Goal: Task Accomplishment & Management: Manage account settings

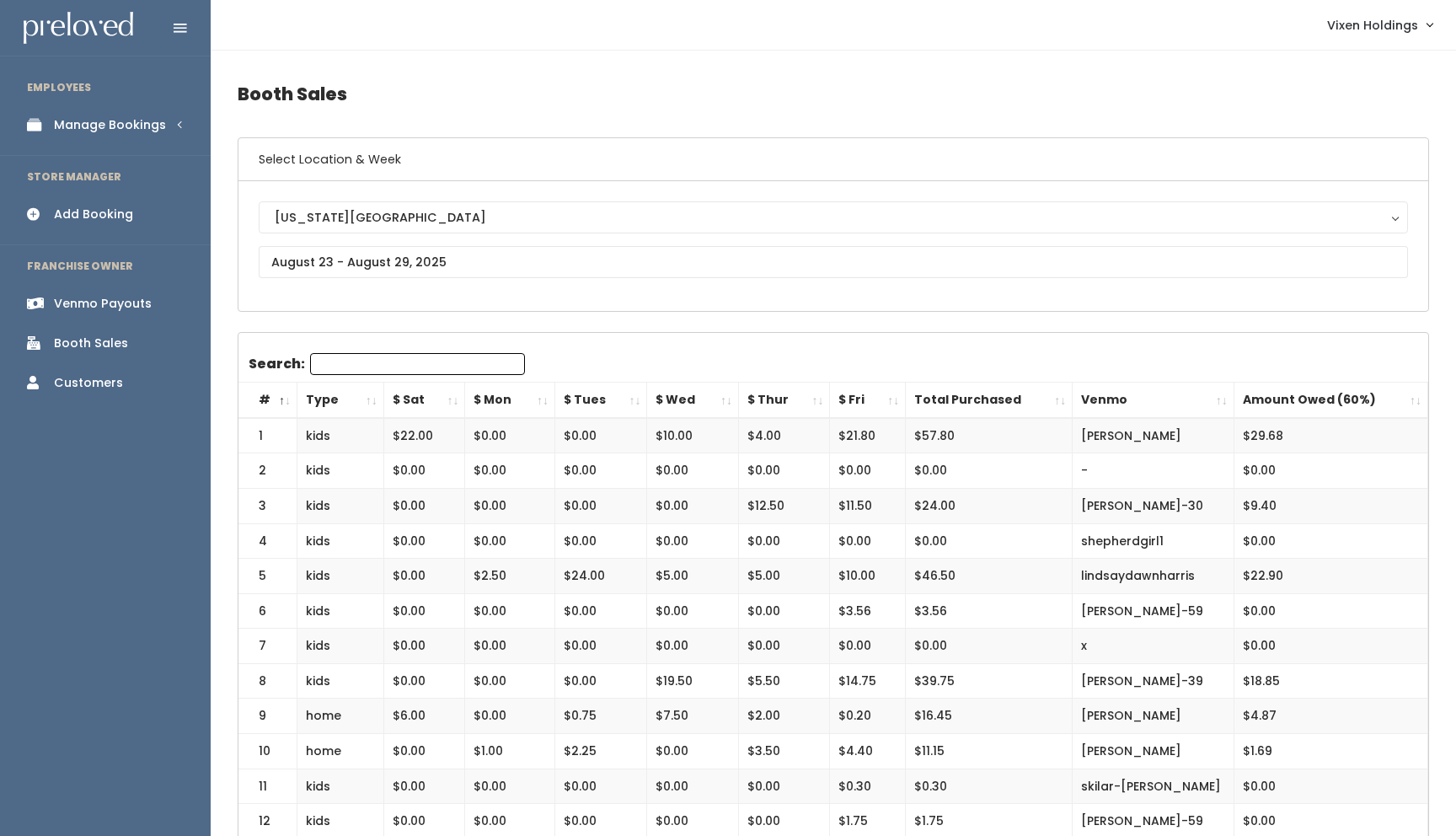
click at [142, 132] on div "Manage Bookings" at bounding box center [109, 125] width 112 height 18
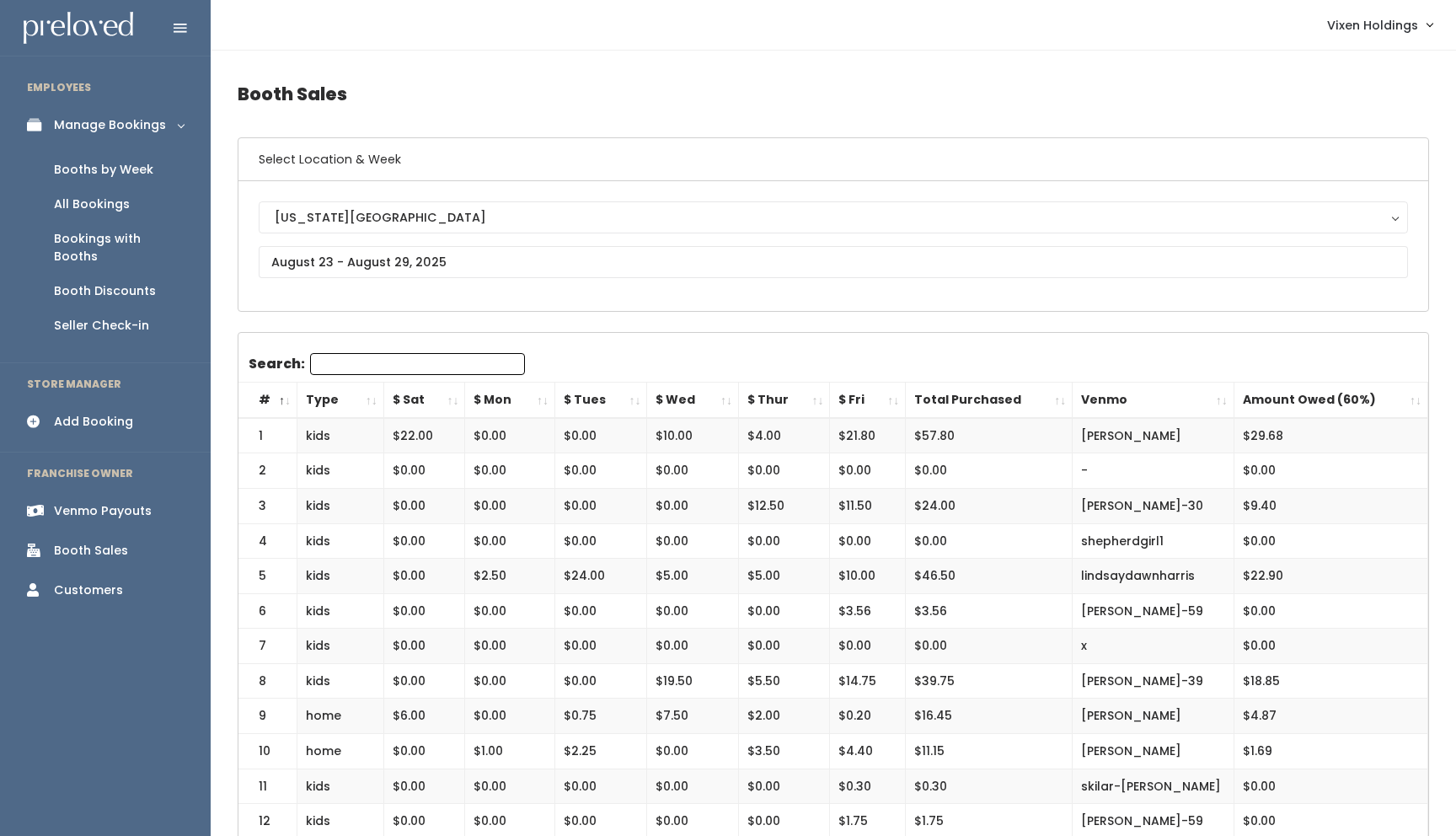
click at [121, 169] on div "Booths by Week" at bounding box center [103, 170] width 99 height 18
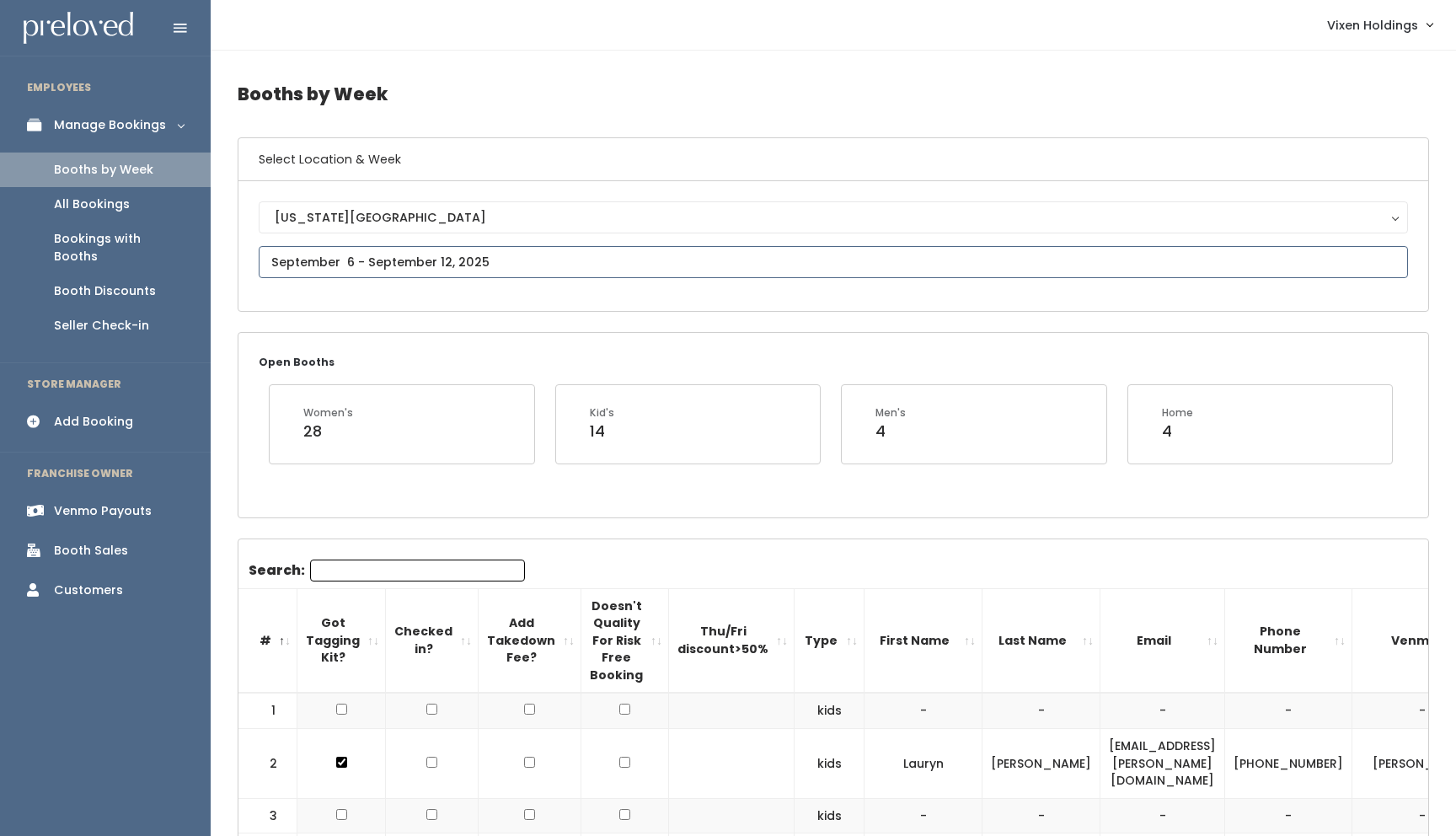
click at [443, 261] on input "text" at bounding box center [833, 262] width 1149 height 32
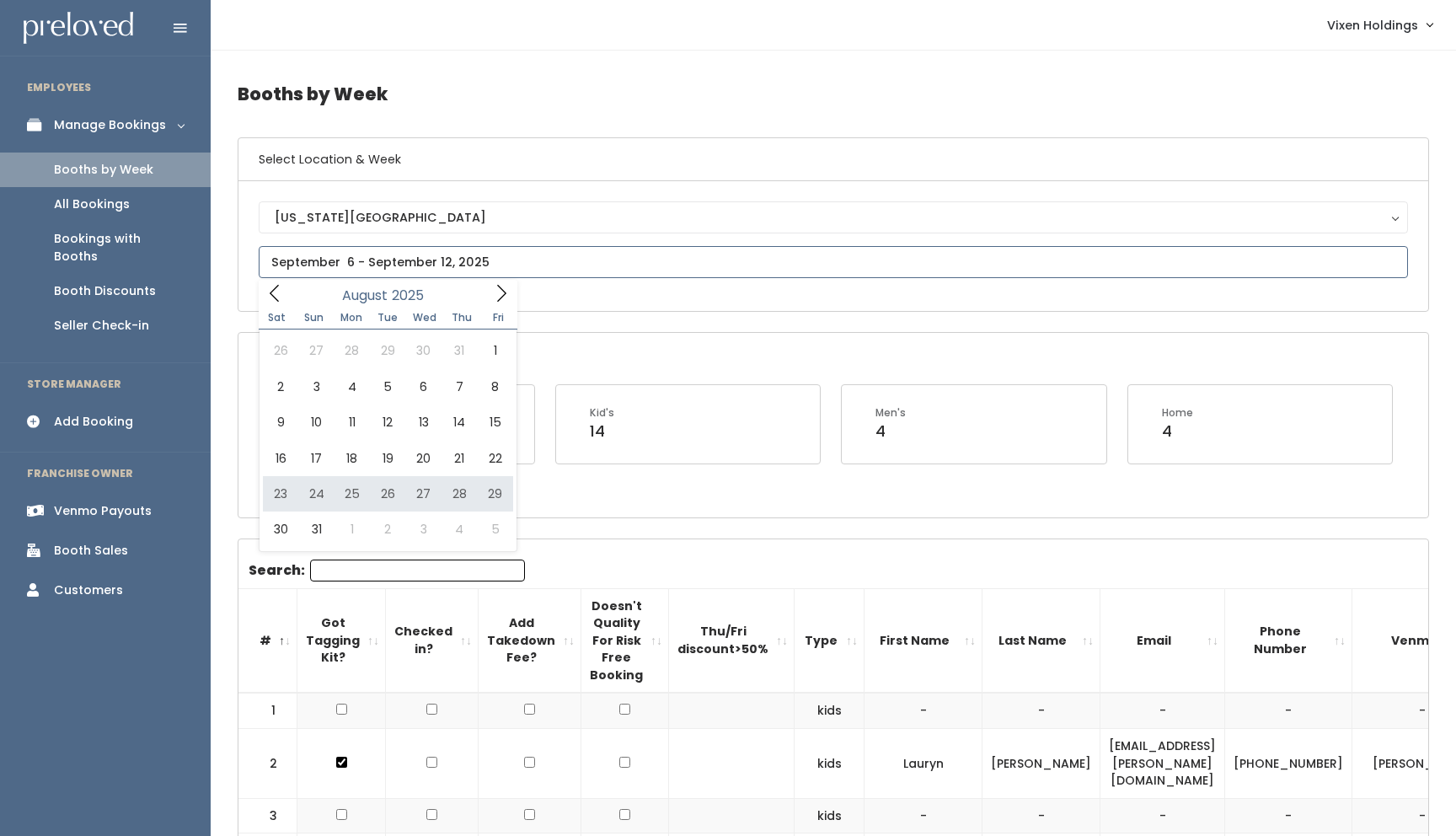
type input "August 23 to August 29"
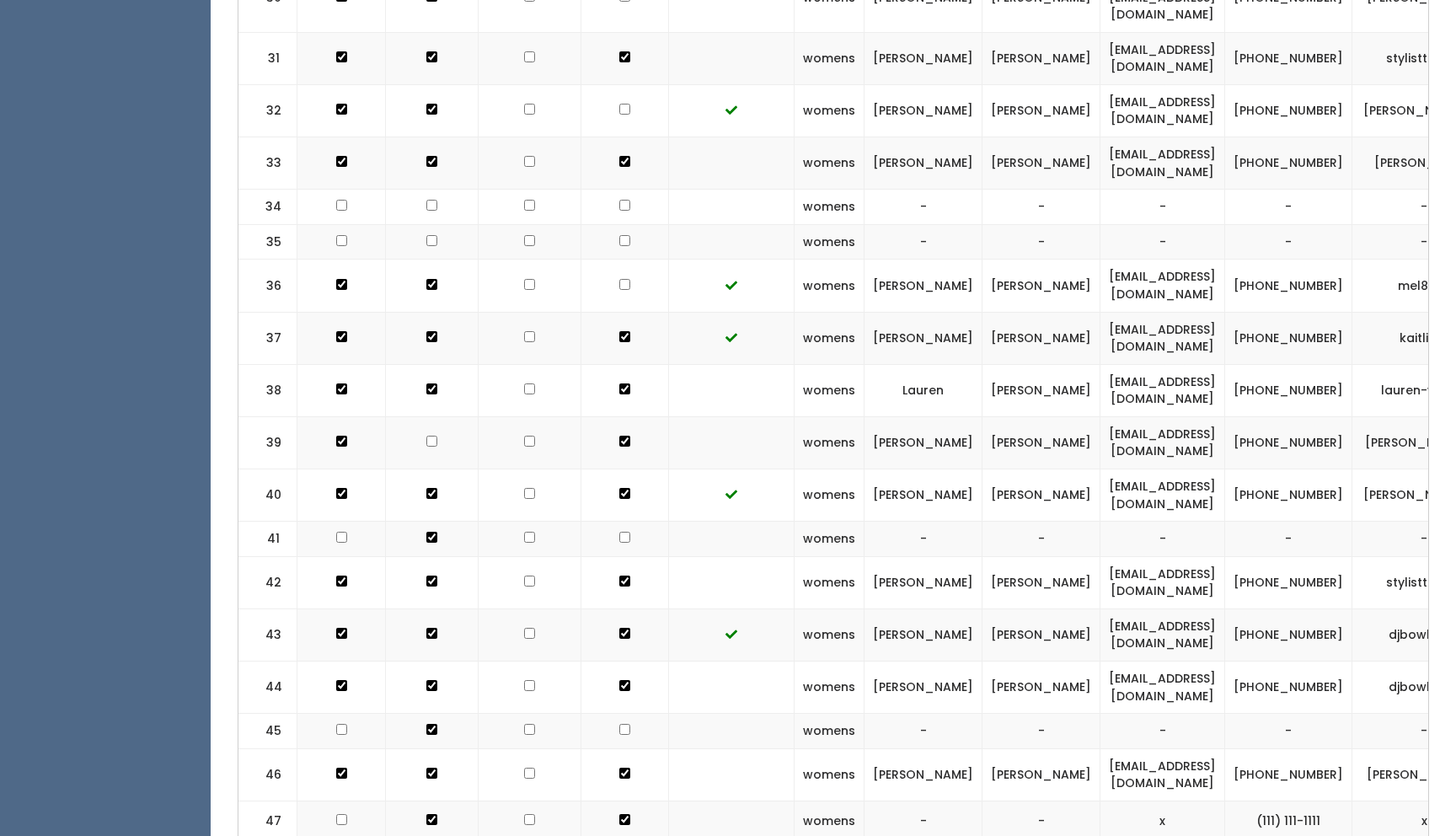
scroll to position [0, 69]
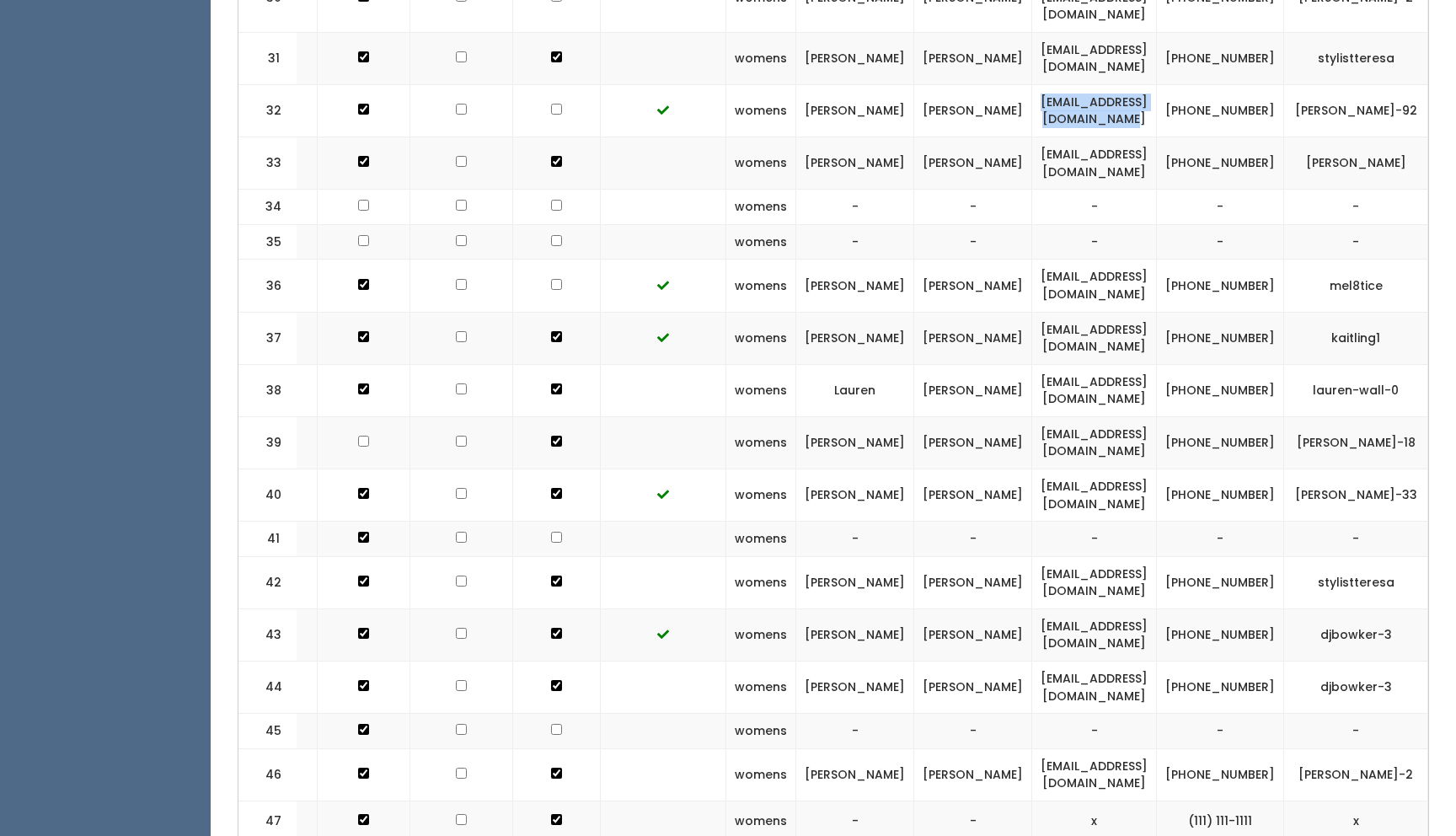
drag, startPoint x: 1123, startPoint y: 36, endPoint x: 936, endPoint y: 32, distance: 187.0
click at [1032, 84] on td "isabelaguilar1416@gmail.com" at bounding box center [1095, 110] width 125 height 52
copy td "isabelaguilar1416@gmail.com"
drag, startPoint x: 1195, startPoint y: 45, endPoint x: 1147, endPoint y: 33, distance: 49.5
click at [1157, 84] on td "(405) 651-2613" at bounding box center [1220, 110] width 127 height 52
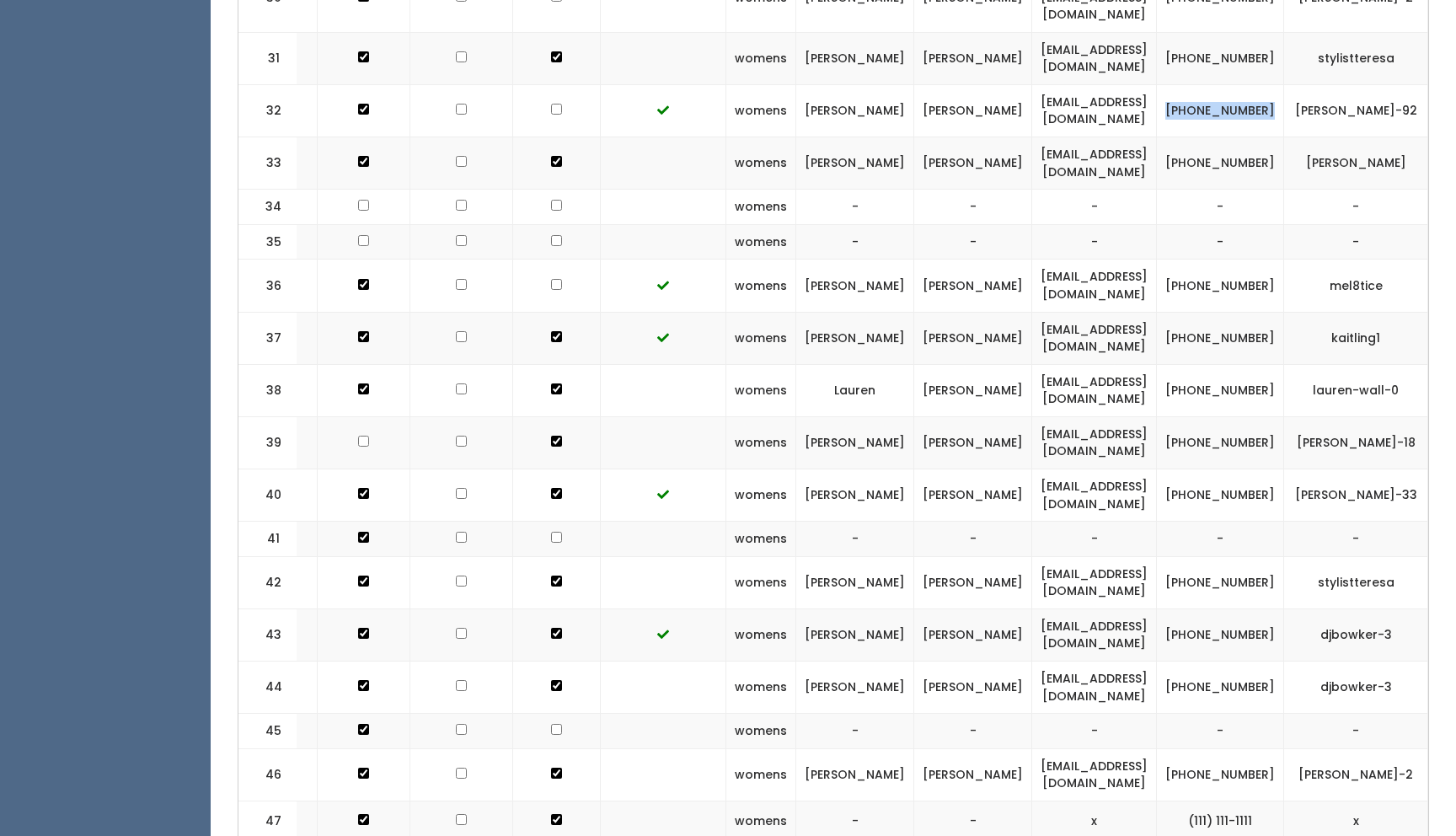
copy td "(405) 651-2613"
drag, startPoint x: 1347, startPoint y: 35, endPoint x: 1241, endPoint y: 31, distance: 106.1
click at [1285, 84] on td "isabel-aguilar-92" at bounding box center [1357, 110] width 144 height 52
copy td "isabel-aguilar-92"
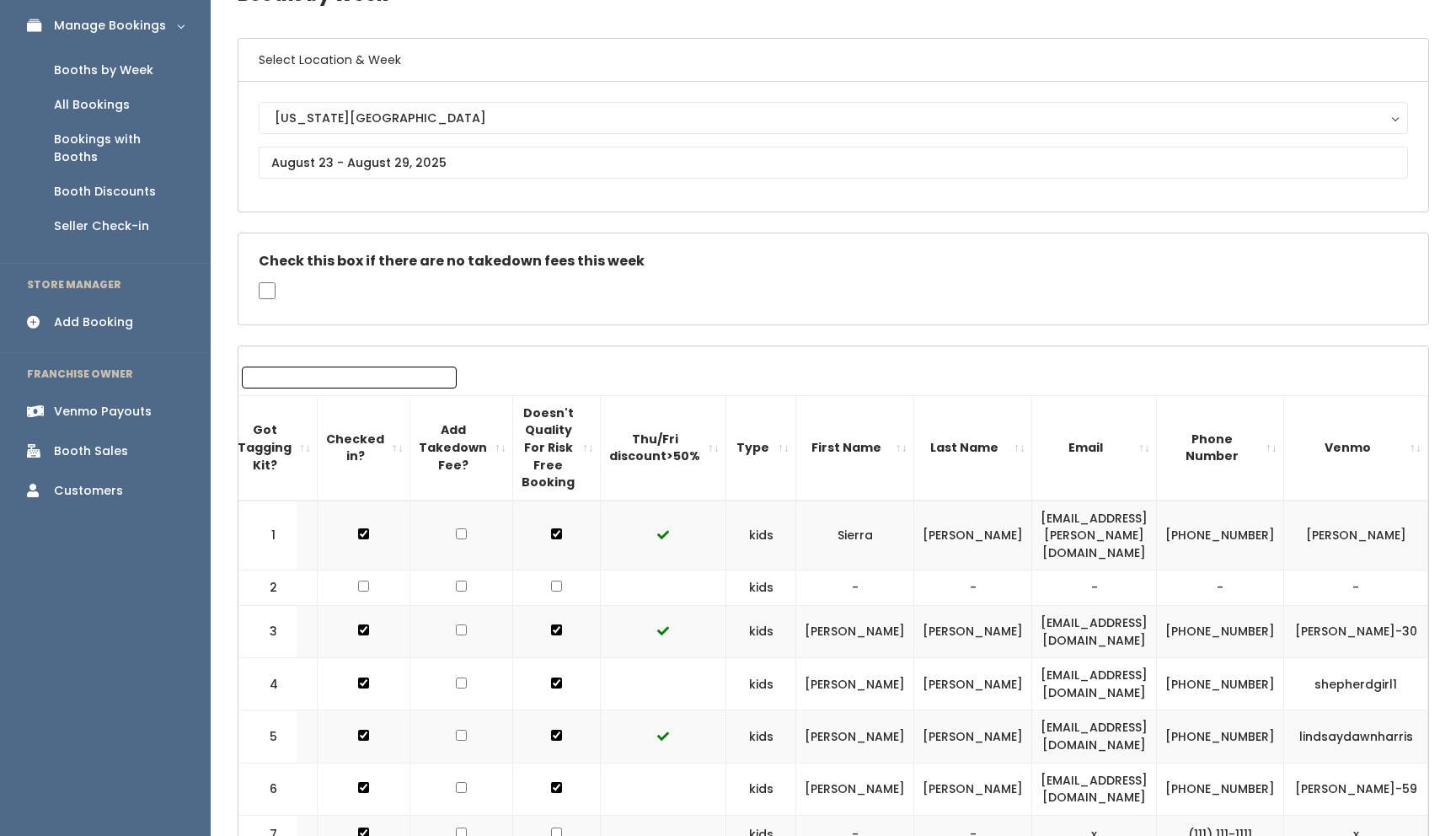
scroll to position [0, 0]
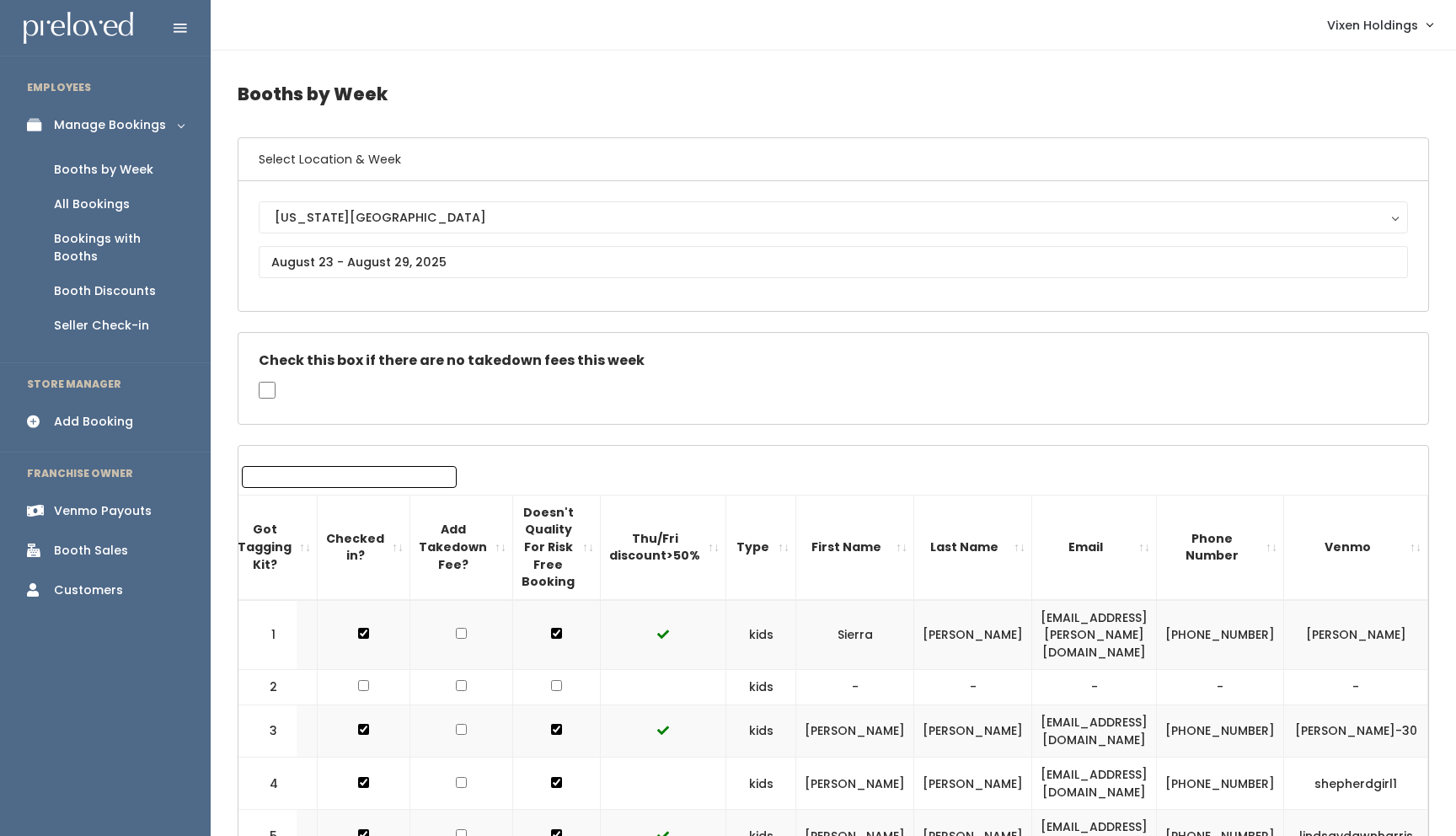
click at [101, 542] on div "Booth Sales" at bounding box center [91, 550] width 74 height 18
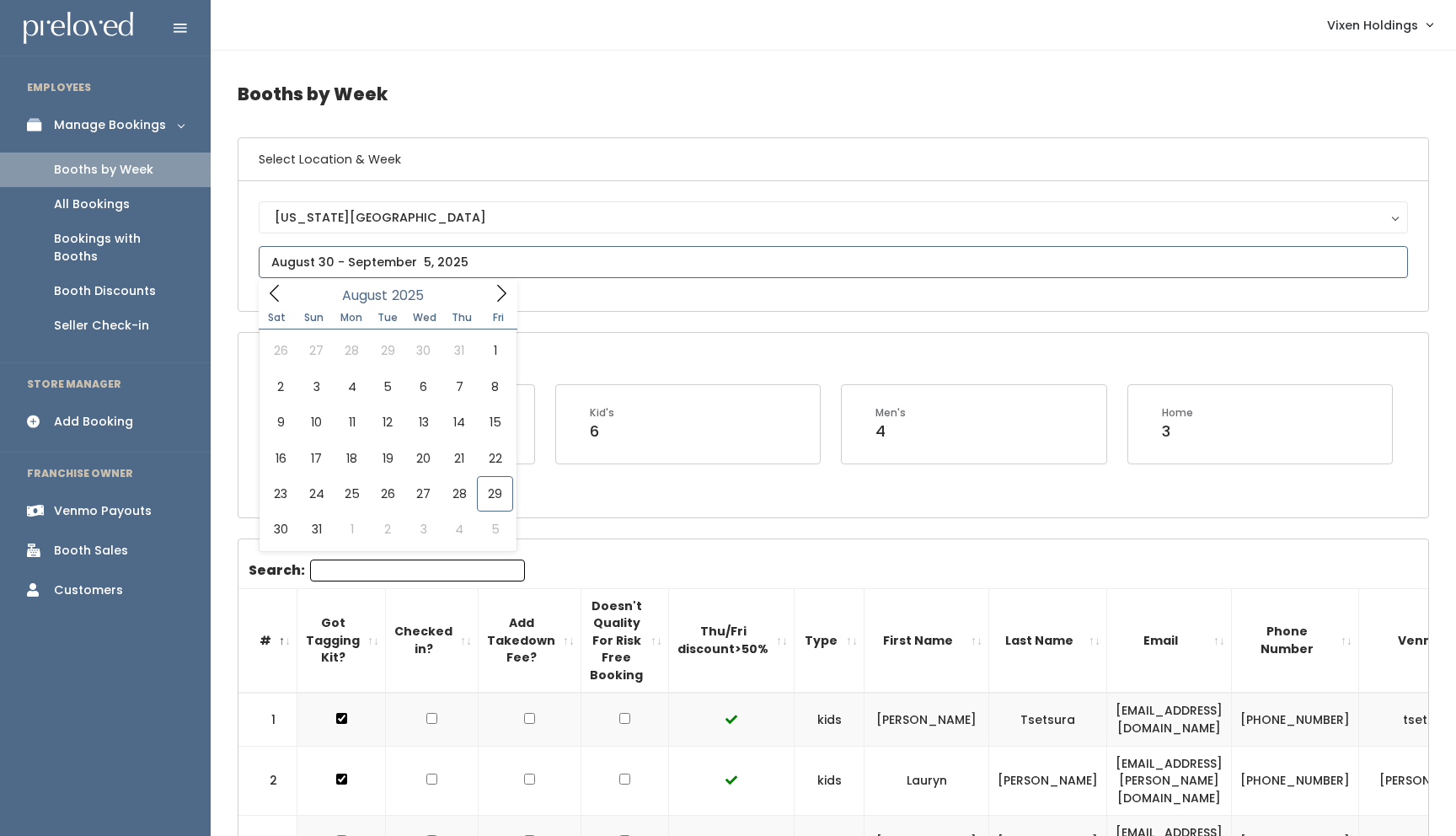
click at [407, 264] on input "text" at bounding box center [833, 262] width 1149 height 32
type input "August 30 to September 5"
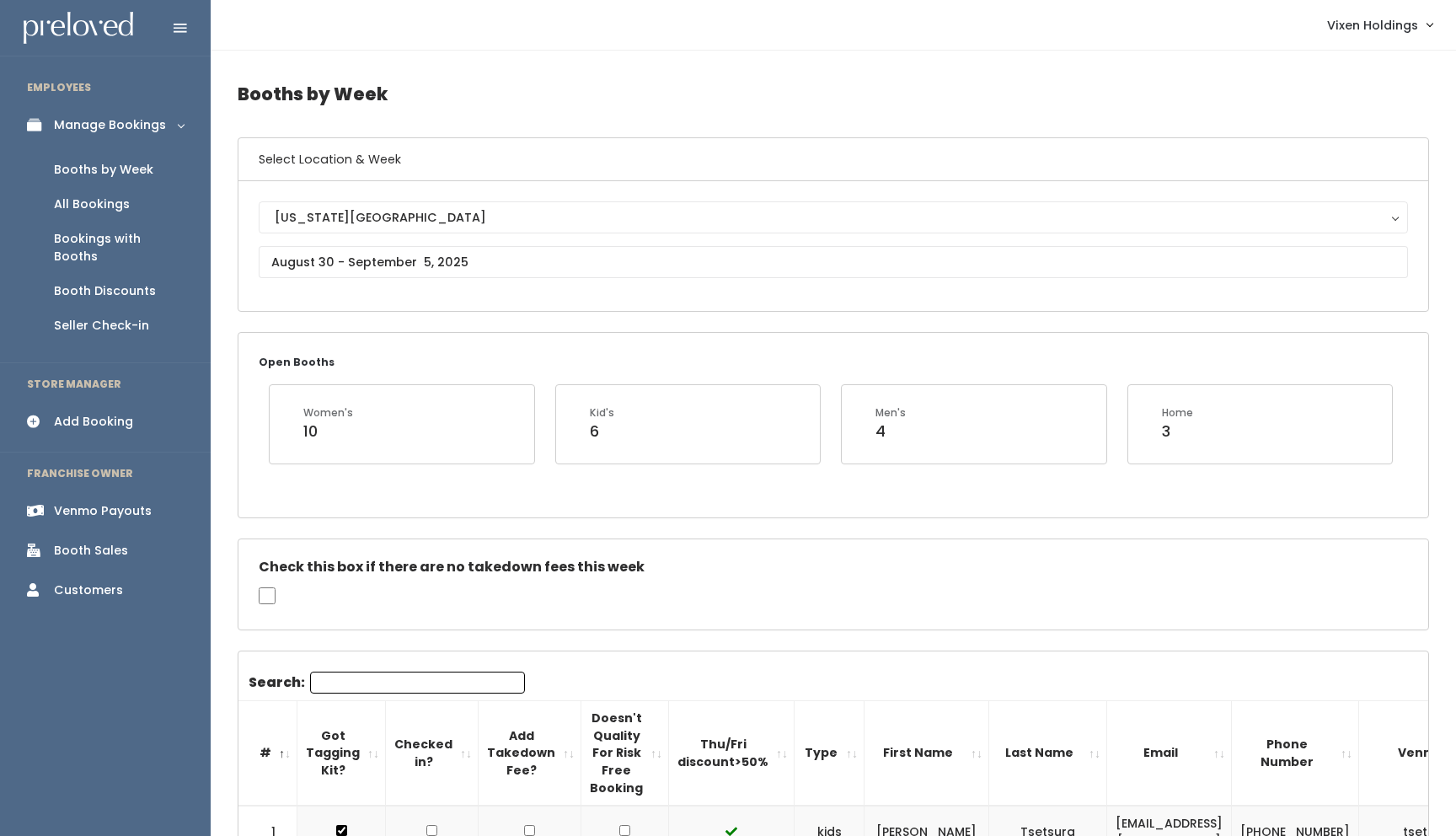
click at [113, 413] on div "Add Booking" at bounding box center [93, 422] width 79 height 18
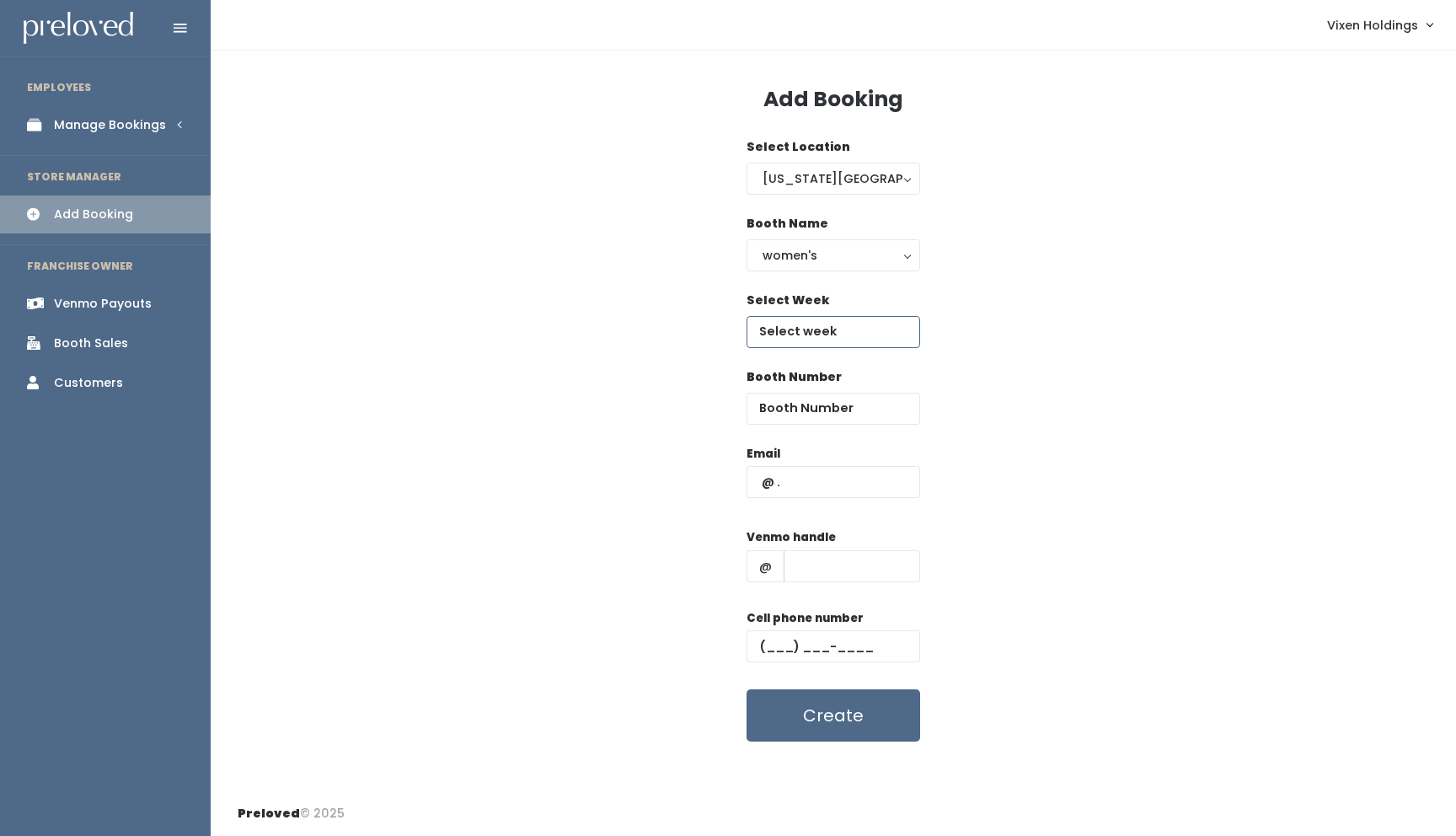
click at [830, 331] on input "text" at bounding box center [833, 331] width 173 height 32
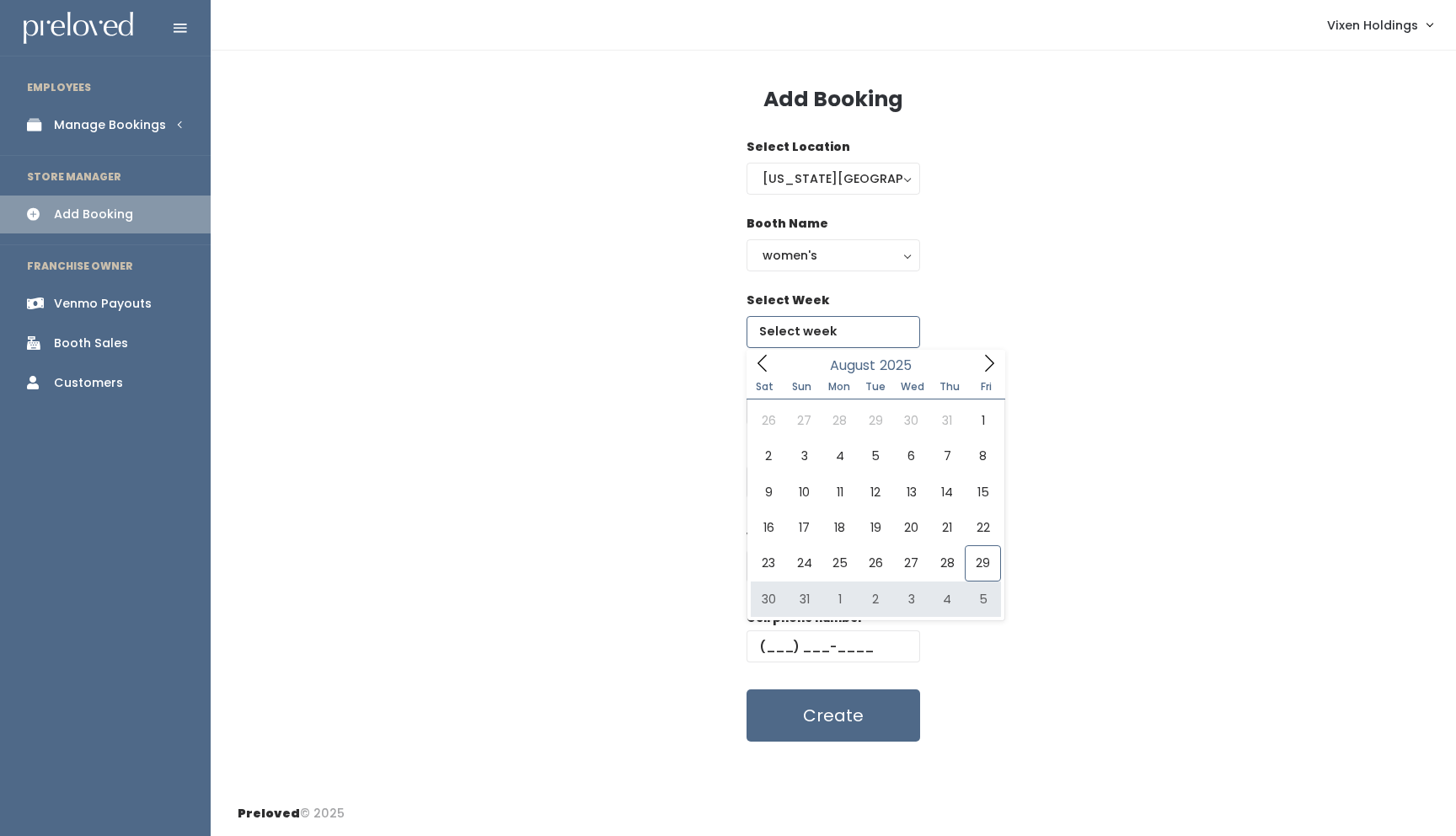
type input "August 30 to September 5"
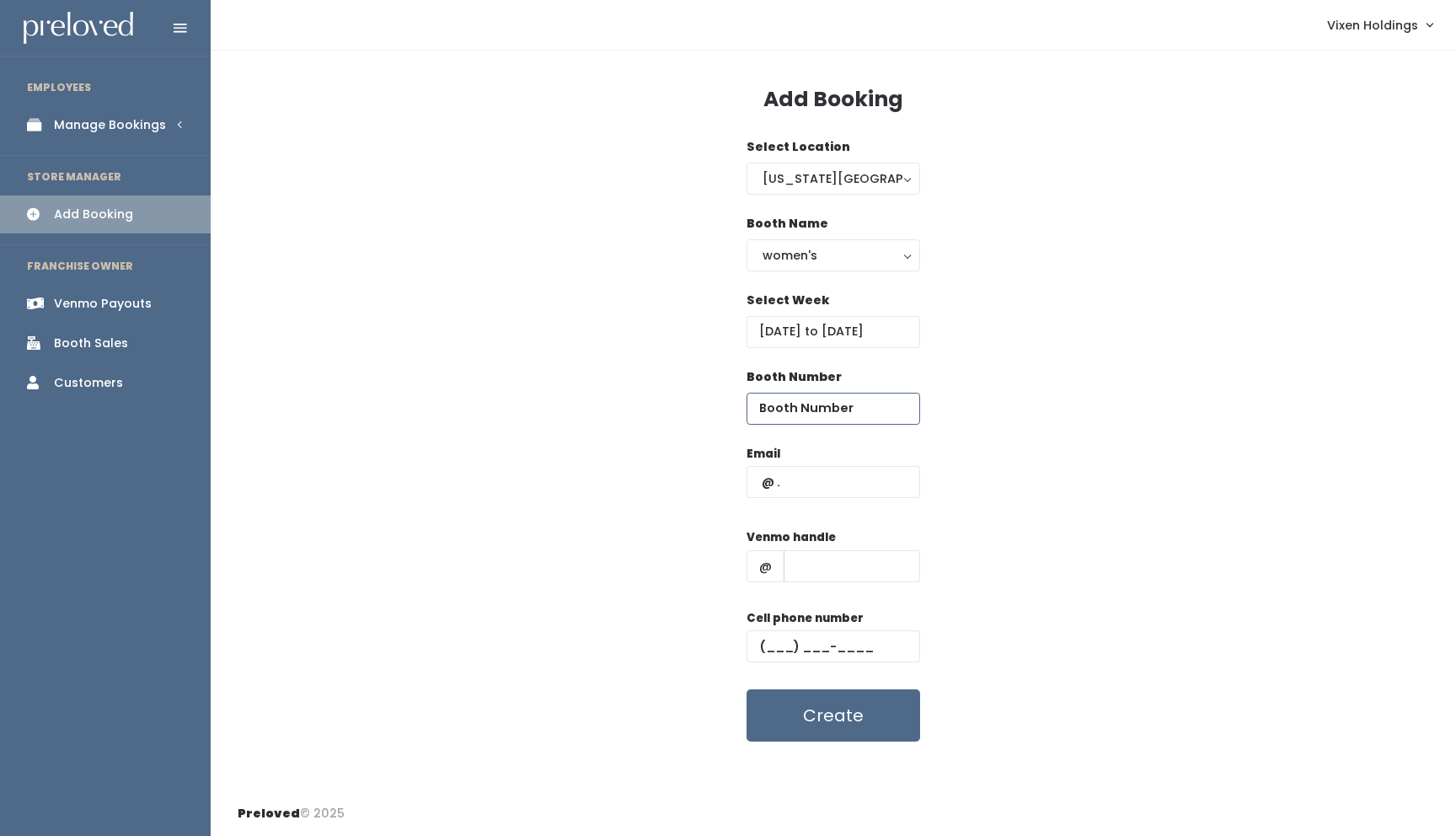
click at [819, 412] on input "number" at bounding box center [833, 409] width 173 height 32
type input "32"
click at [763, 483] on input "text" at bounding box center [833, 482] width 173 height 32
click at [753, 488] on input "text" at bounding box center [833, 482] width 173 height 32
paste input "[EMAIL_ADDRESS][DOMAIN_NAME]"
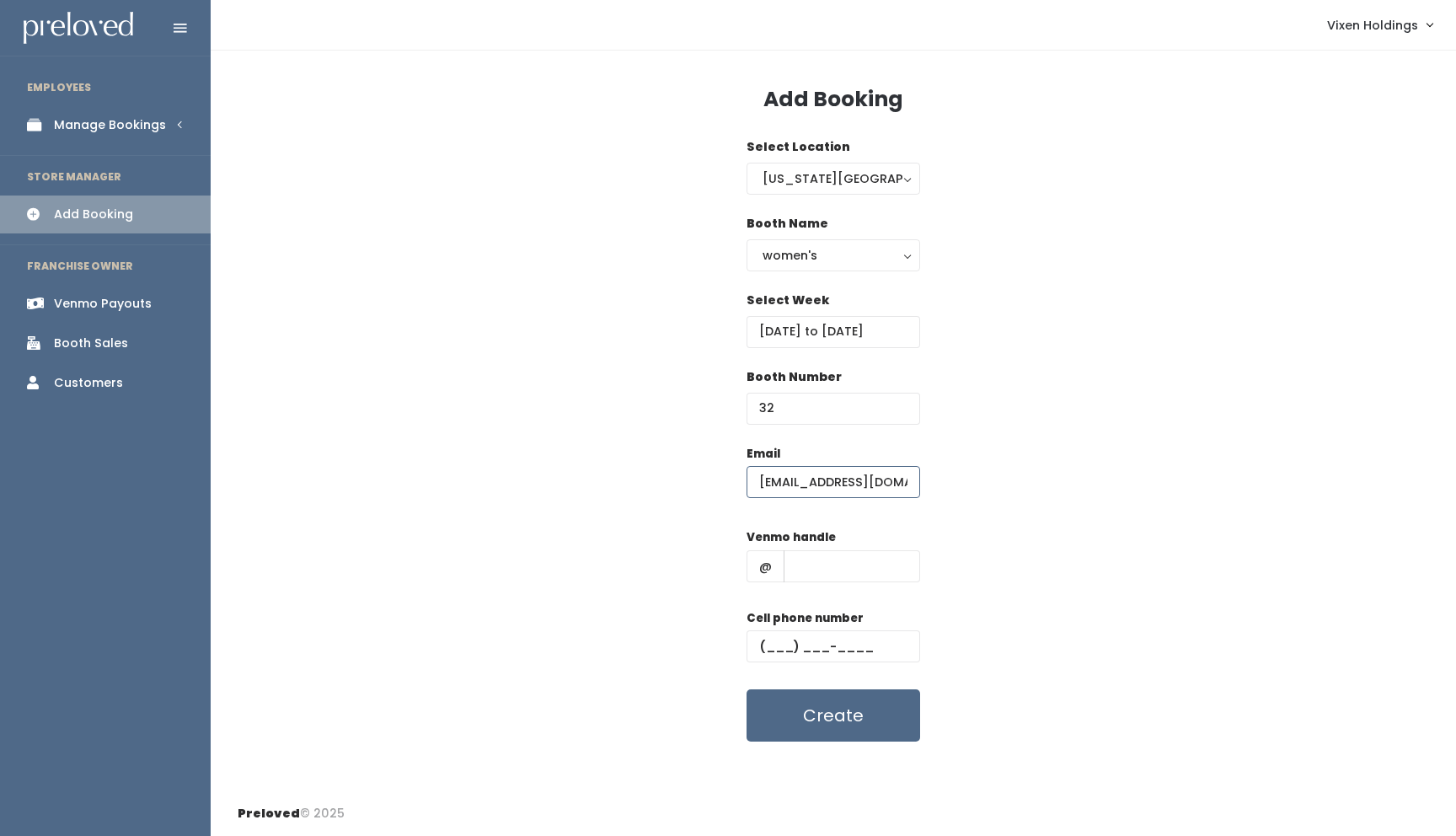
scroll to position [0, 33]
type input "isabelaguilar1416@gmail.com"
click at [760, 644] on input "text" at bounding box center [833, 646] width 173 height 32
paste input "[PHONE_NUMBER]"
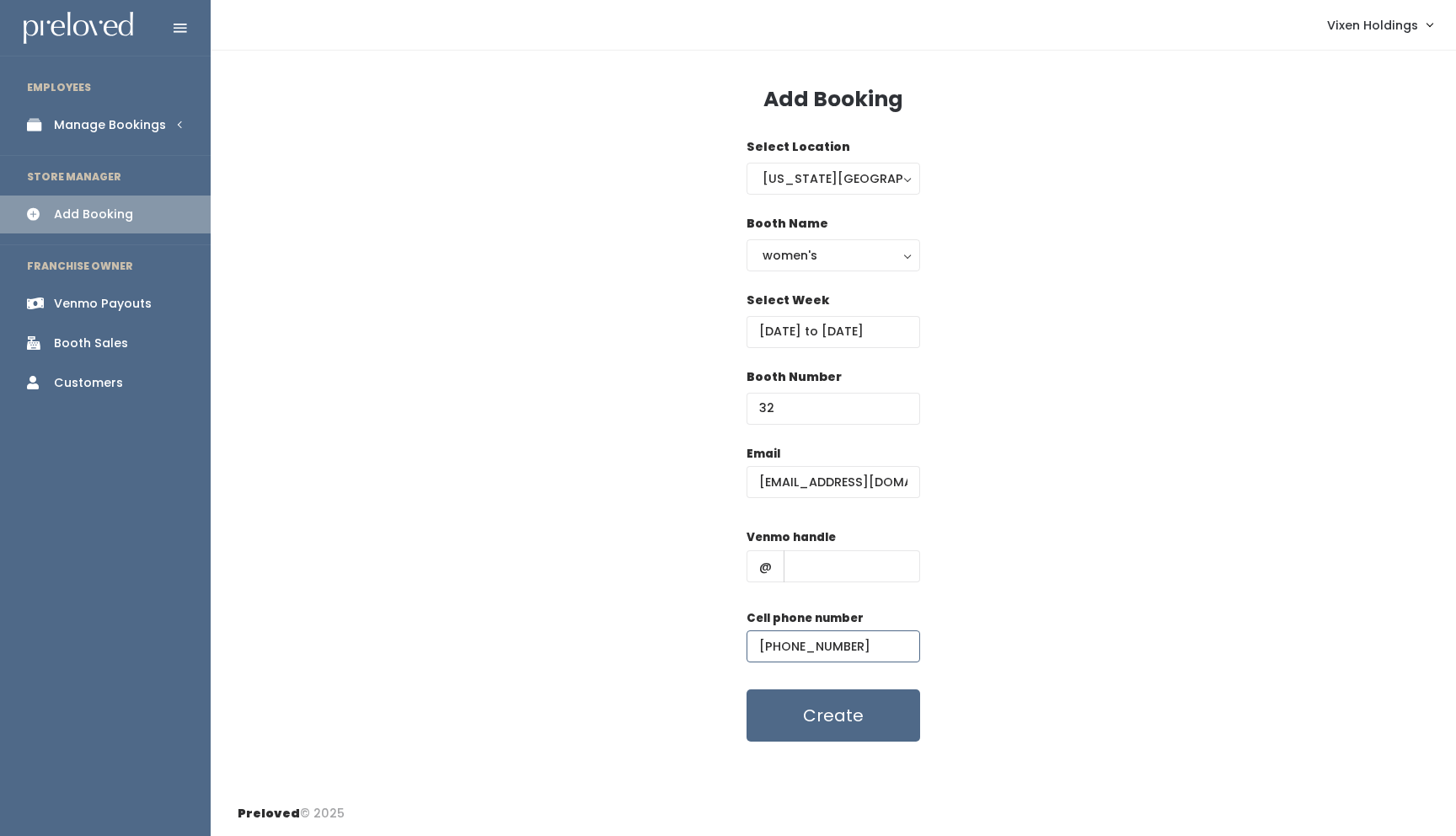
type input "[PHONE_NUMBER]"
click at [827, 560] on input "text" at bounding box center [851, 566] width 136 height 32
paste input "[PERSON_NAME]-92"
type input "[PERSON_NAME]-92"
click at [814, 722] on button "Create" at bounding box center [833, 715] width 173 height 52
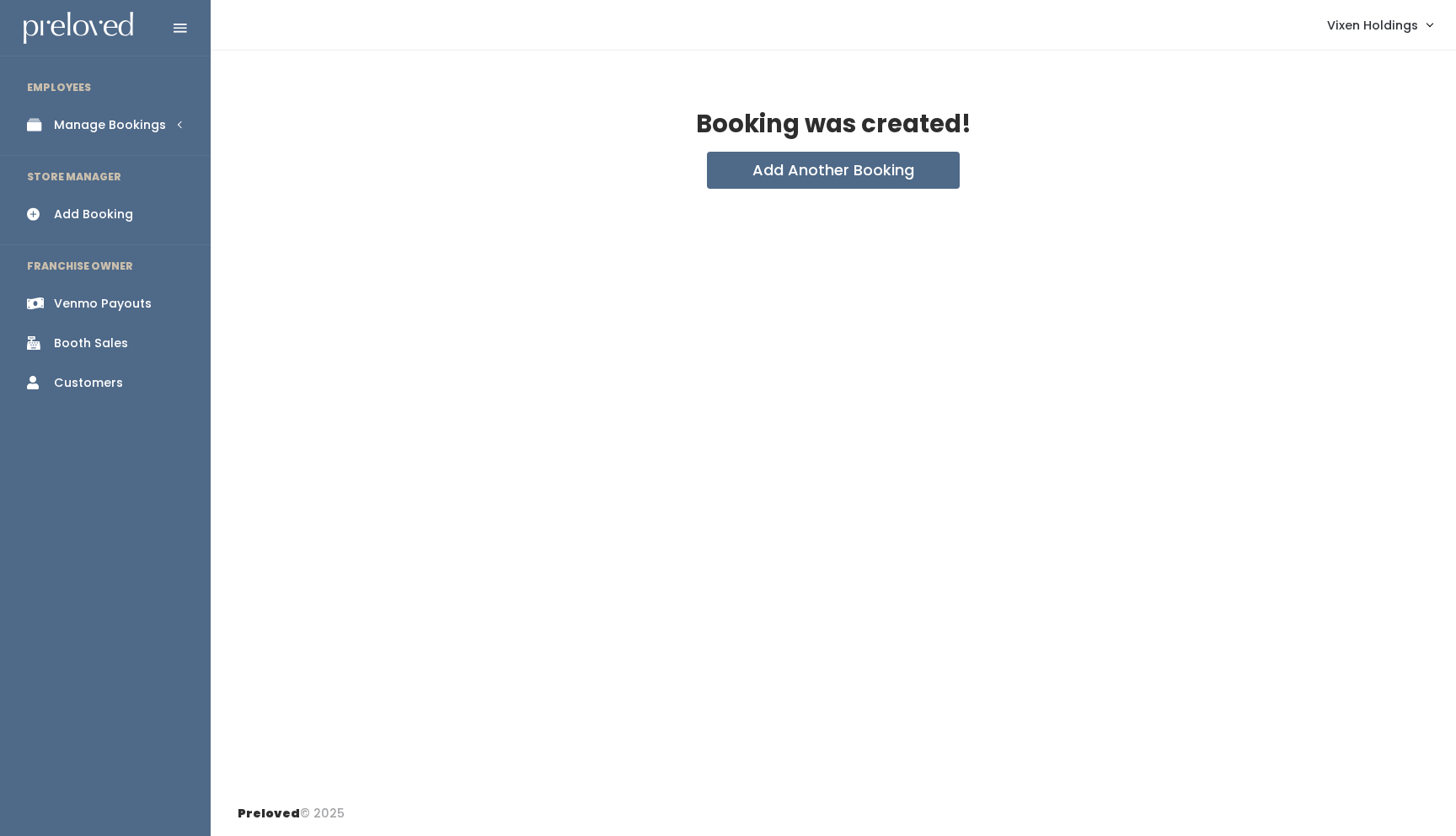
click at [142, 131] on div "Manage Bookings" at bounding box center [109, 125] width 112 height 18
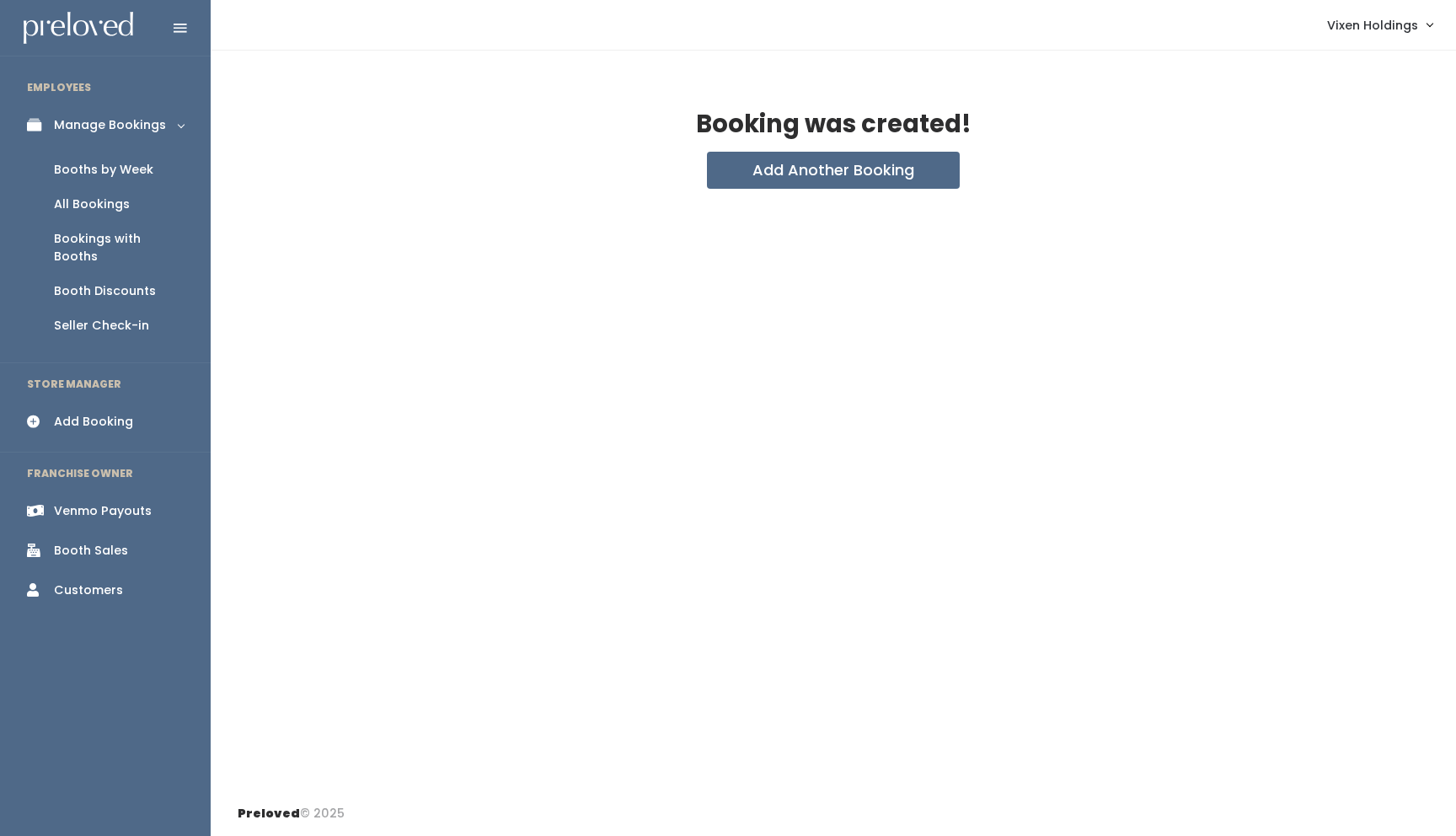
click at [139, 169] on div "Booths by Week" at bounding box center [103, 170] width 99 height 18
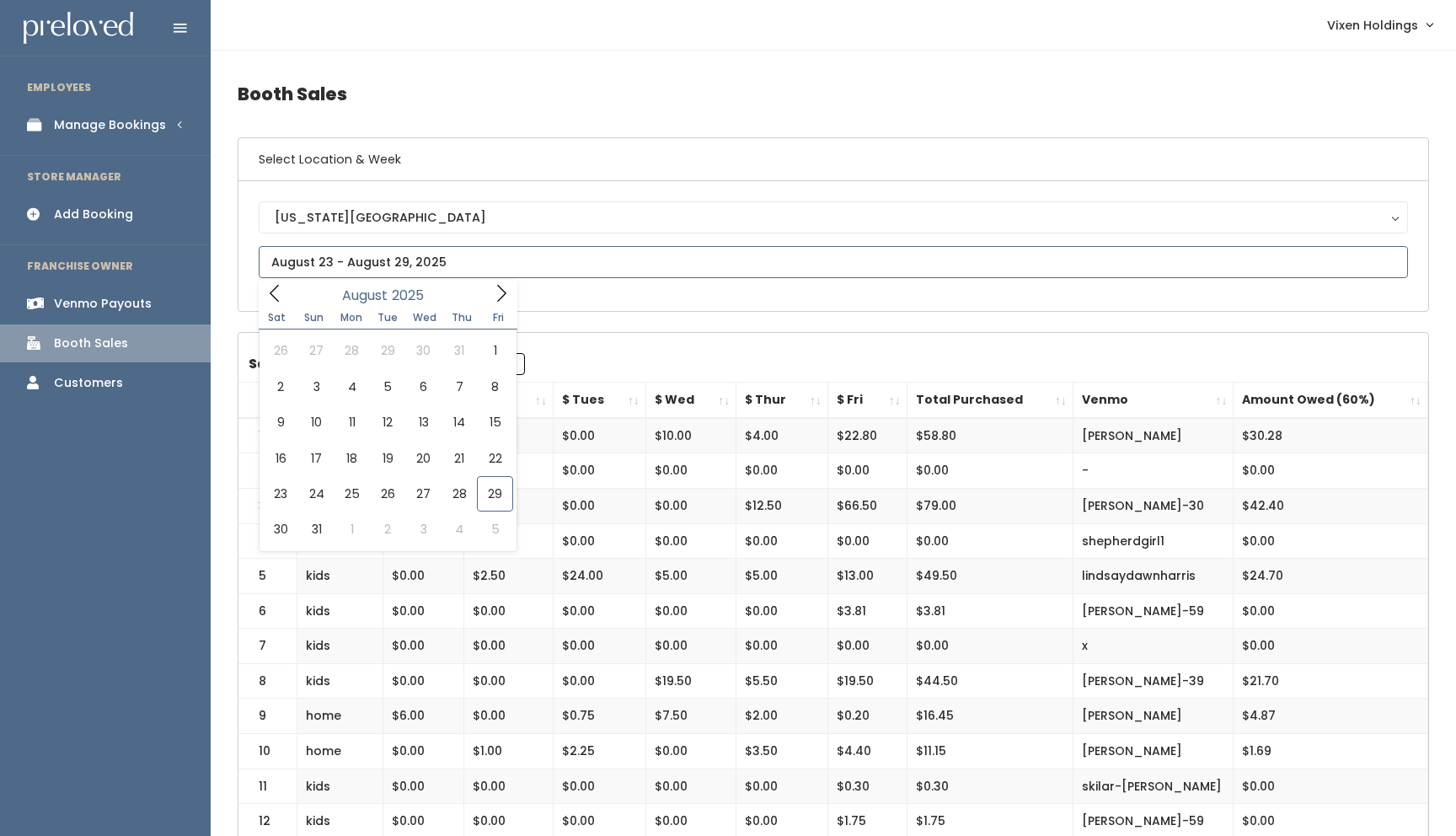
click at [406, 264] on input "text" at bounding box center [833, 262] width 1149 height 32
click at [645, 79] on h4 "Booth Sales" at bounding box center [833, 94] width 1191 height 47
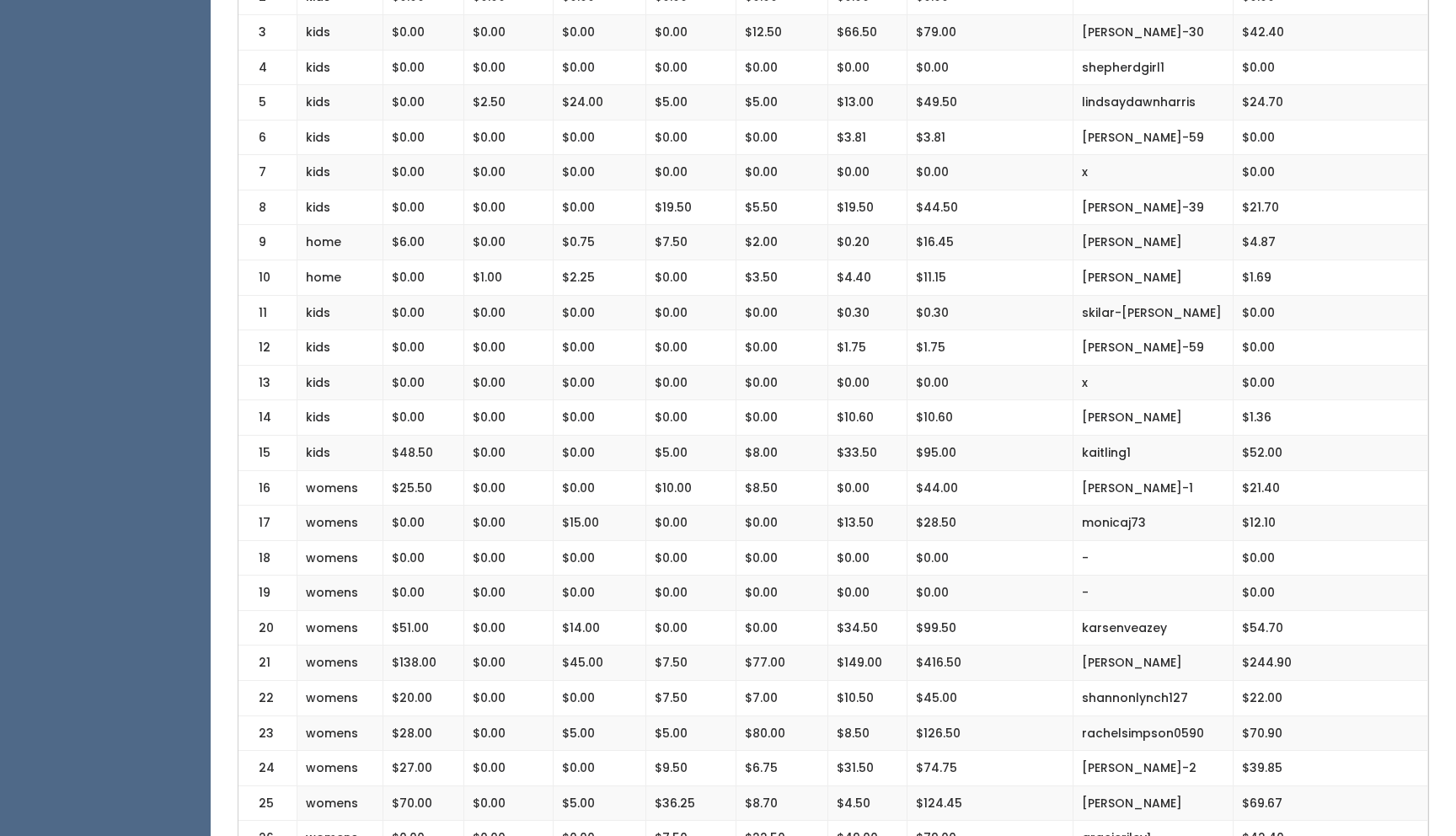
scroll to position [473, 0]
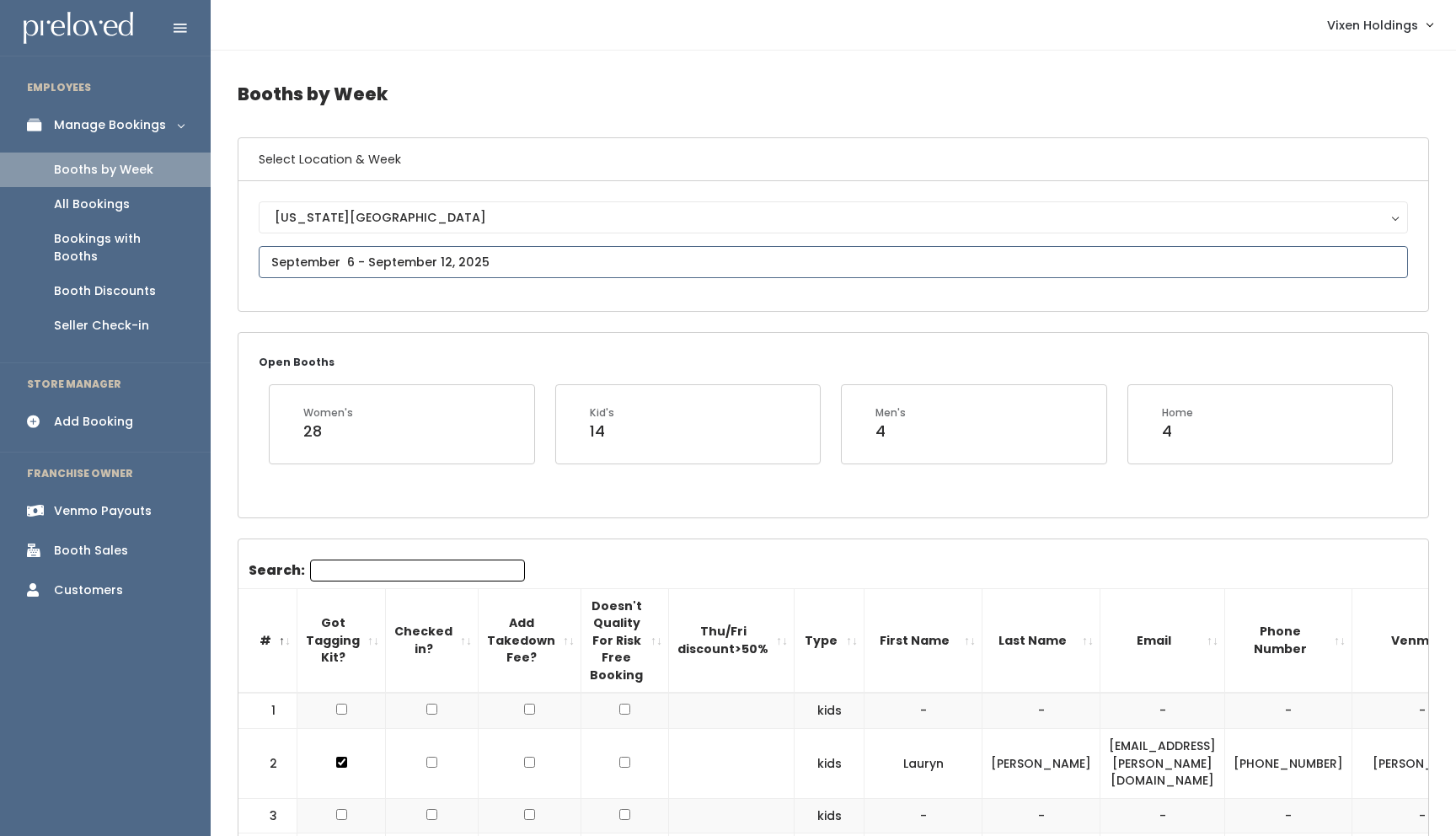
click at [370, 274] on input "text" at bounding box center [833, 262] width 1149 height 32
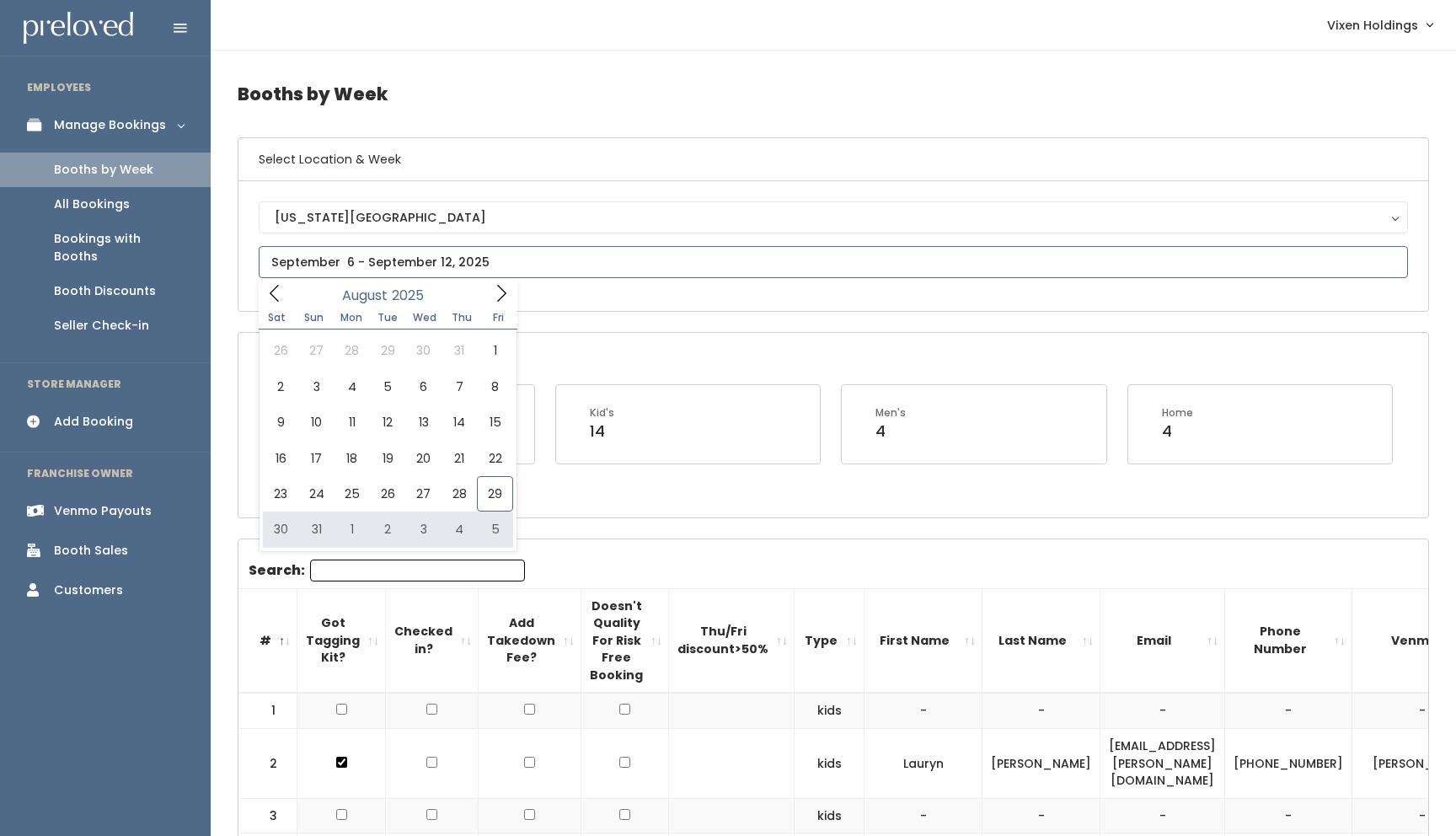
type input "August 30 to September 5"
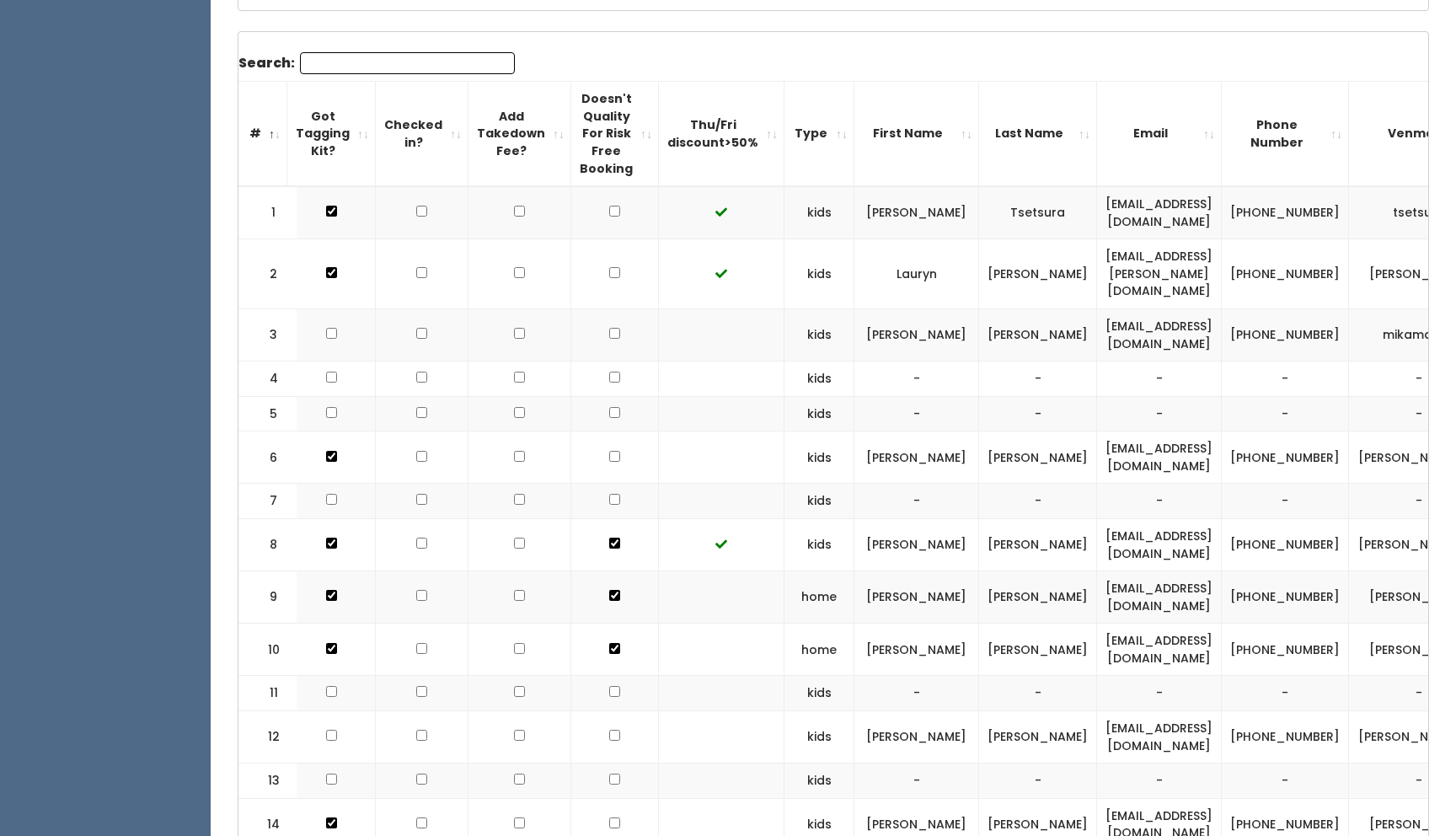
scroll to position [0, 11]
click at [608, 278] on input "checkbox" at bounding box center [613, 273] width 11 height 11
checkbox input "true"
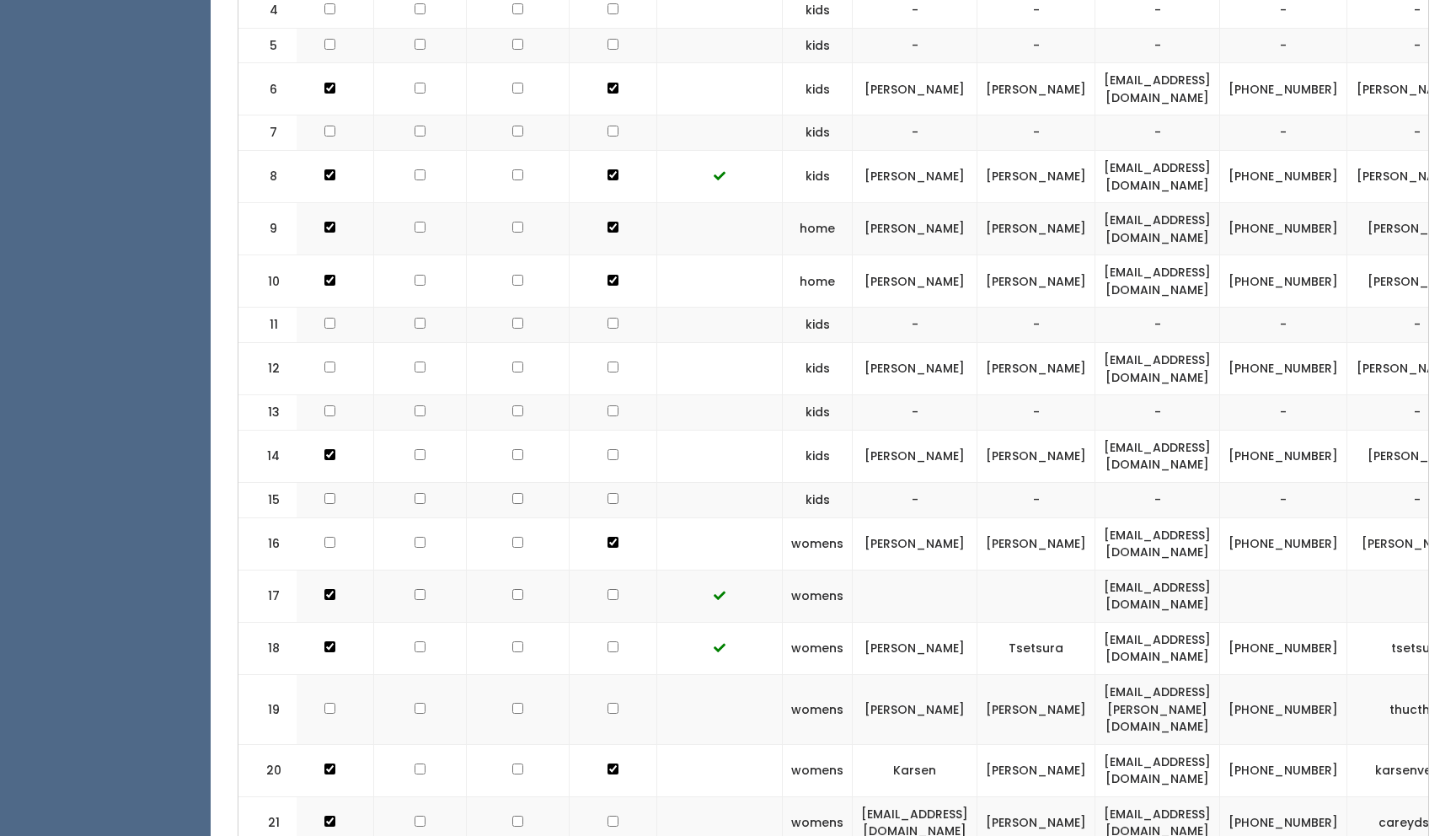
scroll to position [1006, 0]
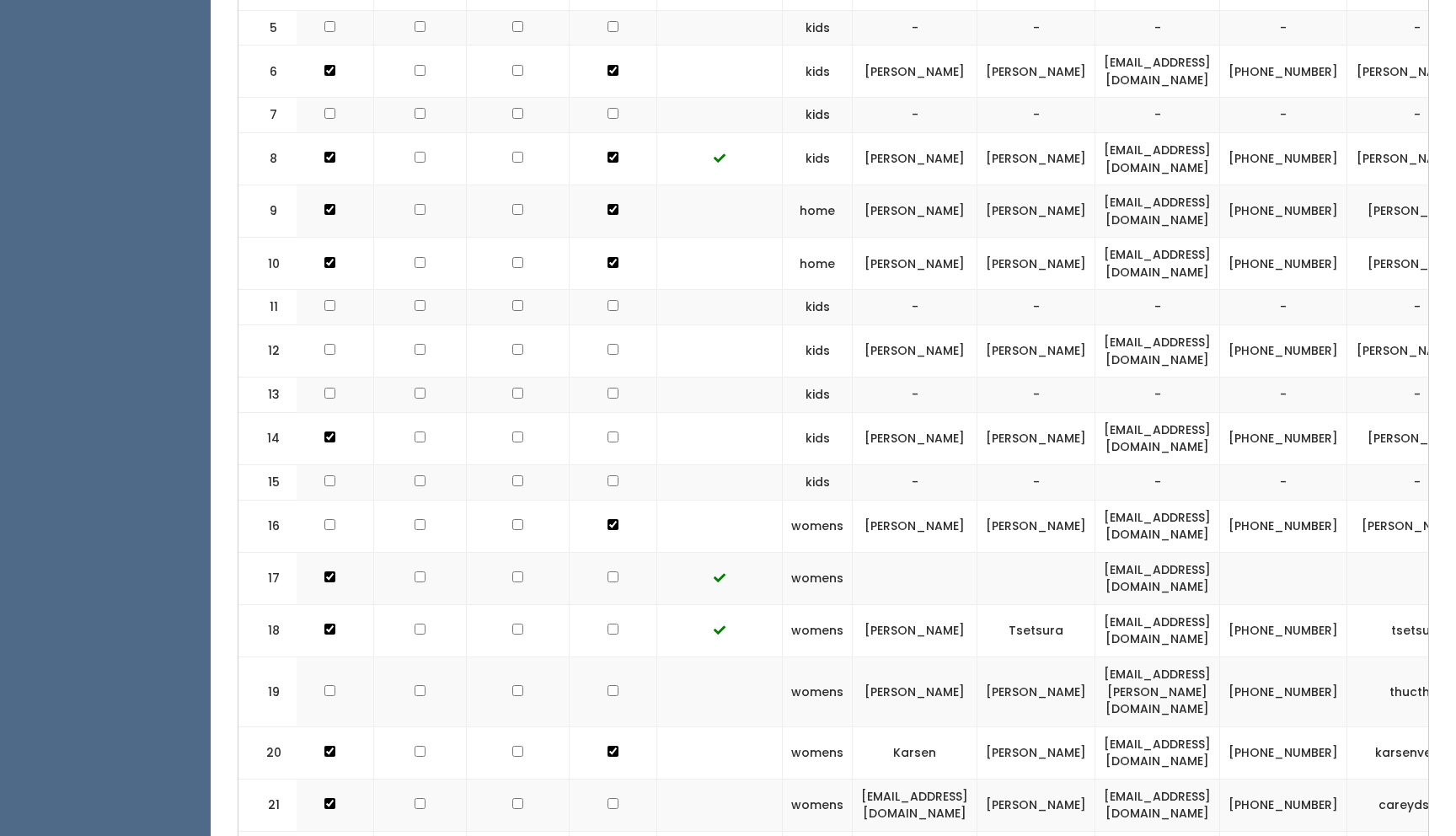
checkbox input "true"
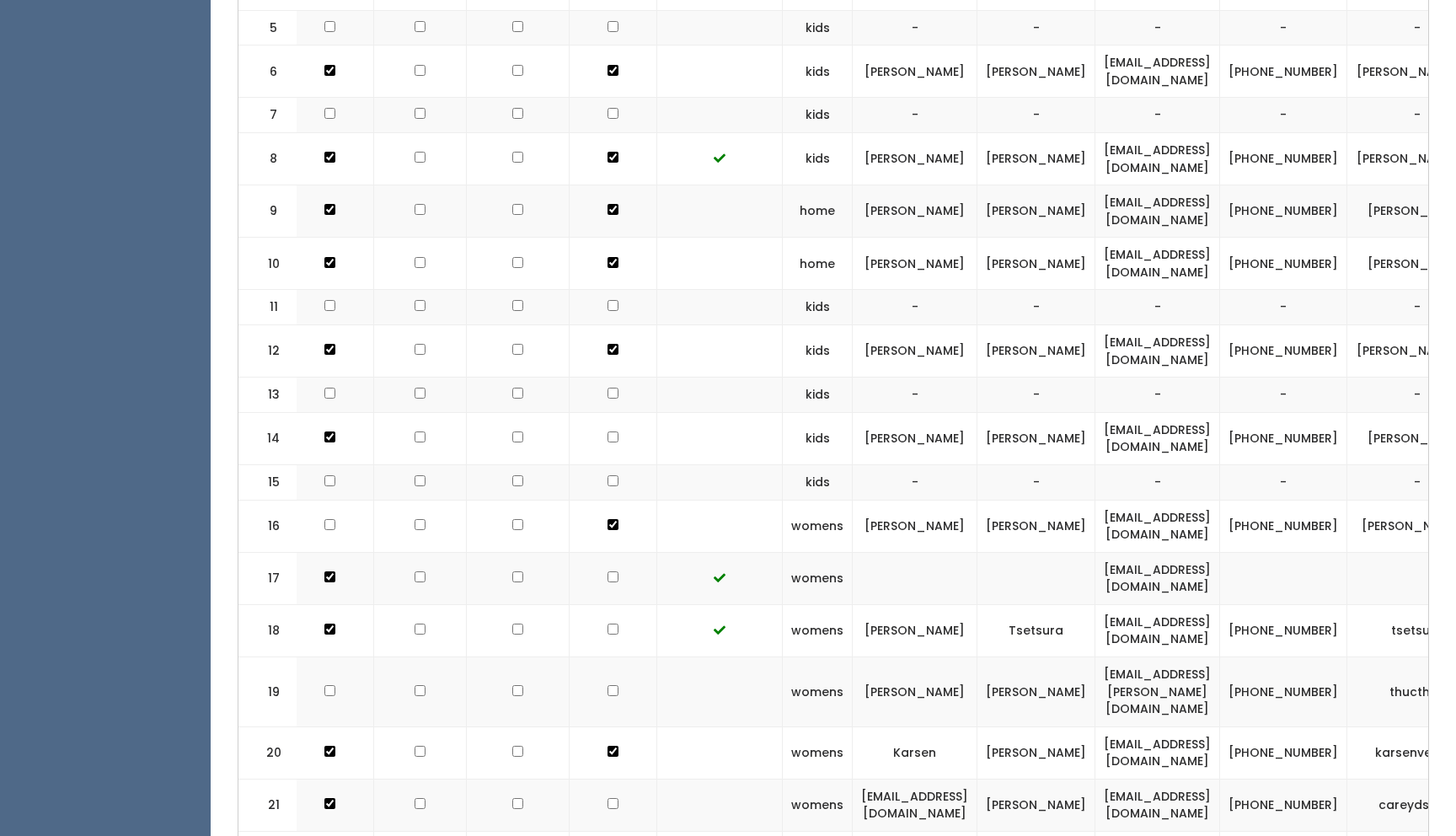
checkbox input "true"
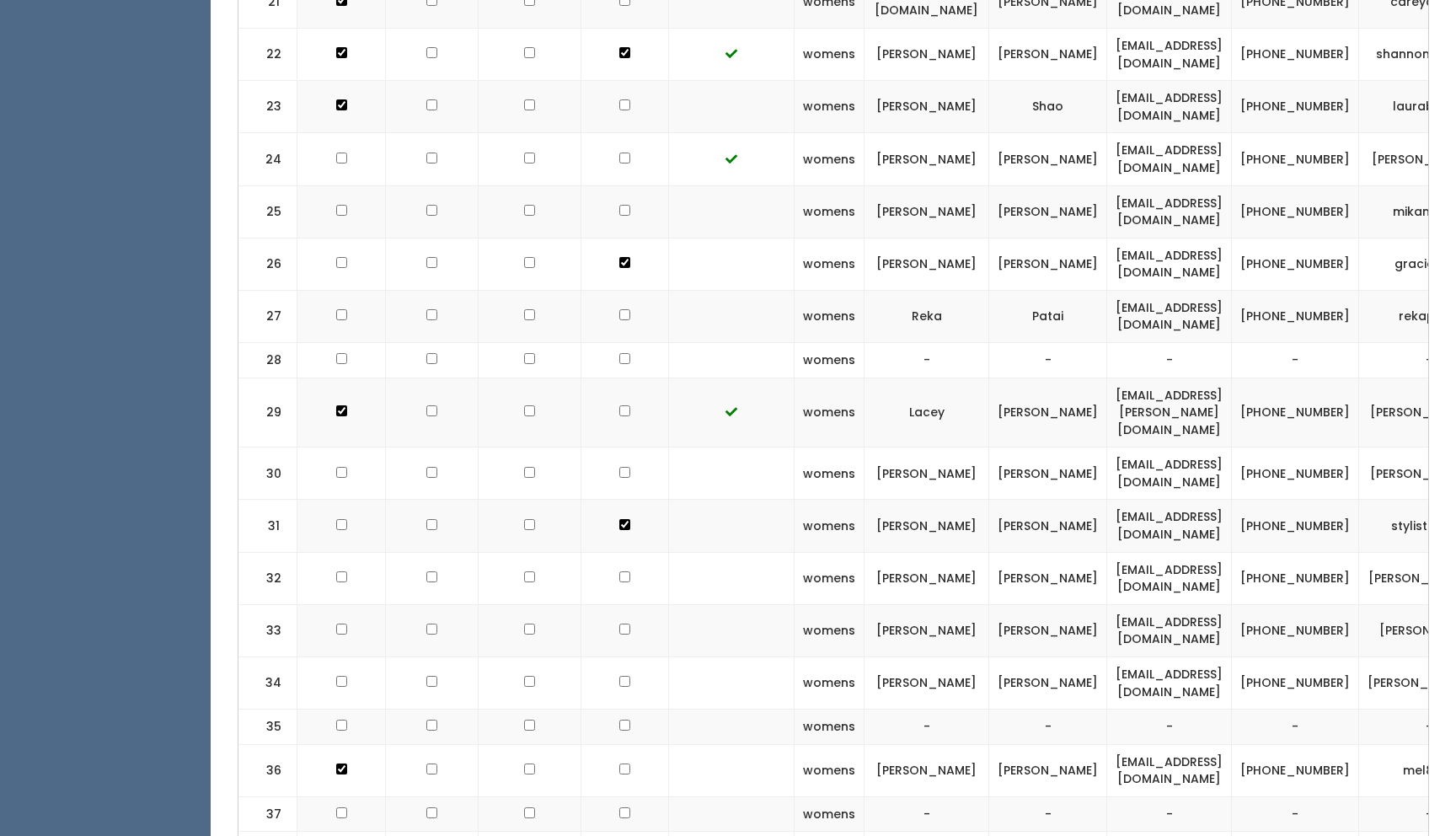
scroll to position [1809, 0]
checkbox input "true"
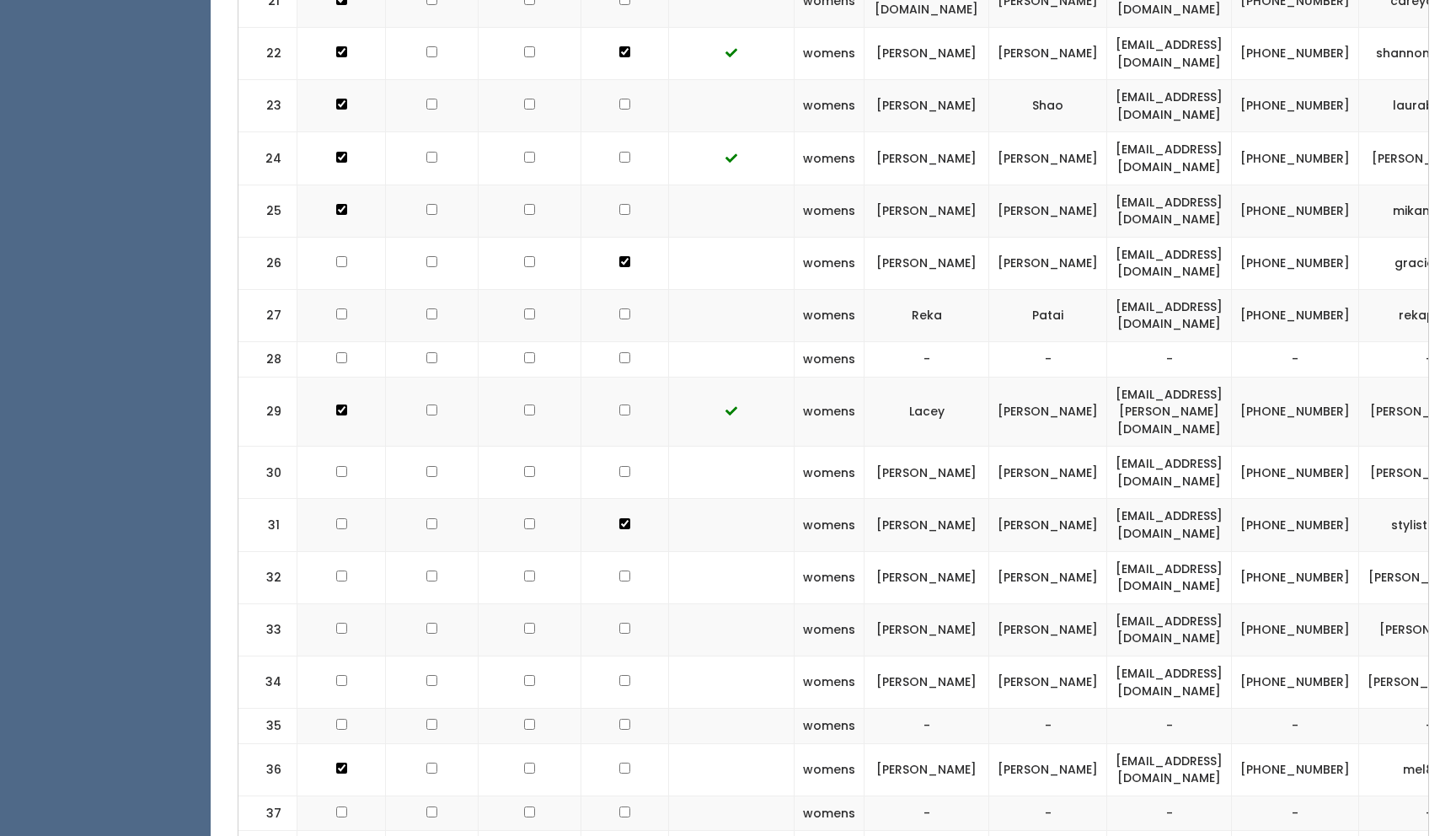
checkbox input "true"
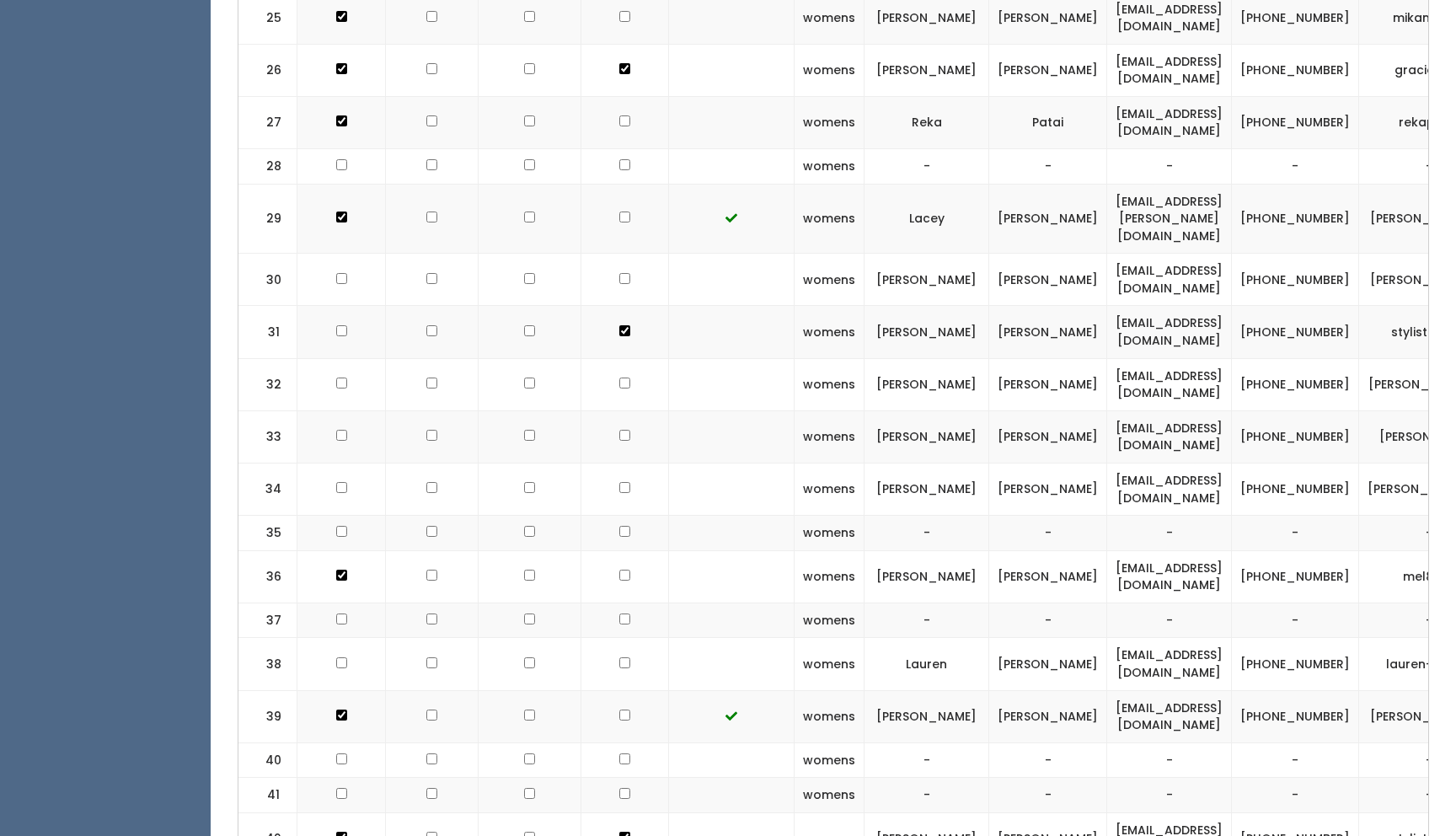
scroll to position [2004, 0]
checkbox input "true"
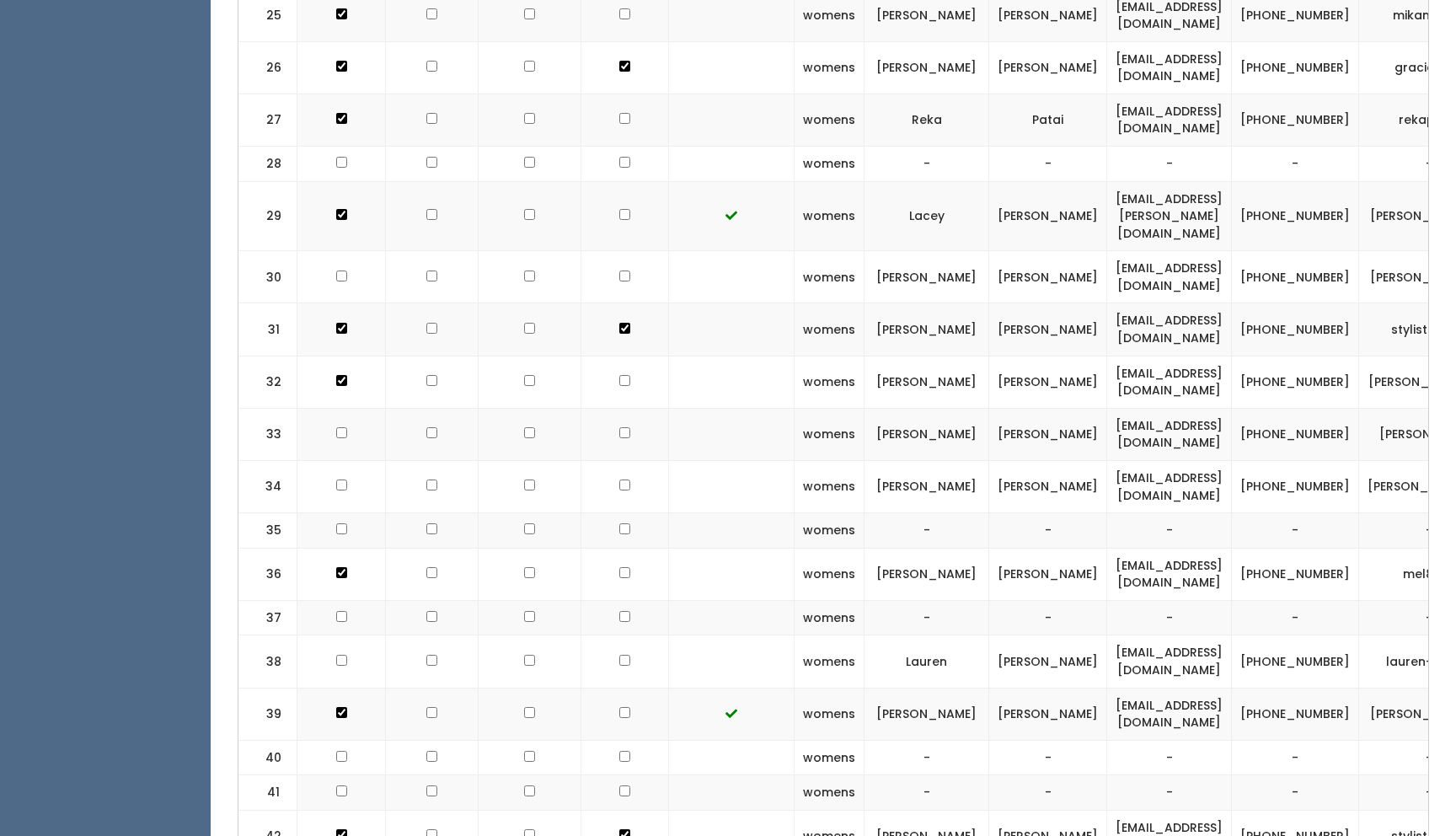
checkbox input "true"
click at [338, 408] on td at bounding box center [341, 433] width 89 height 52
checkbox input "true"
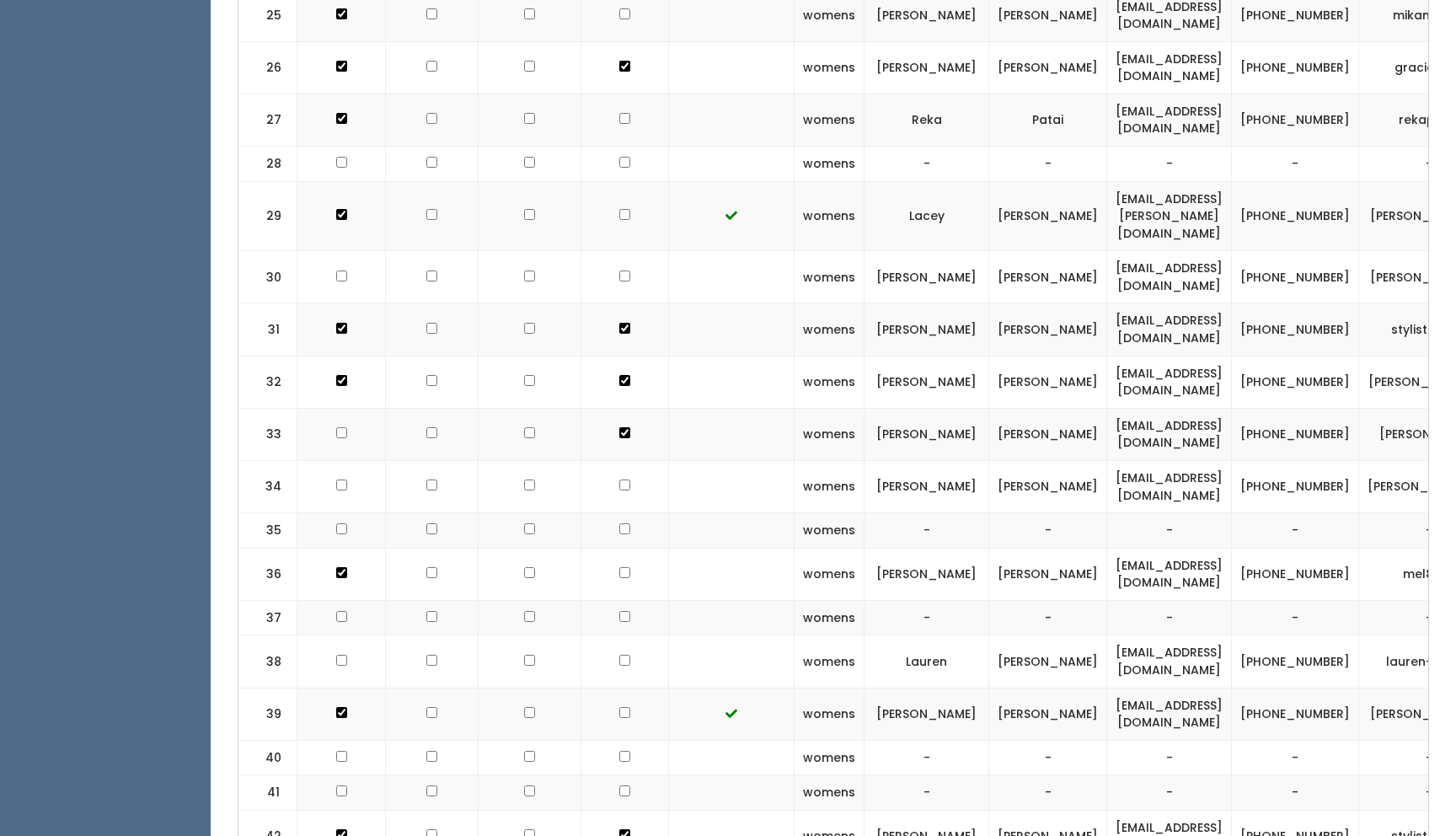
checkbox input "true"
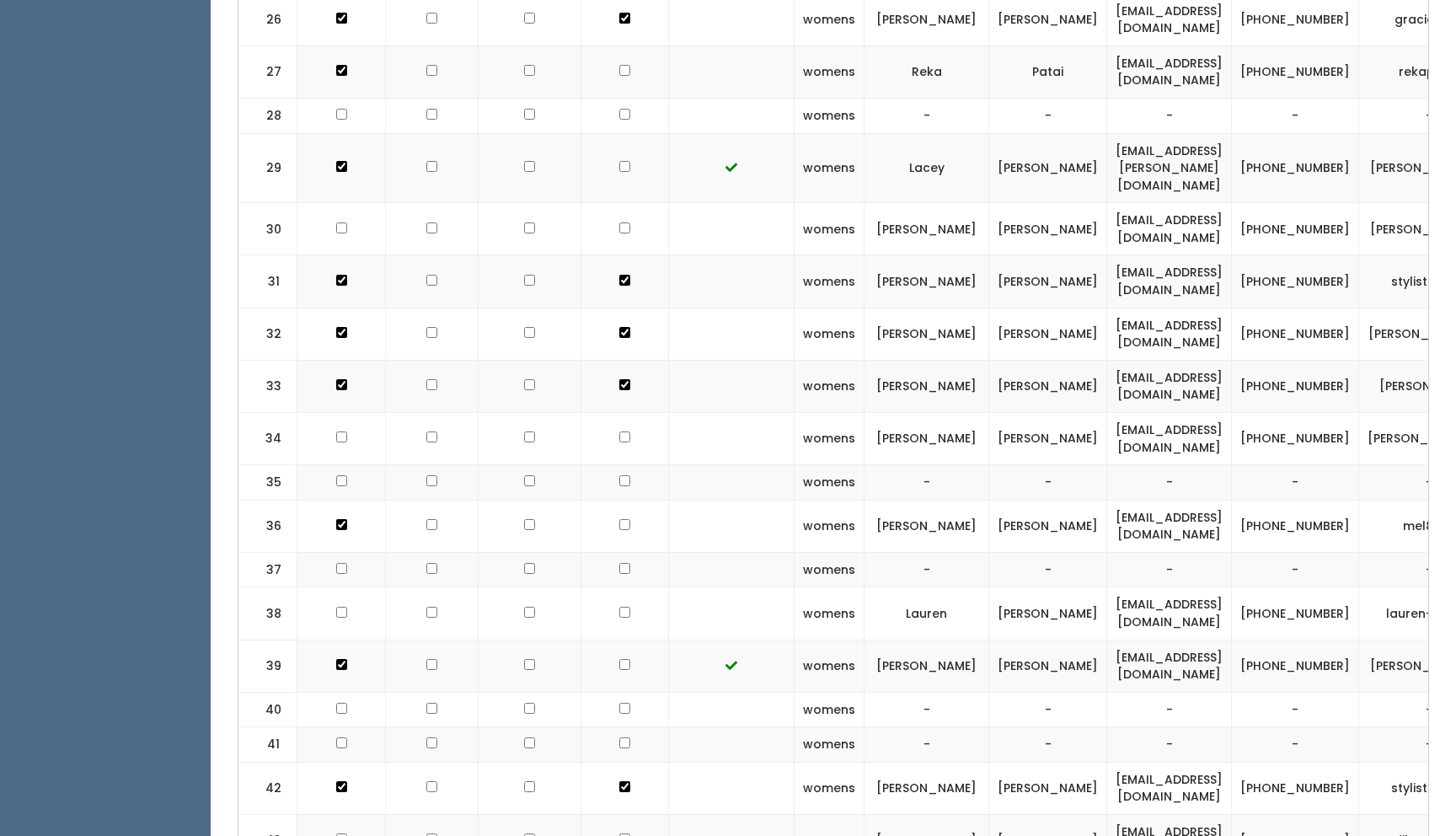
scroll to position [2084, 0]
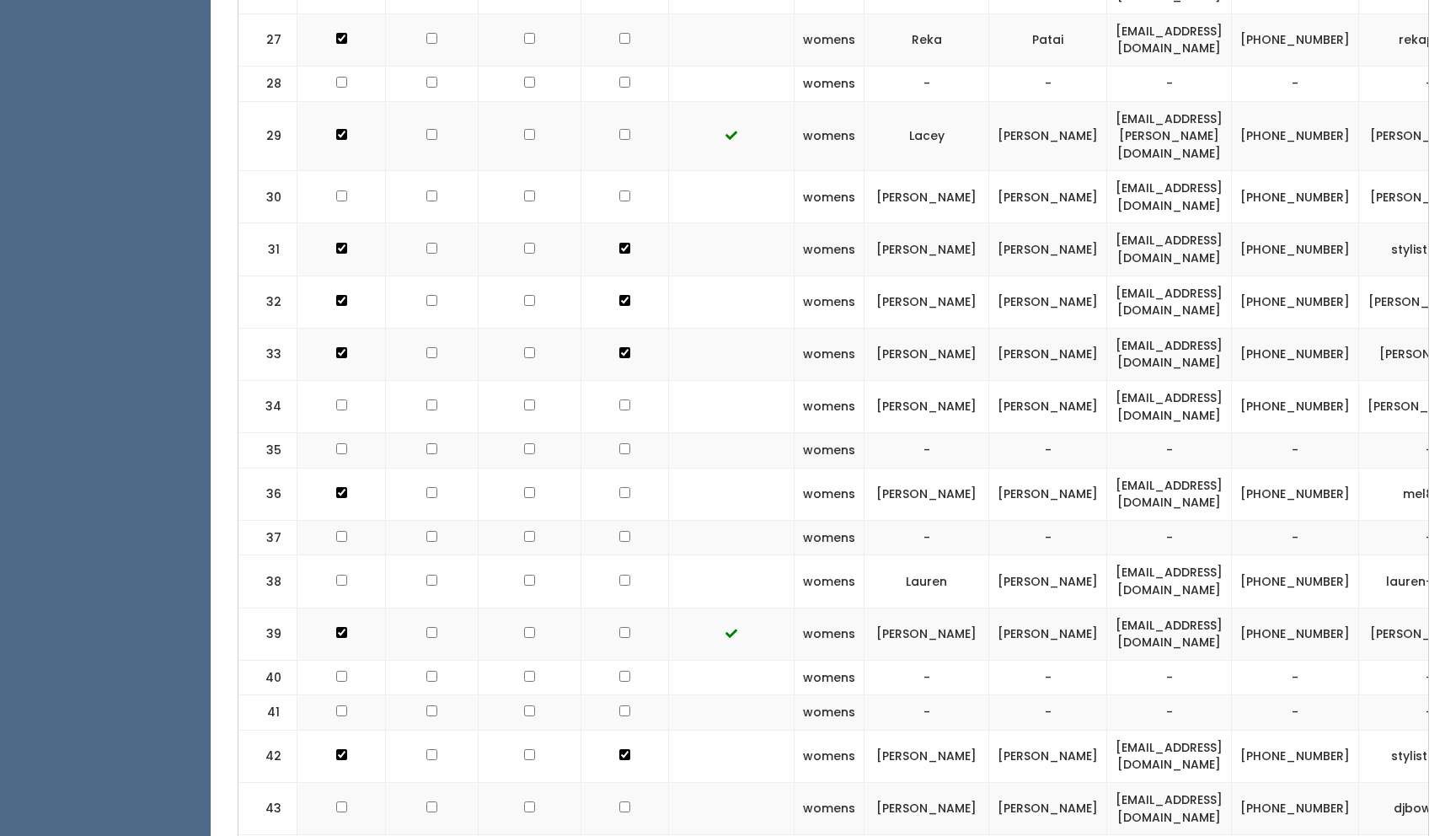
checkbox input "true"
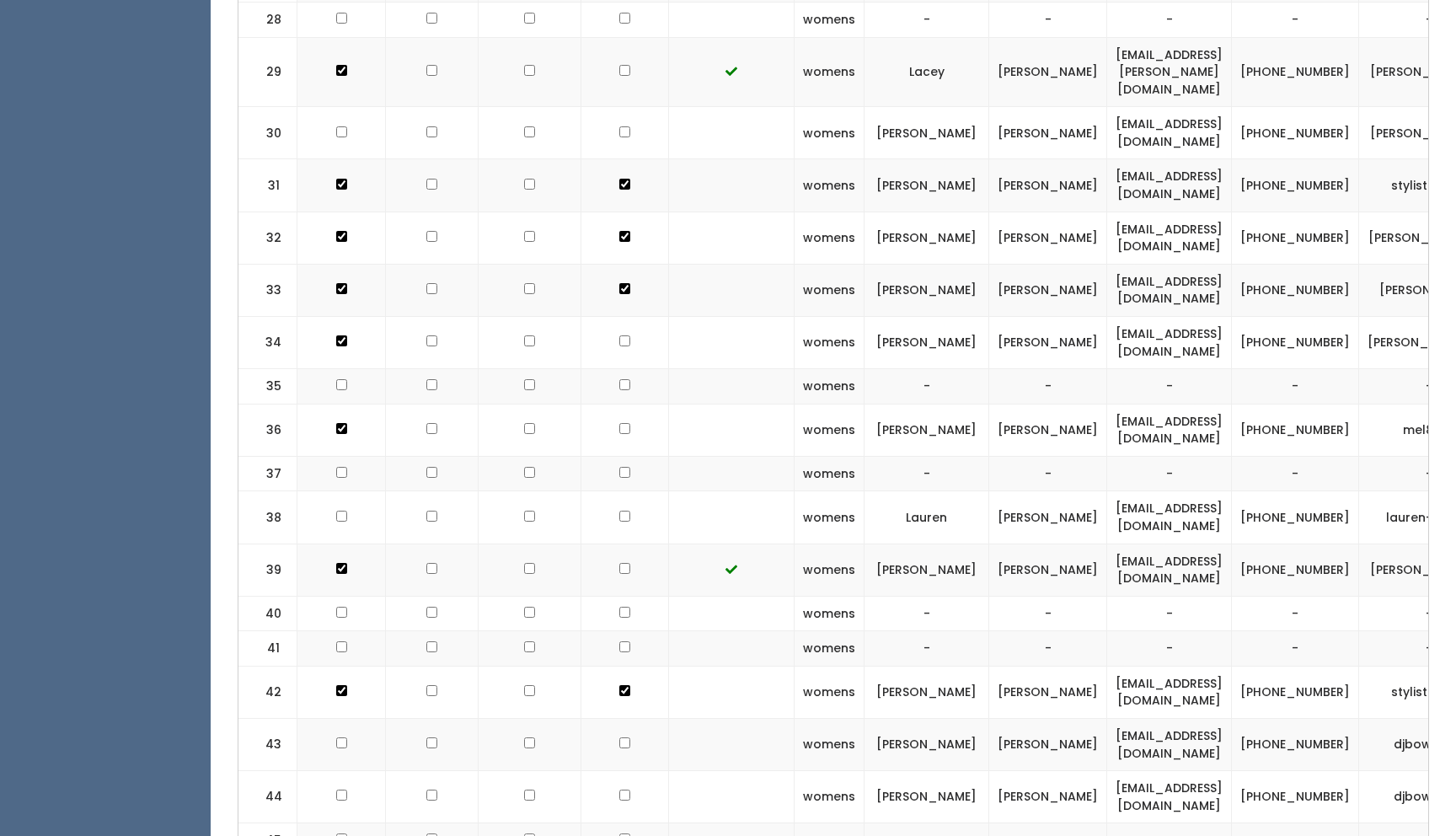
scroll to position [2153, 0]
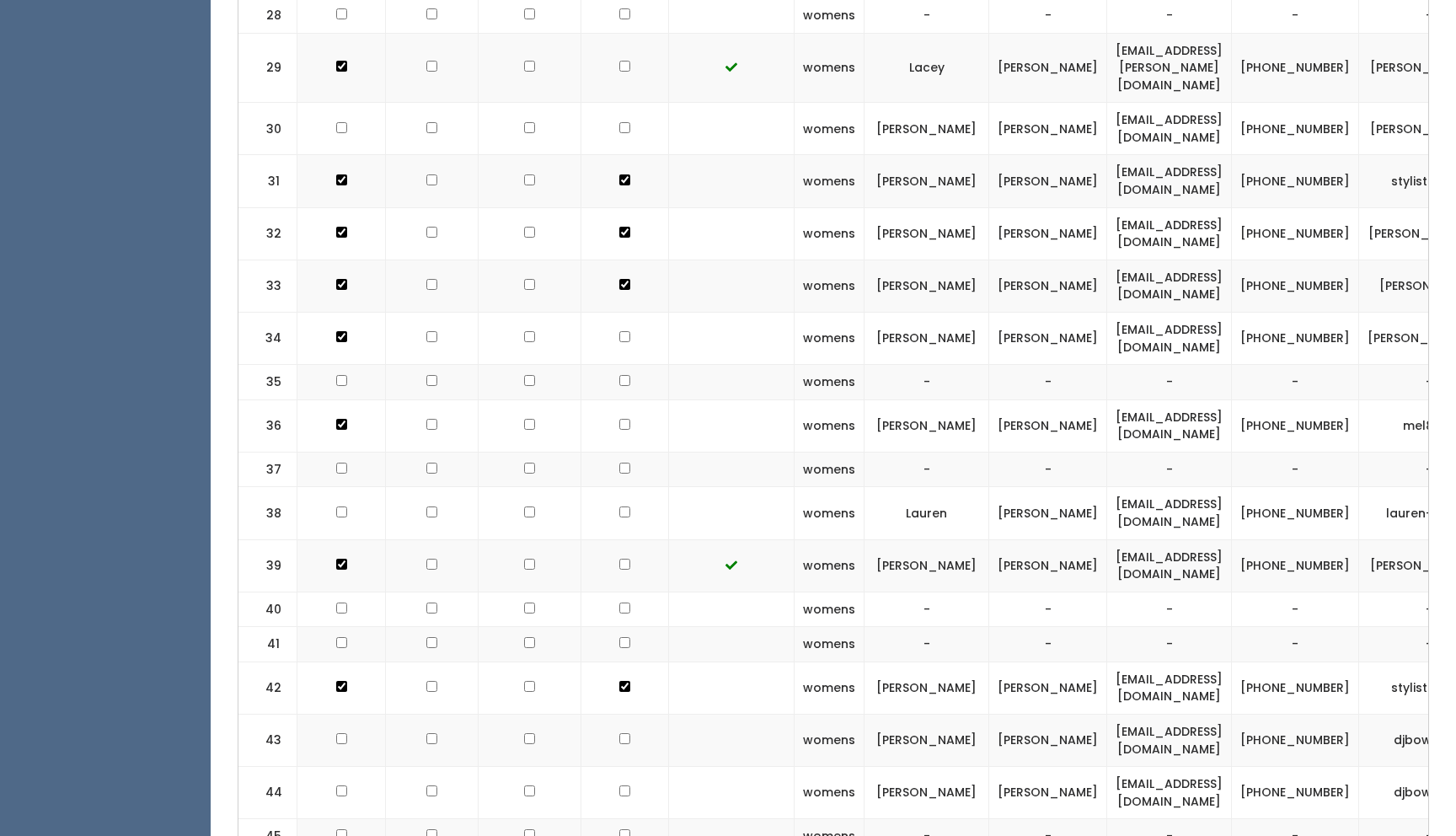
checkbox input "true"
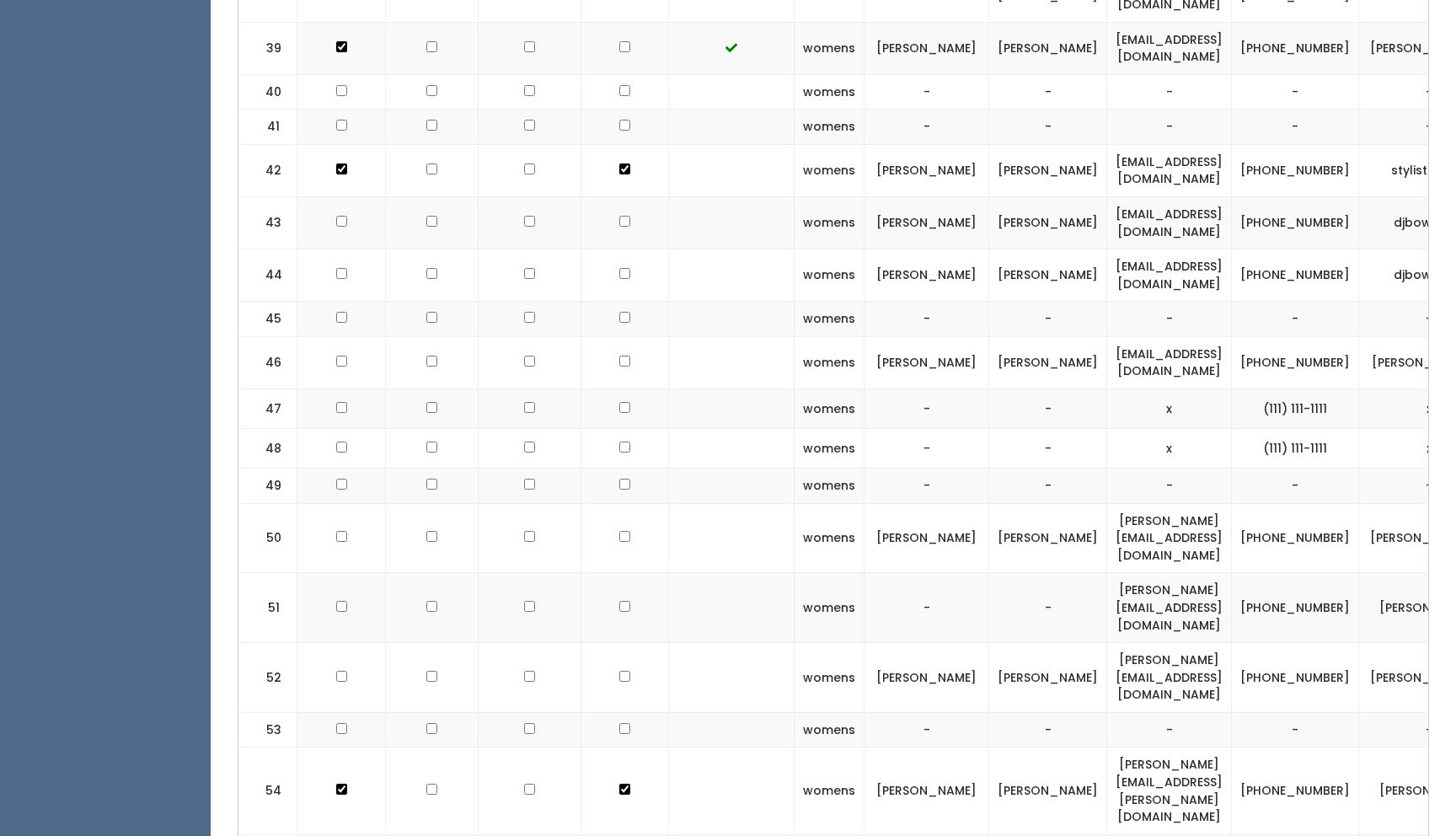
scroll to position [2671, 0]
checkbox input "true"
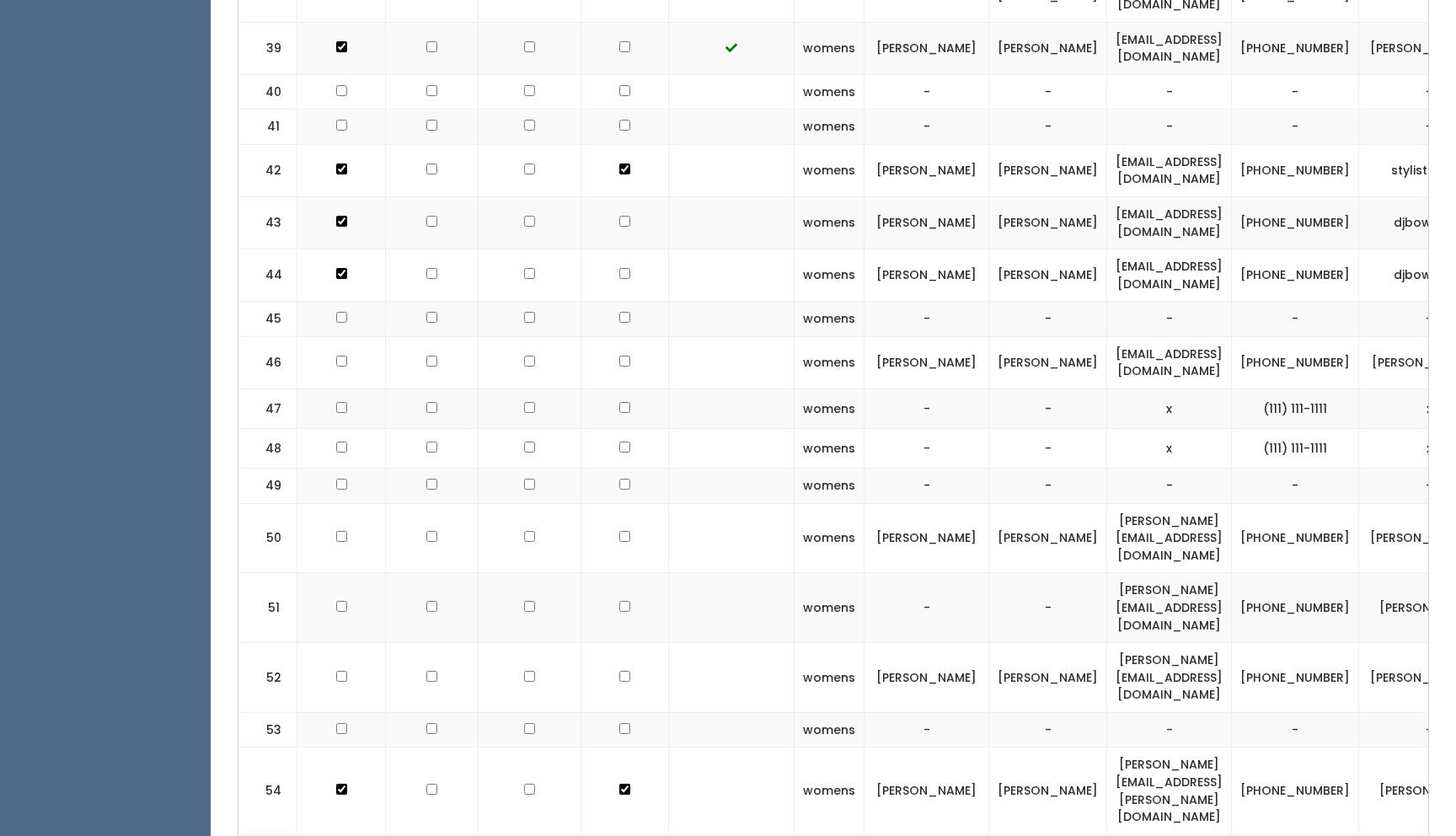
checkbox input "true"
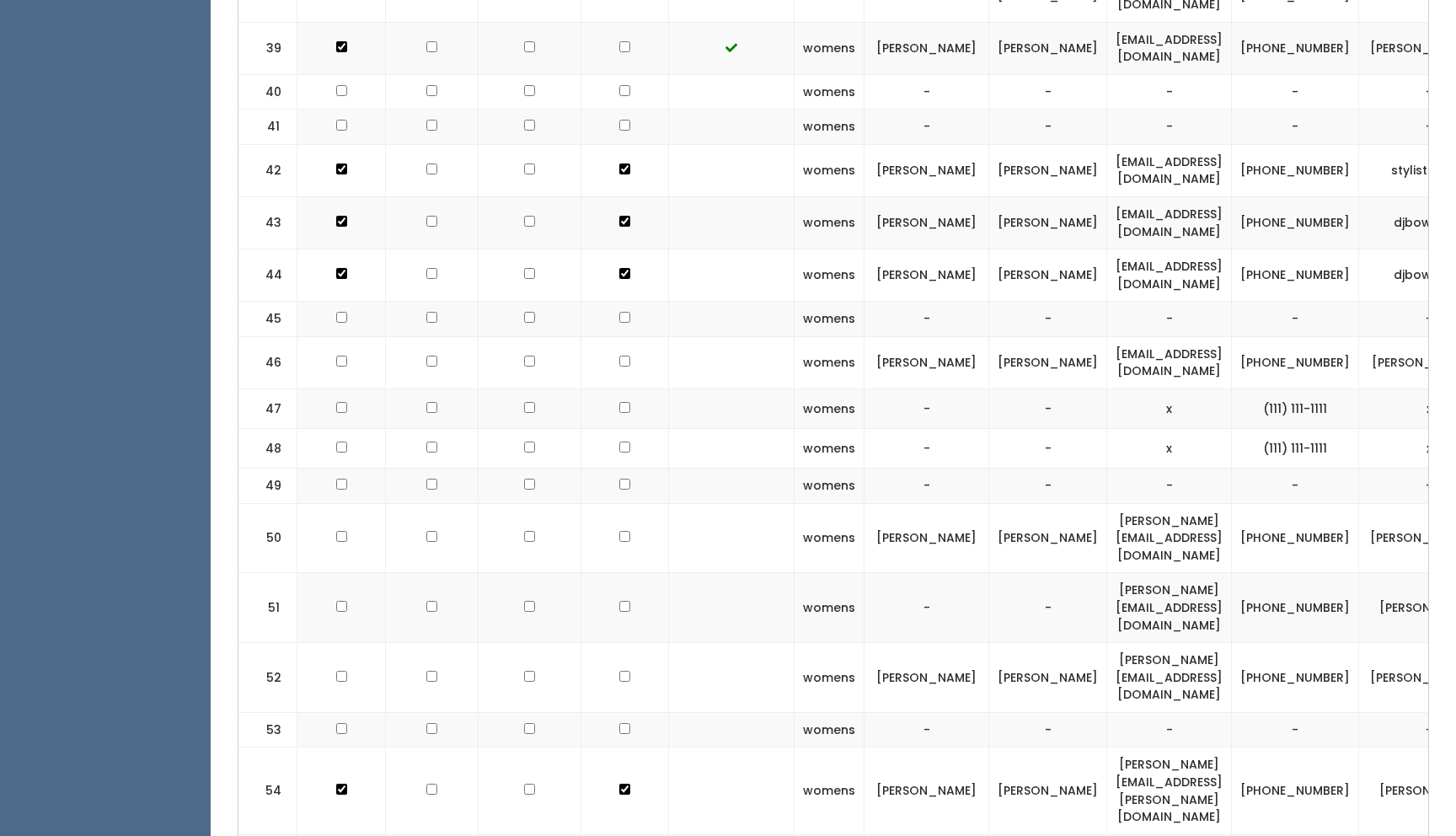
checkbox input "true"
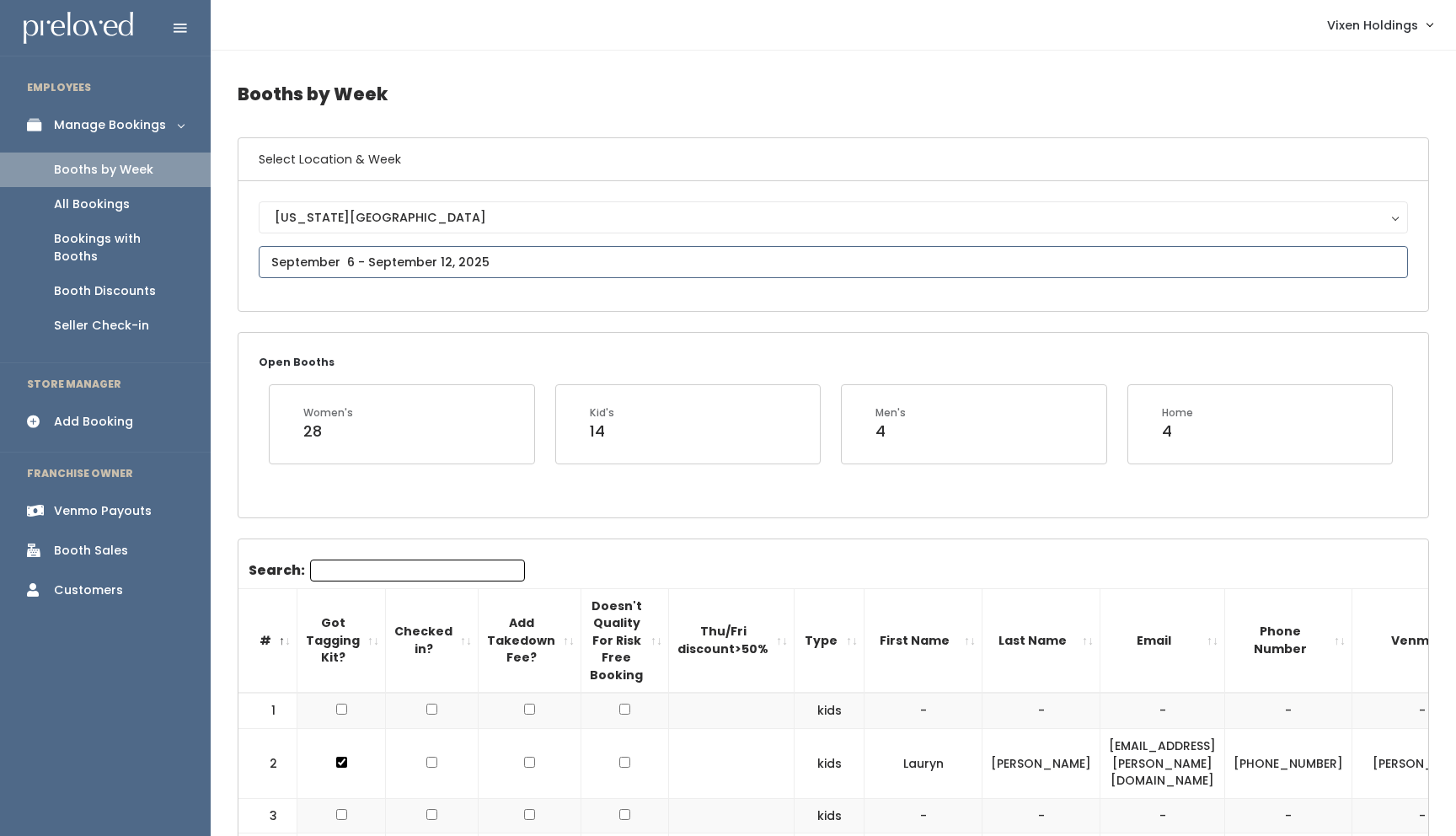
click at [417, 272] on input "text" at bounding box center [833, 262] width 1149 height 32
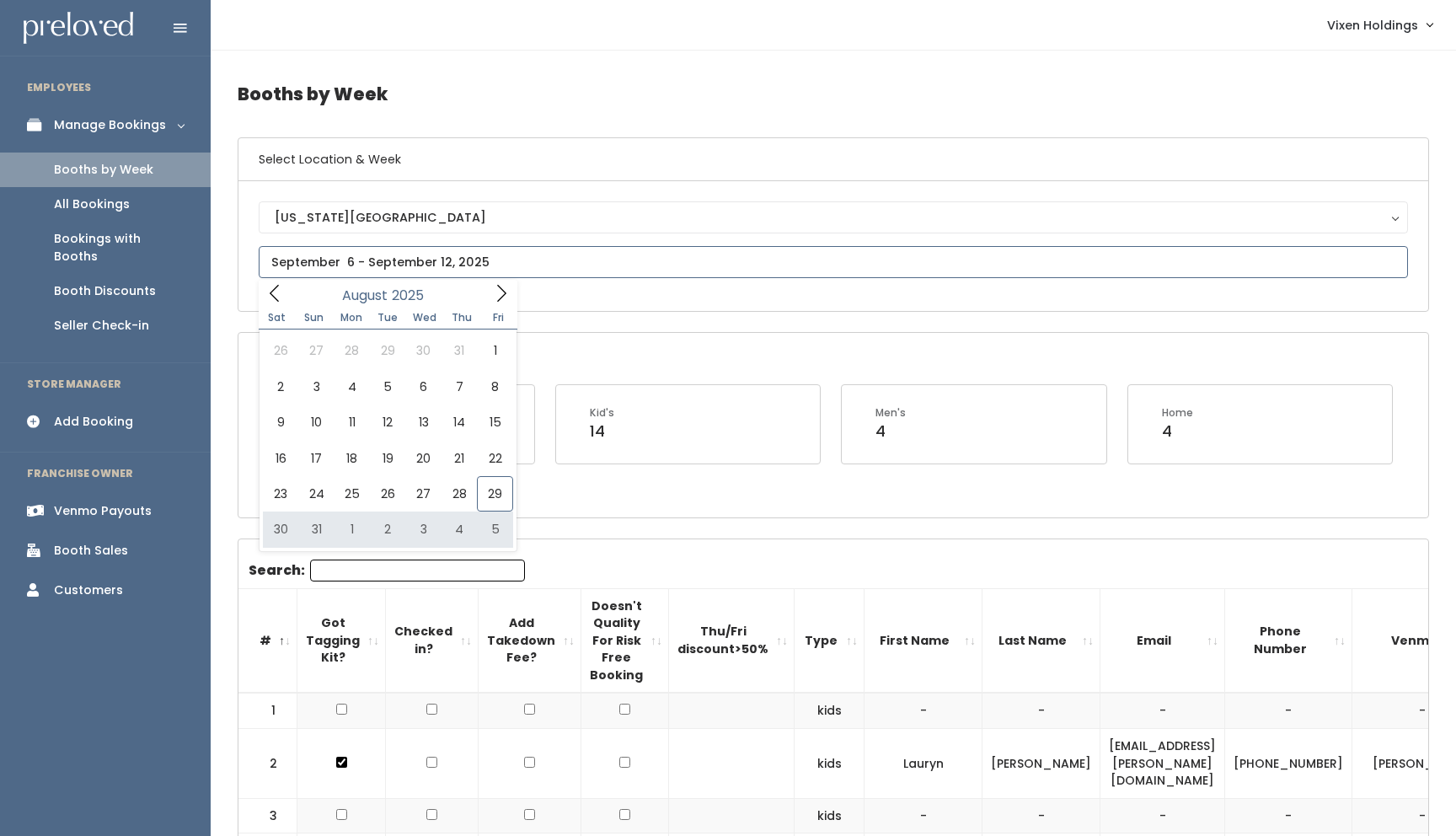
type input "August 30 to September 5"
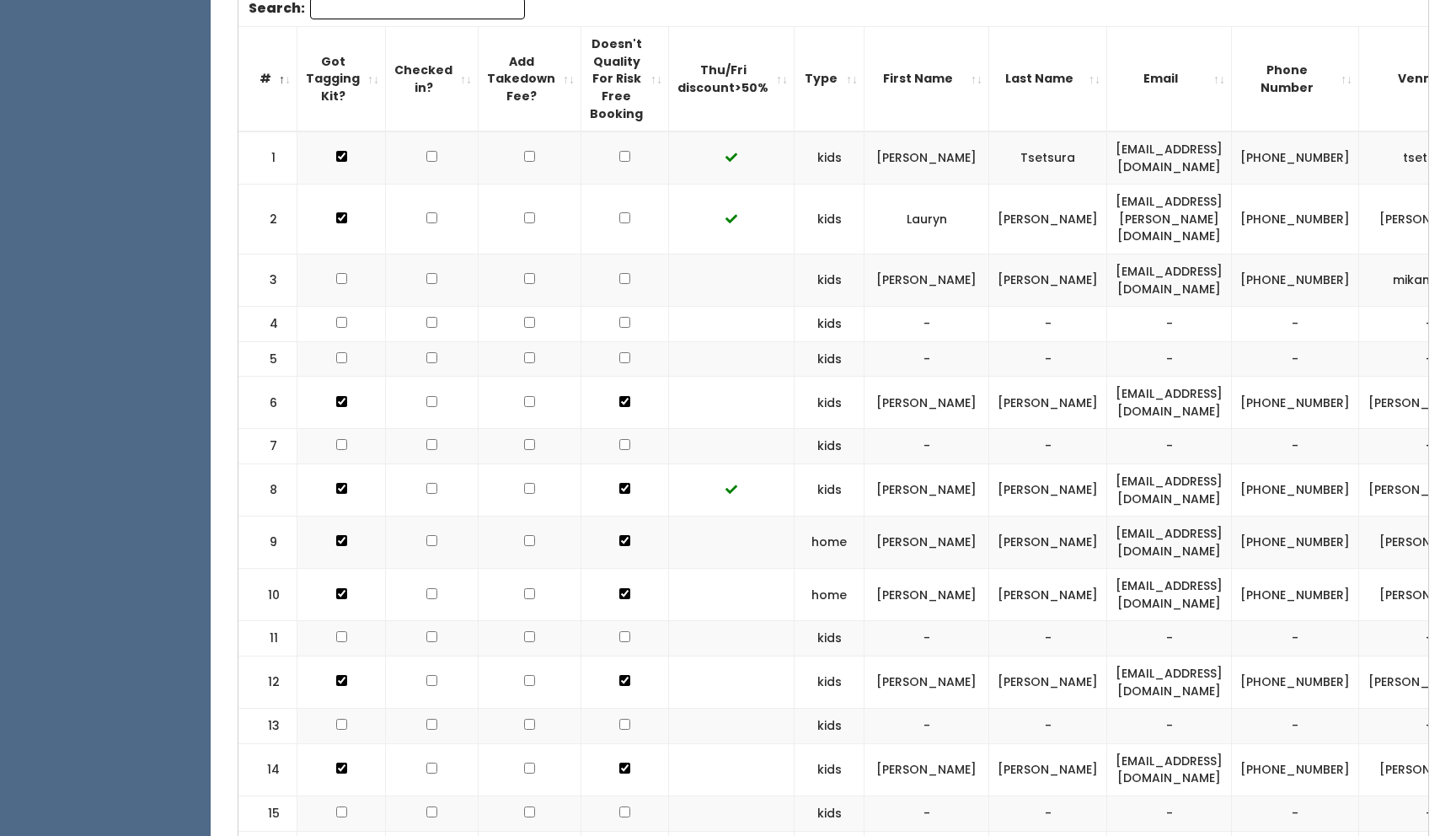
scroll to position [667, 0]
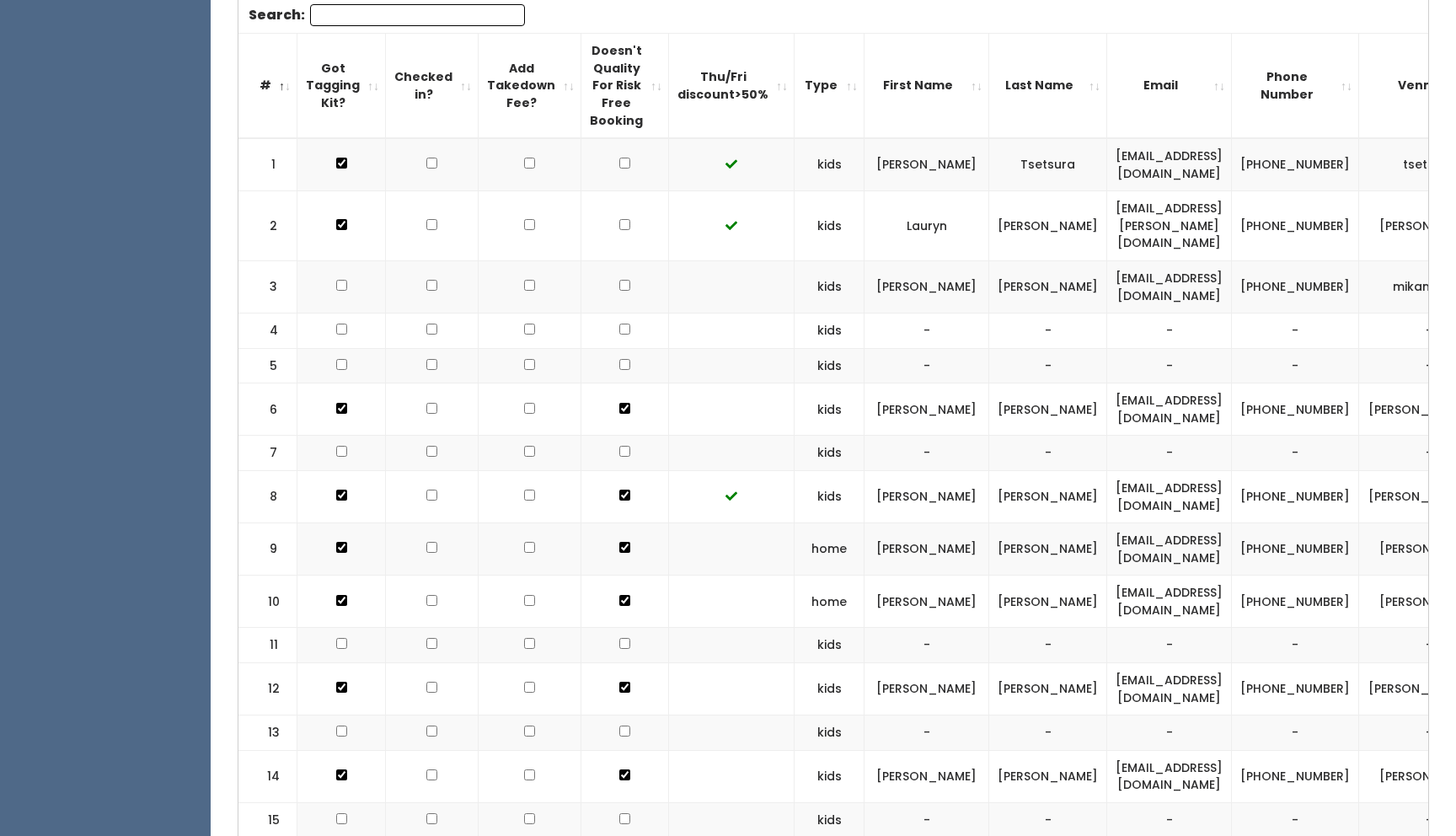
click at [339, 169] on input "checkbox" at bounding box center [341, 163] width 11 height 11
checkbox input "true"
click at [426, 230] on input "checkbox" at bounding box center [432, 224] width 11 height 11
checkbox input "true"
click at [425, 523] on td at bounding box center [432, 549] width 92 height 52
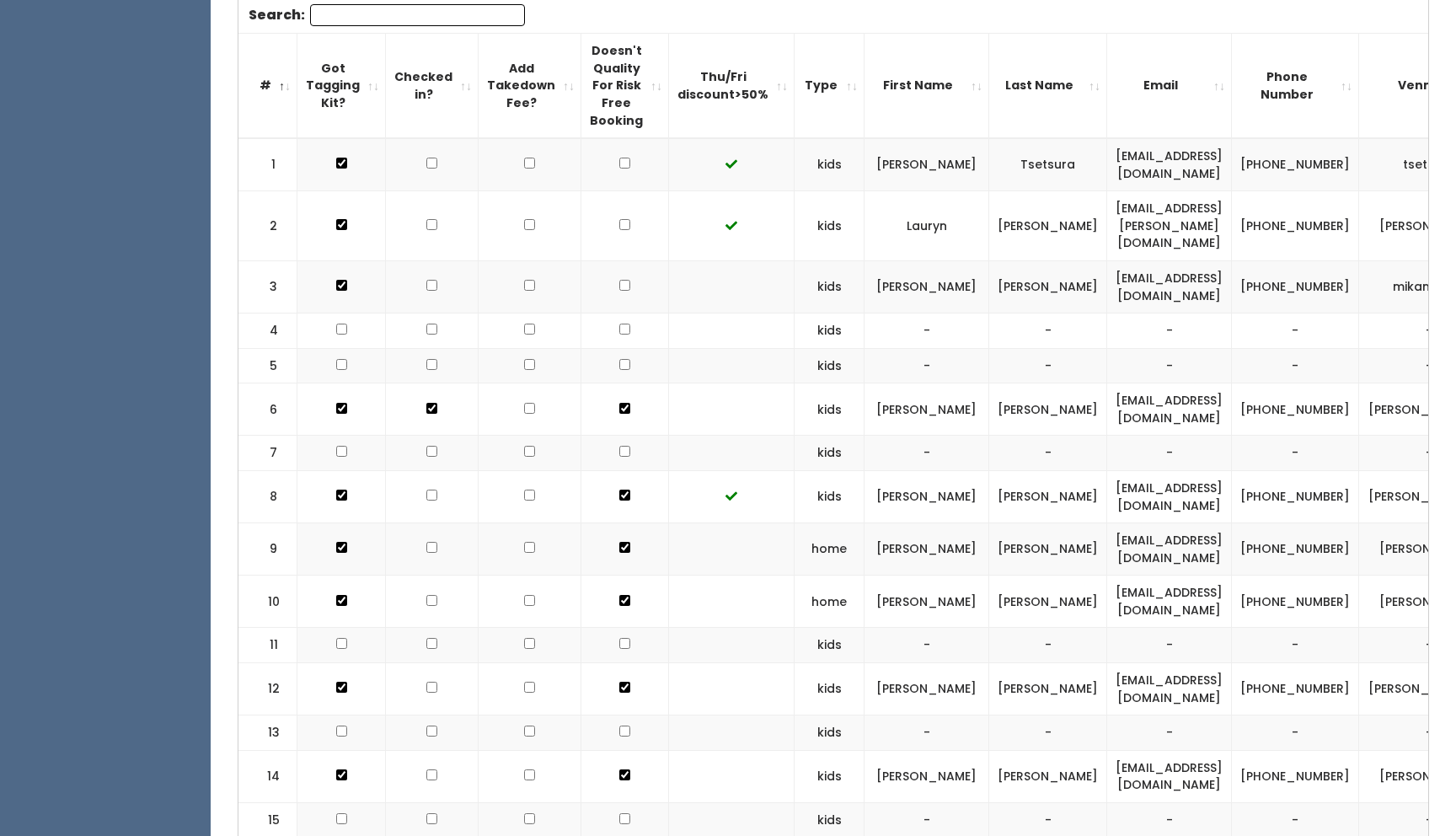
click at [426, 169] on input "checkbox" at bounding box center [432, 163] width 11 height 11
checkbox input "true"
click at [426, 230] on input "checkbox" at bounding box center [432, 224] width 11 height 11
checkbox input "true"
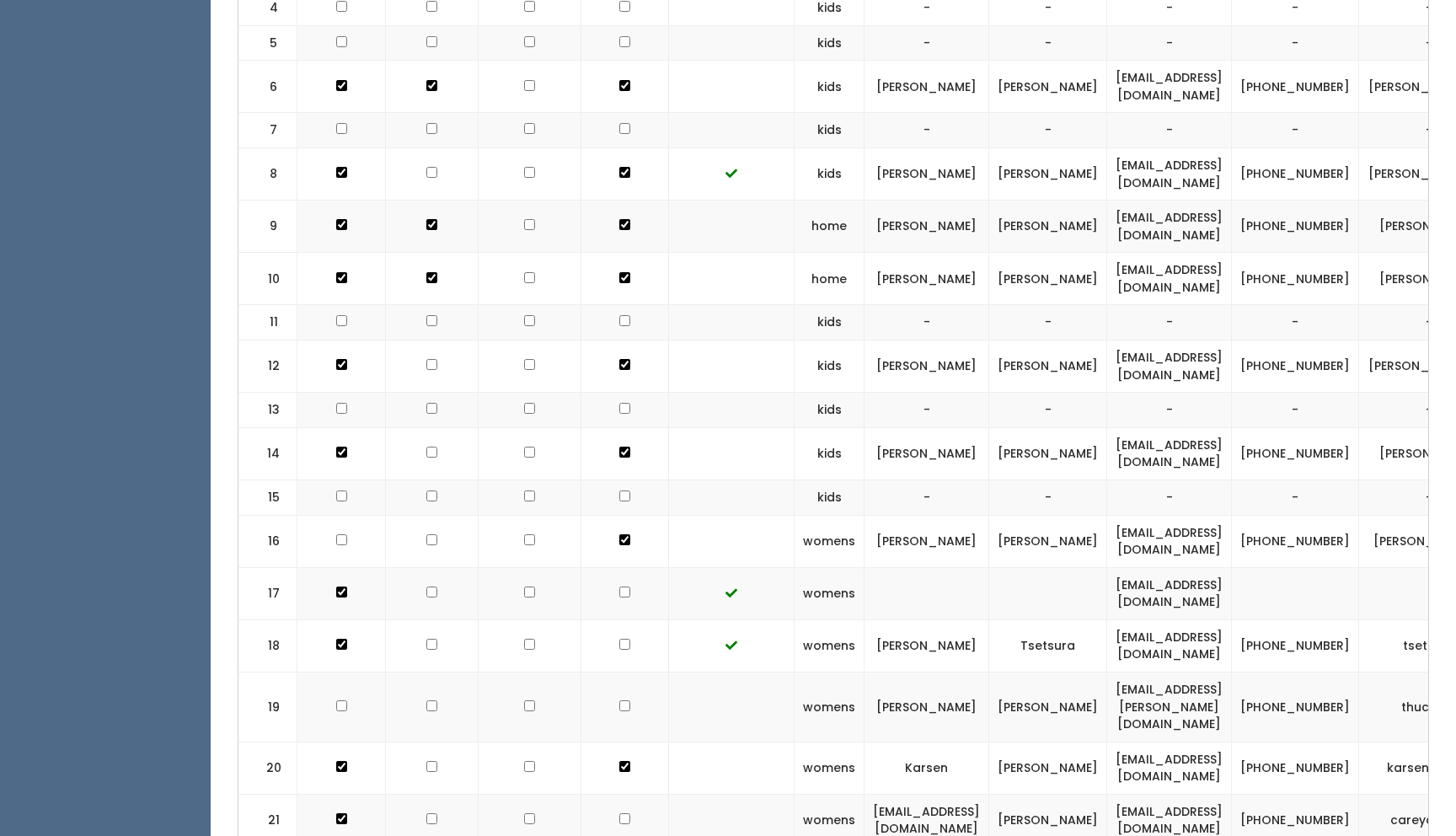
scroll to position [1000, 0]
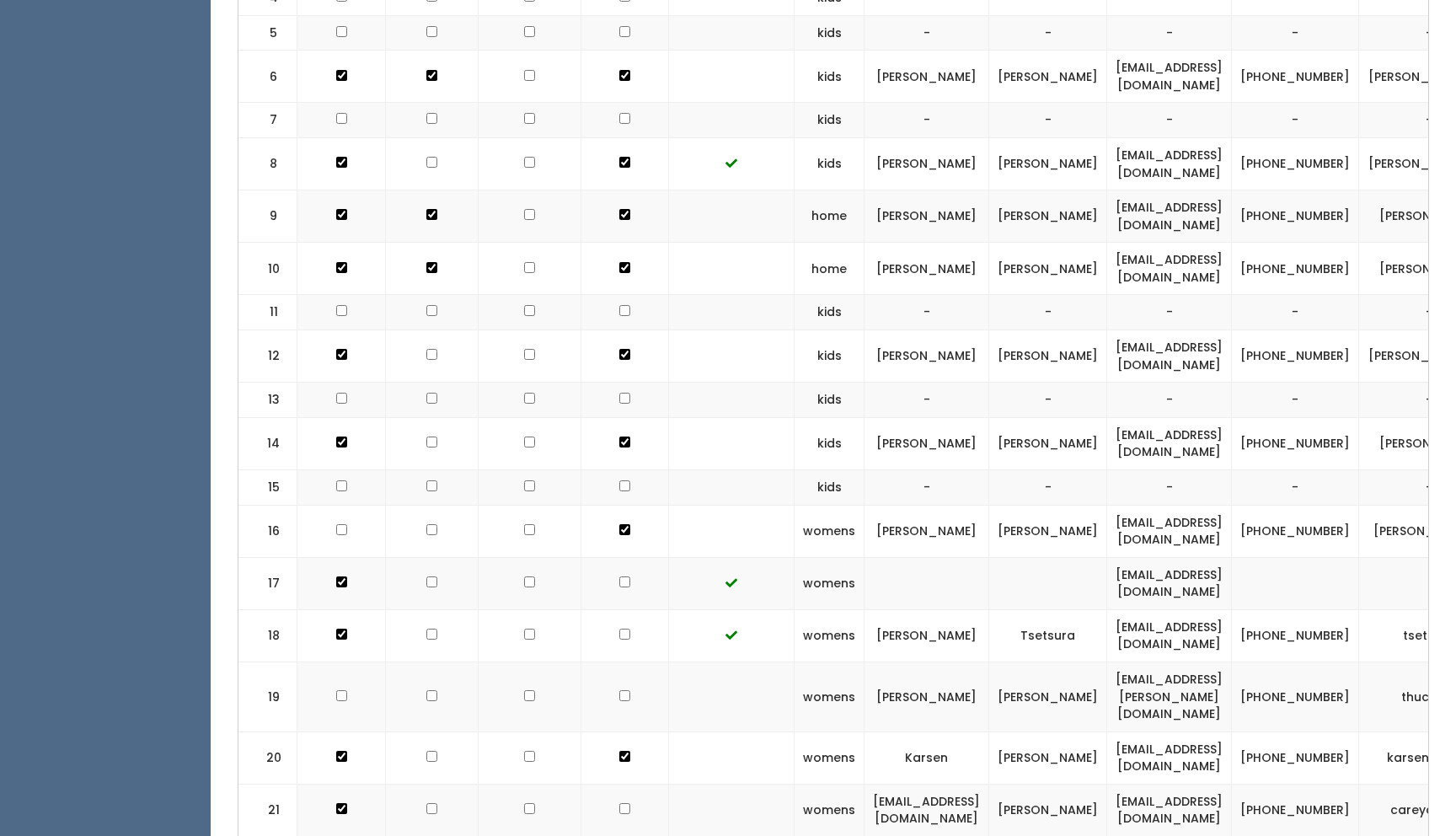
checkbox input "true"
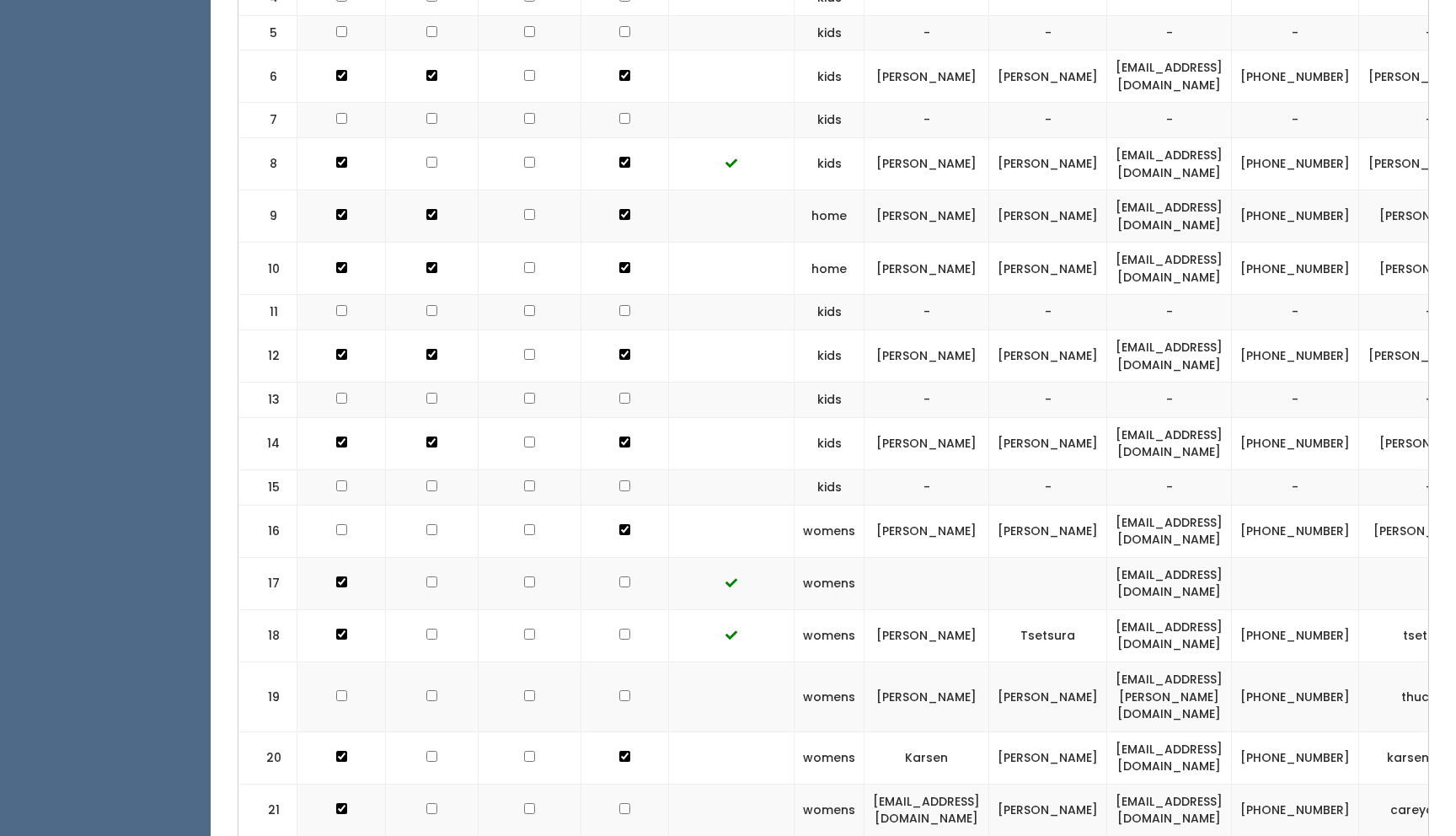
checkbox input "true"
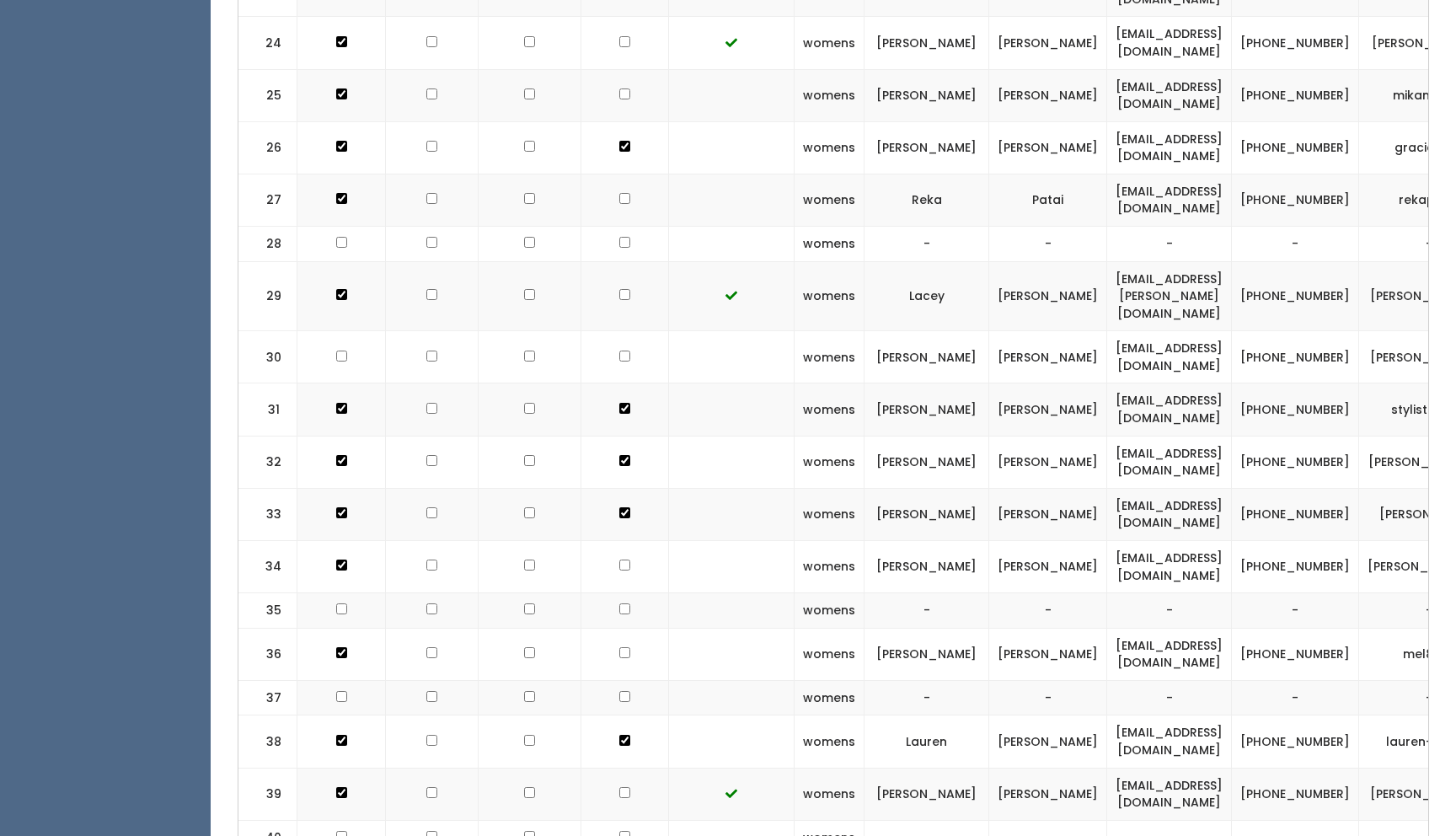
scroll to position [1930, 0]
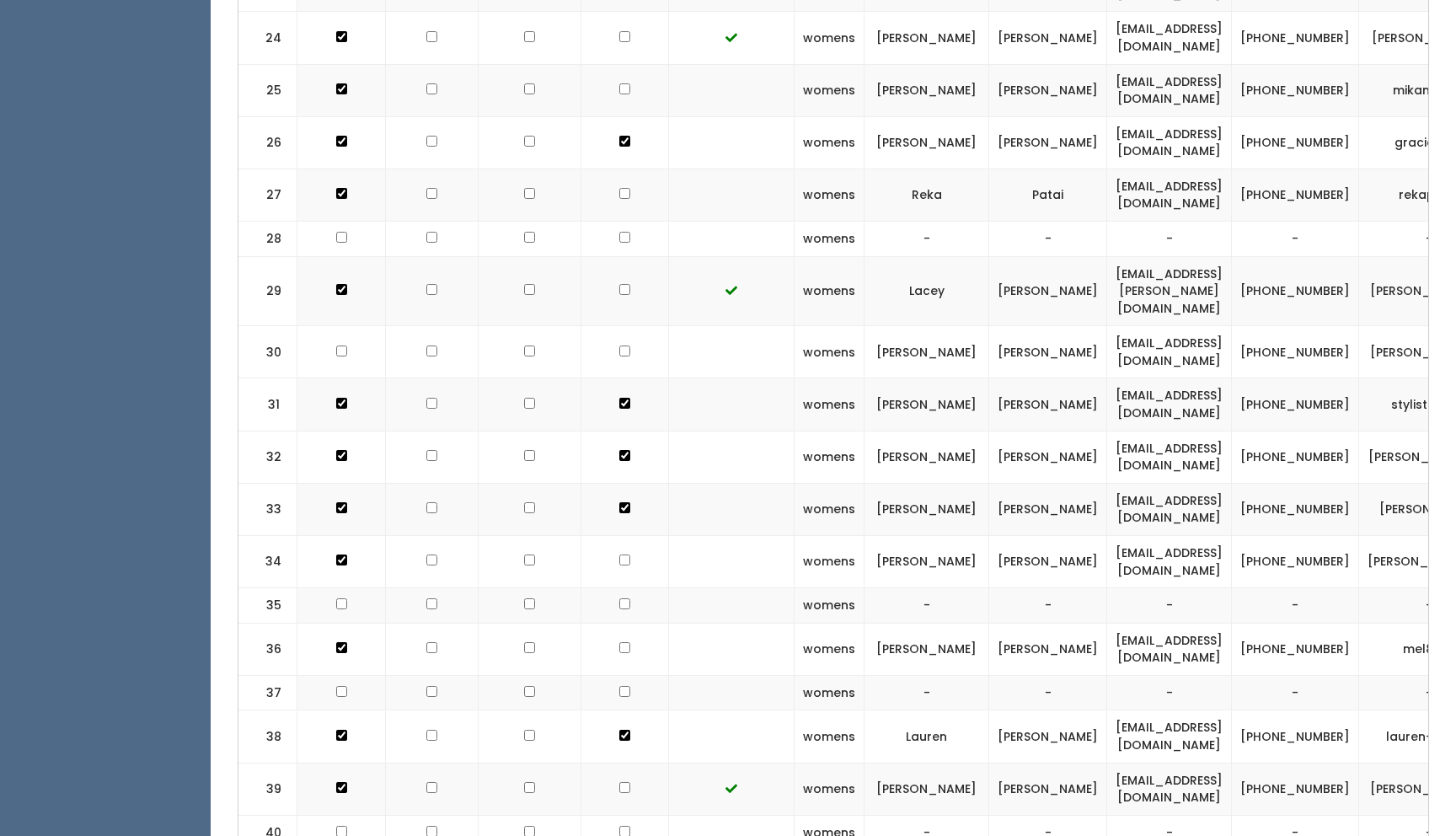
checkbox input "true"
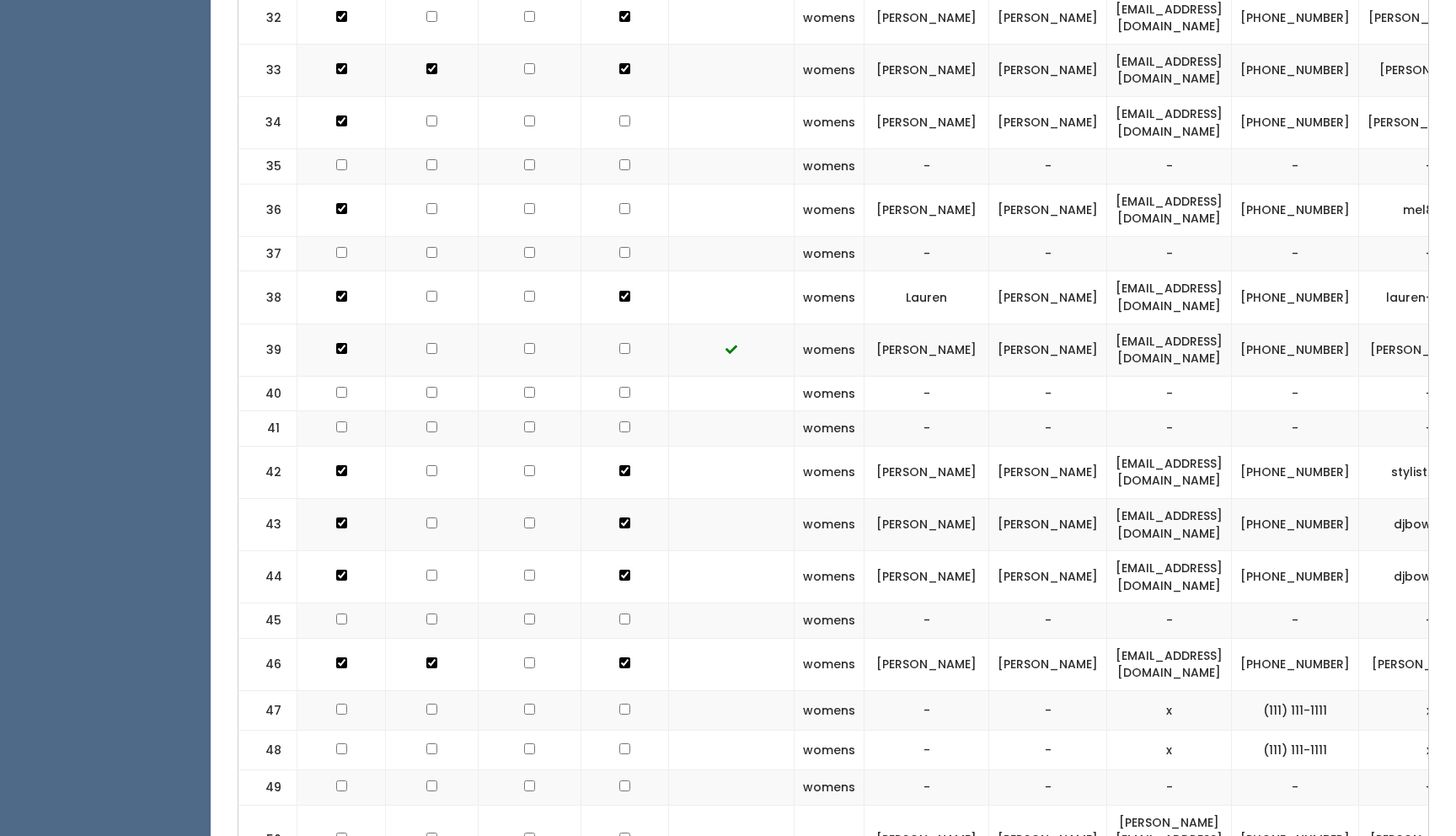
scroll to position [2377, 0]
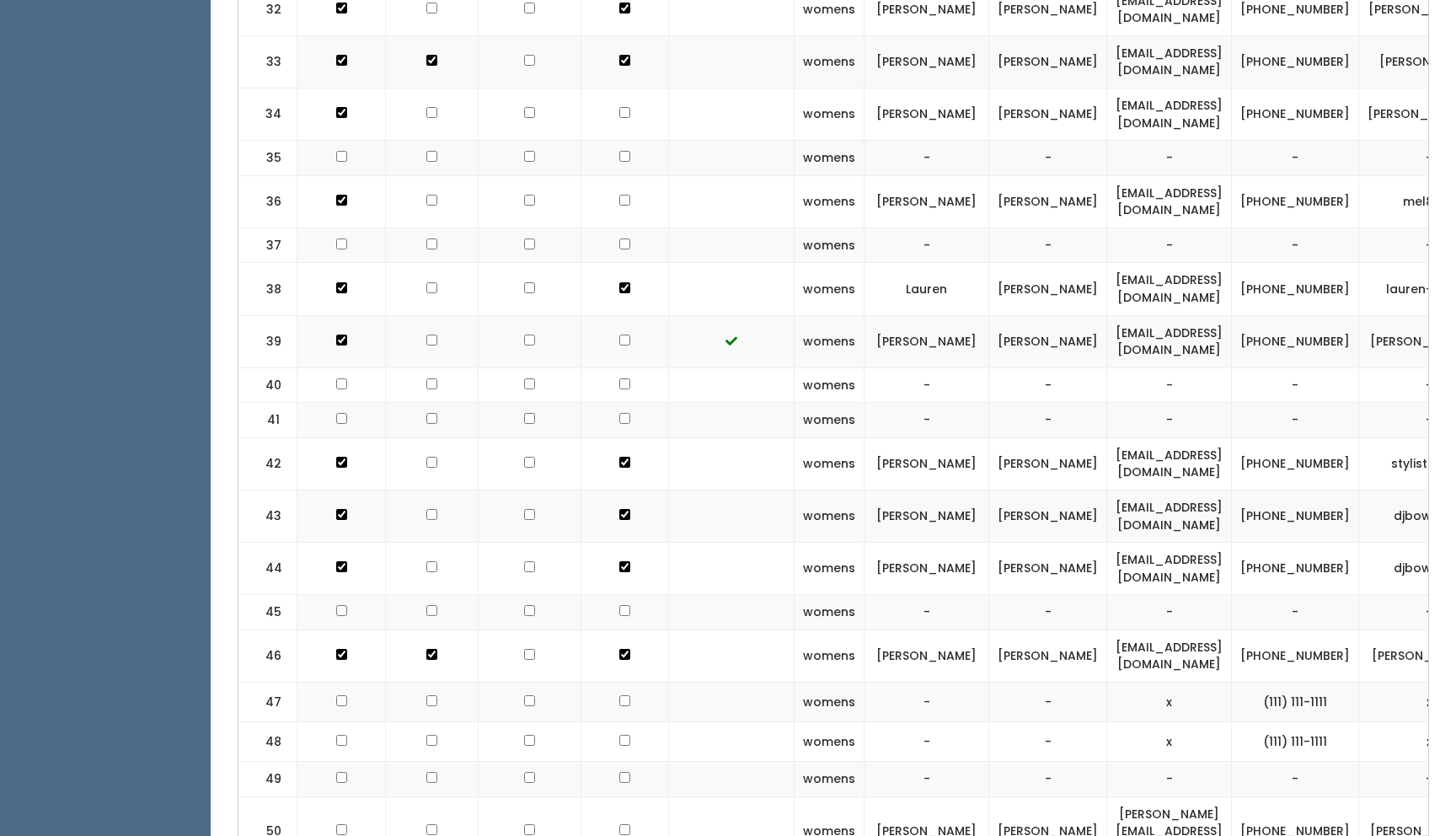
checkbox input "true"
click at [426, 263] on td at bounding box center [432, 288] width 92 height 52
checkbox input "true"
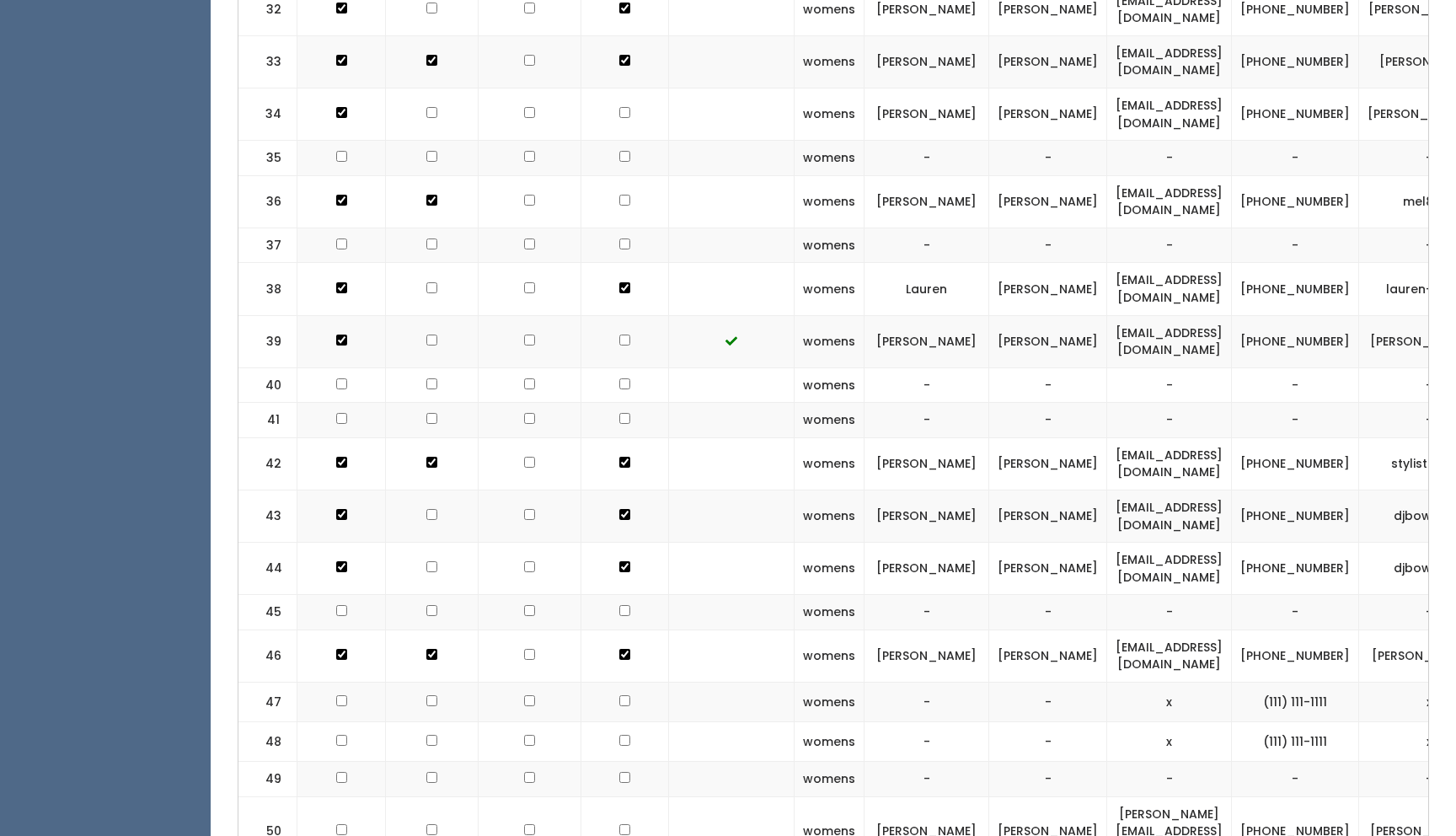
checkbox input "false"
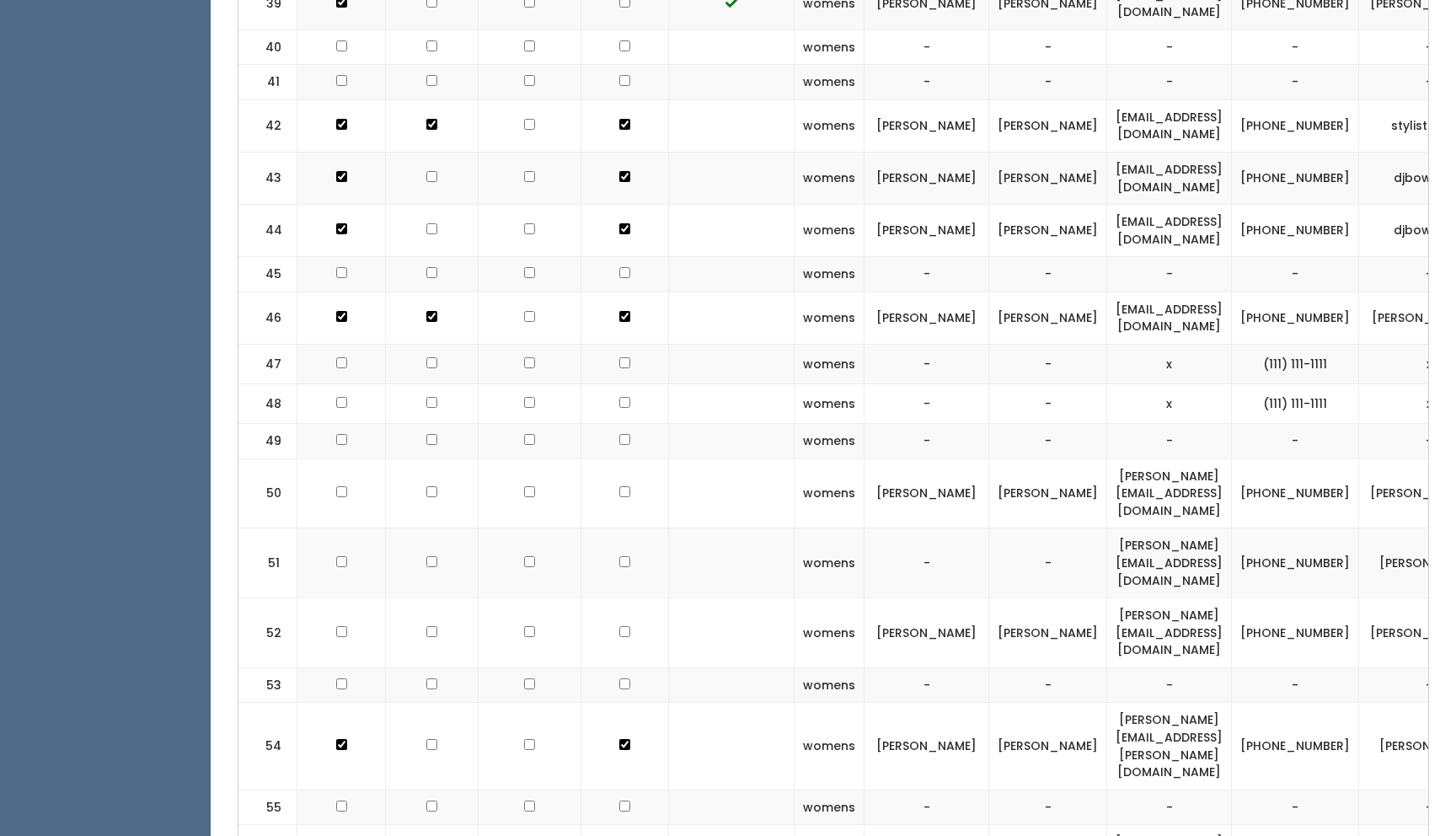
scroll to position [2724, 0]
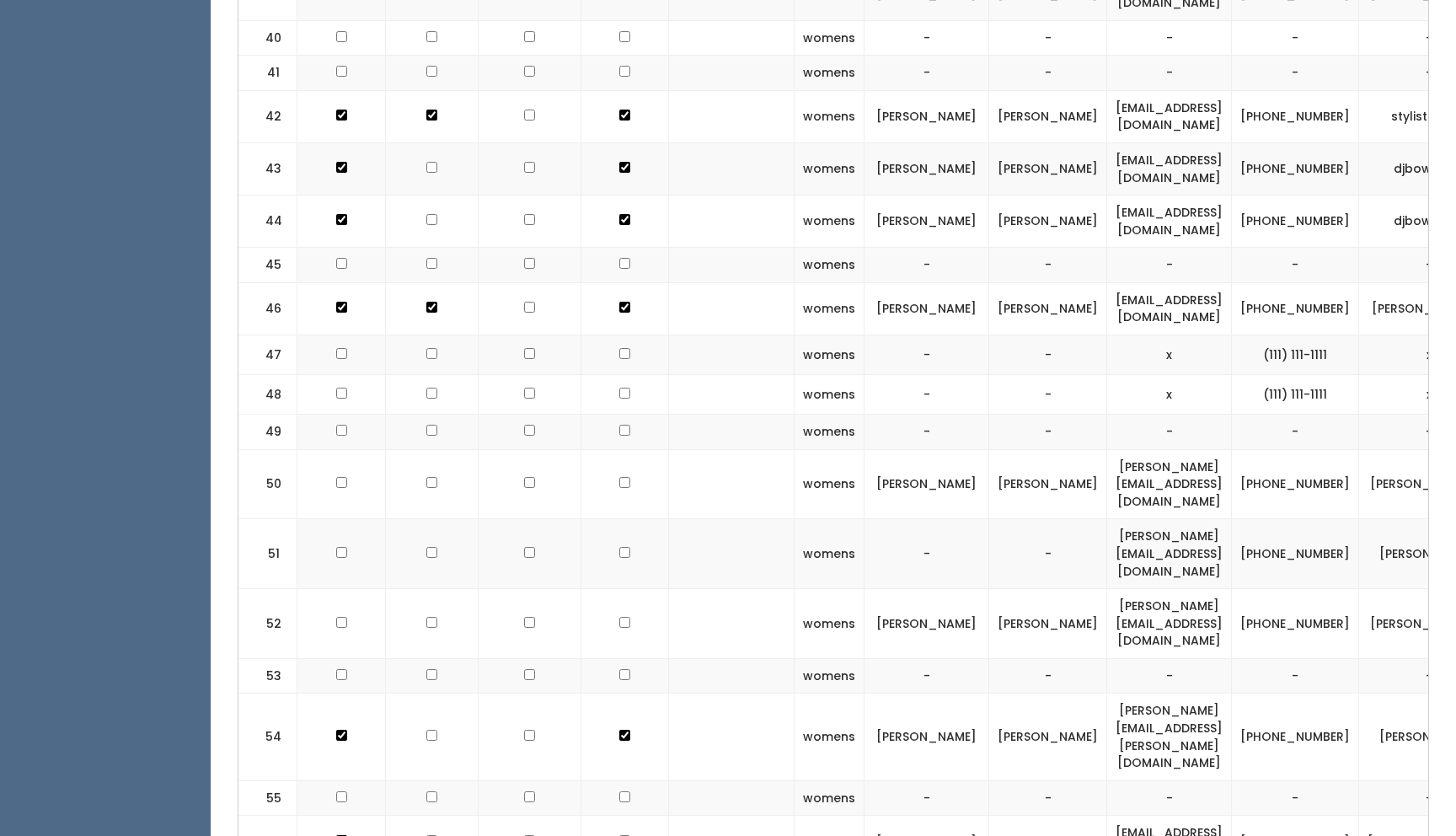
checkbox input "true"
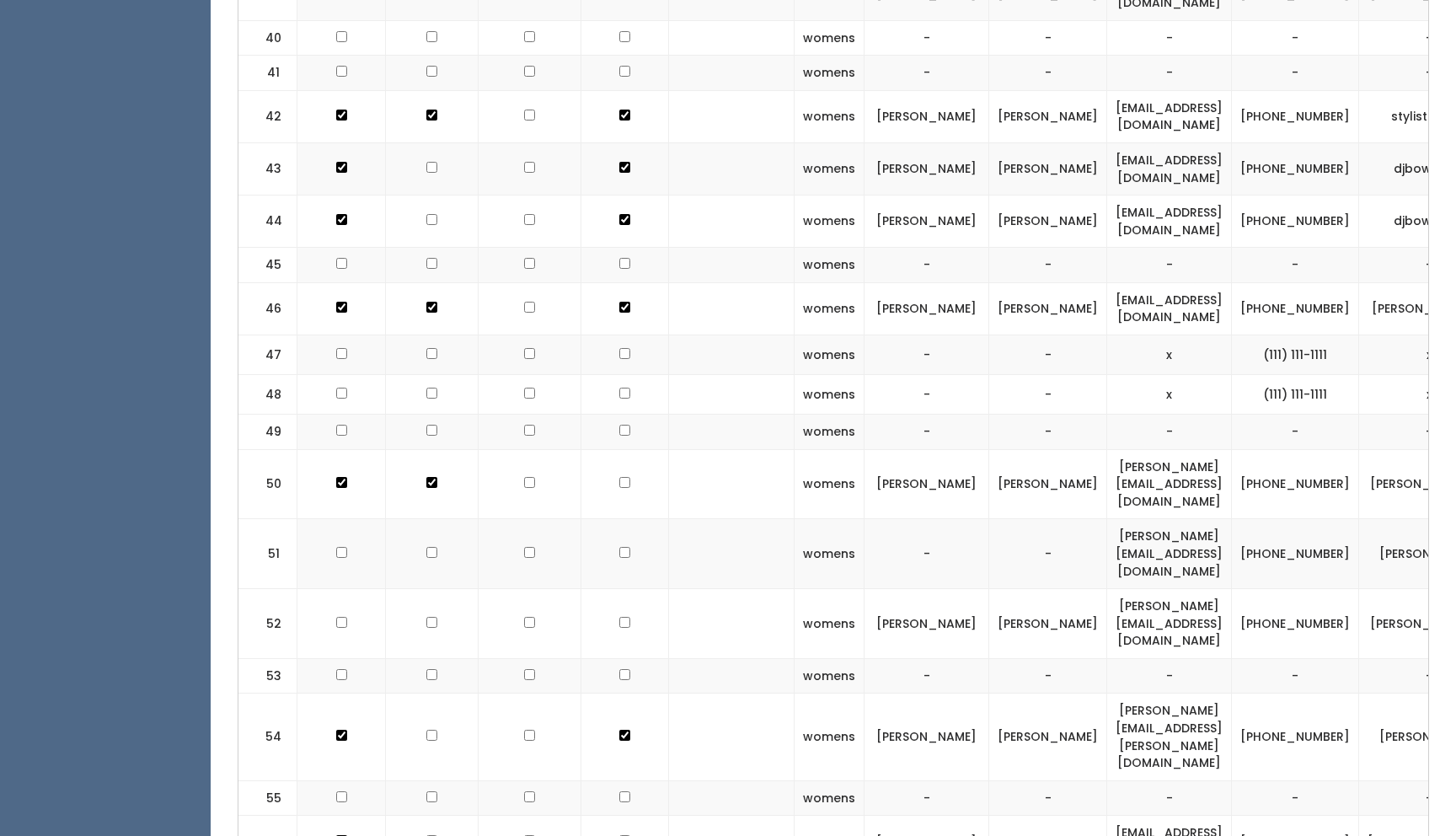
checkbox input "true"
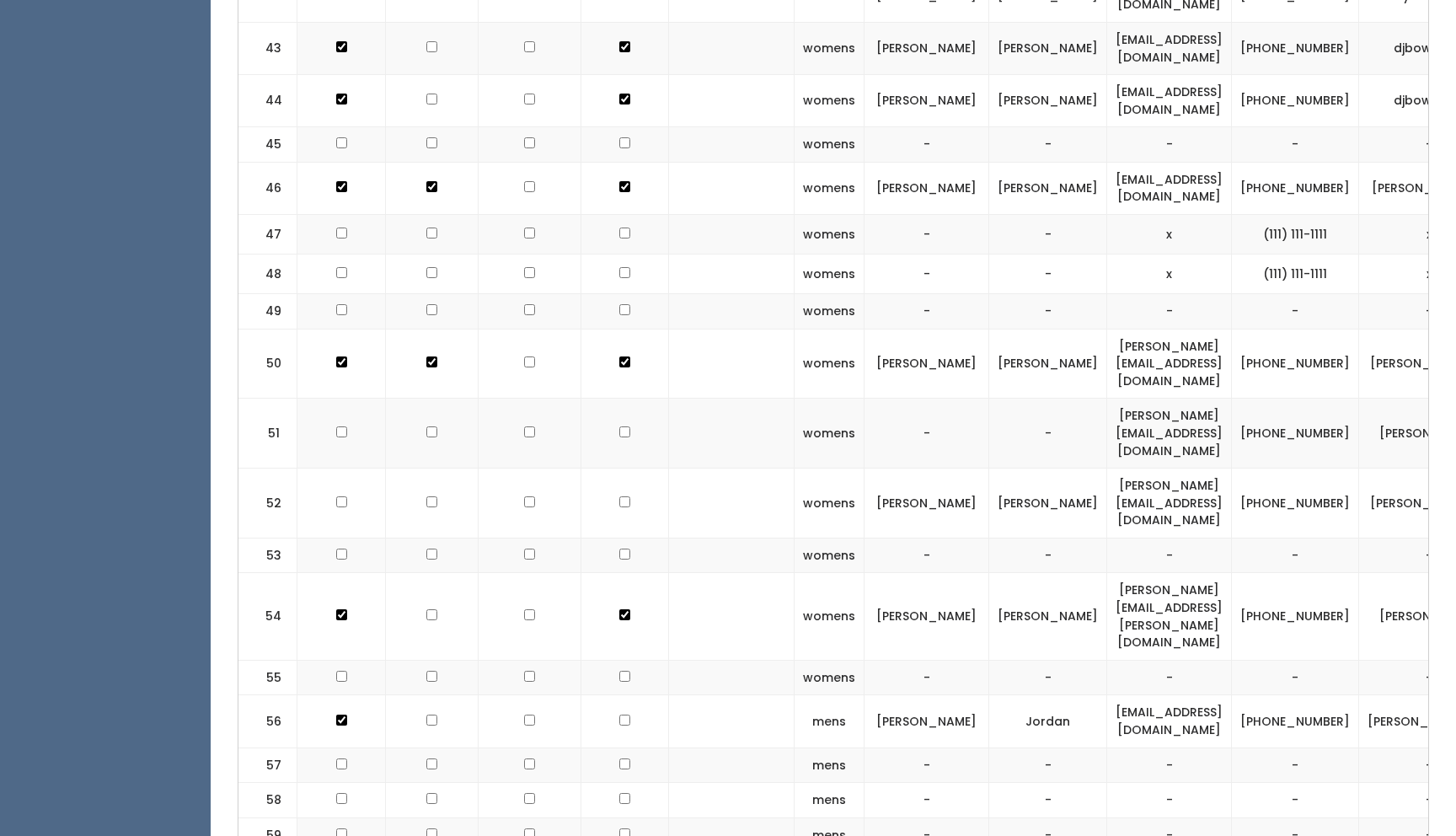
scroll to position [2846, 0]
checkbox input "true"
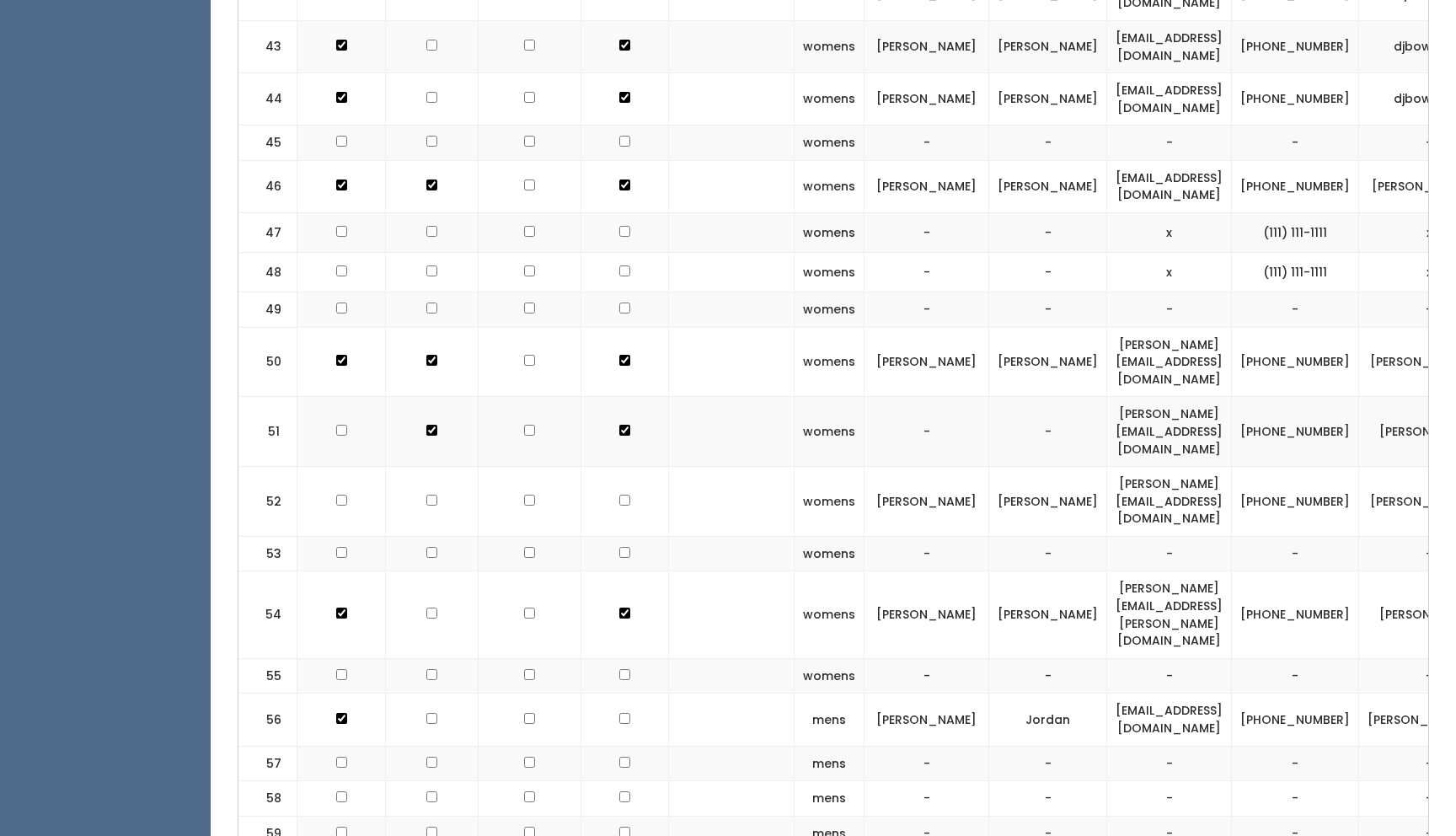
click at [339, 396] on td at bounding box center [341, 432] width 89 height 70
click at [343, 396] on td at bounding box center [341, 432] width 89 height 70
checkbox input "true"
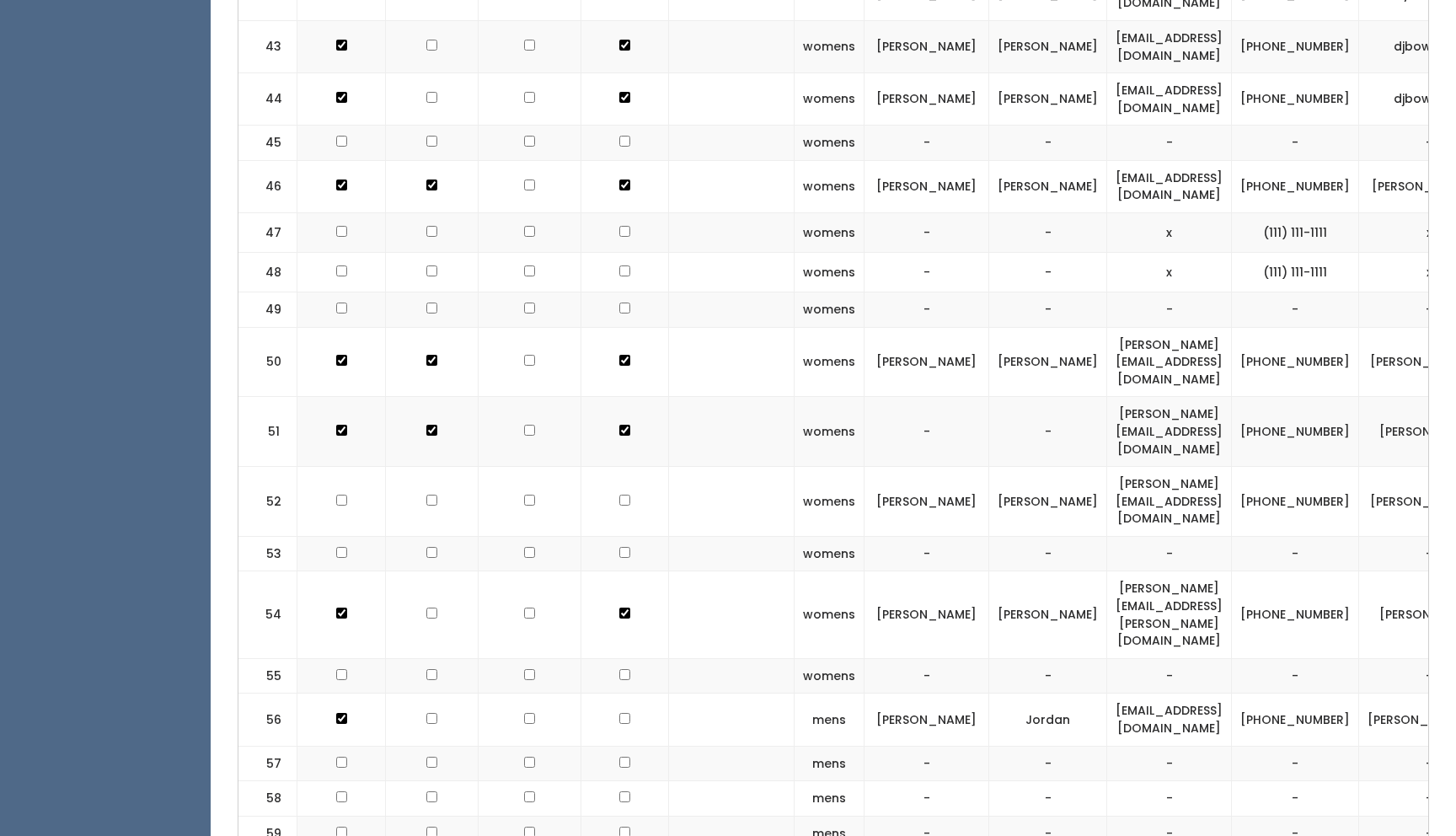
checkbox input "true"
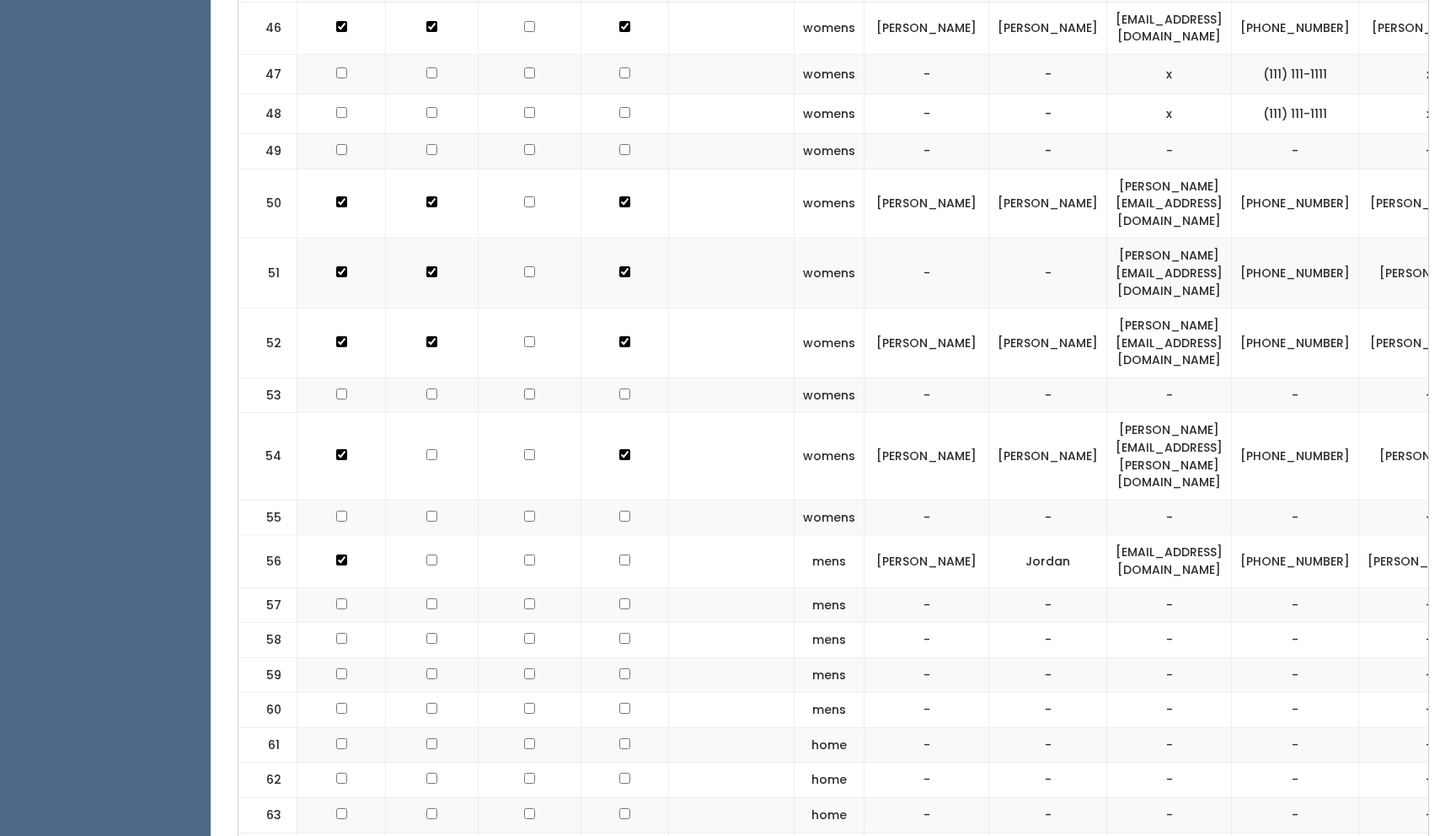
scroll to position [3028, 0]
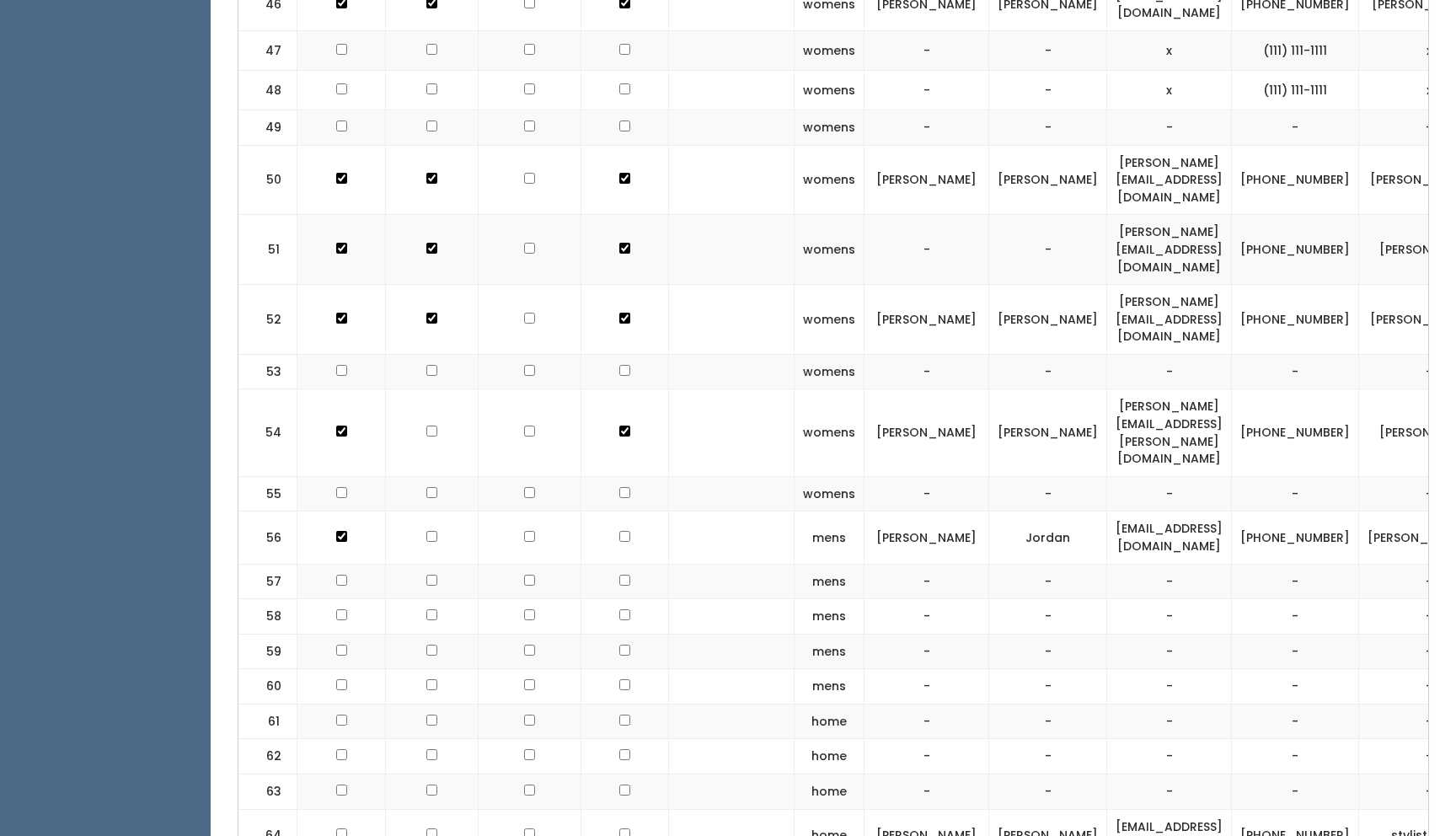
checkbox input "true"
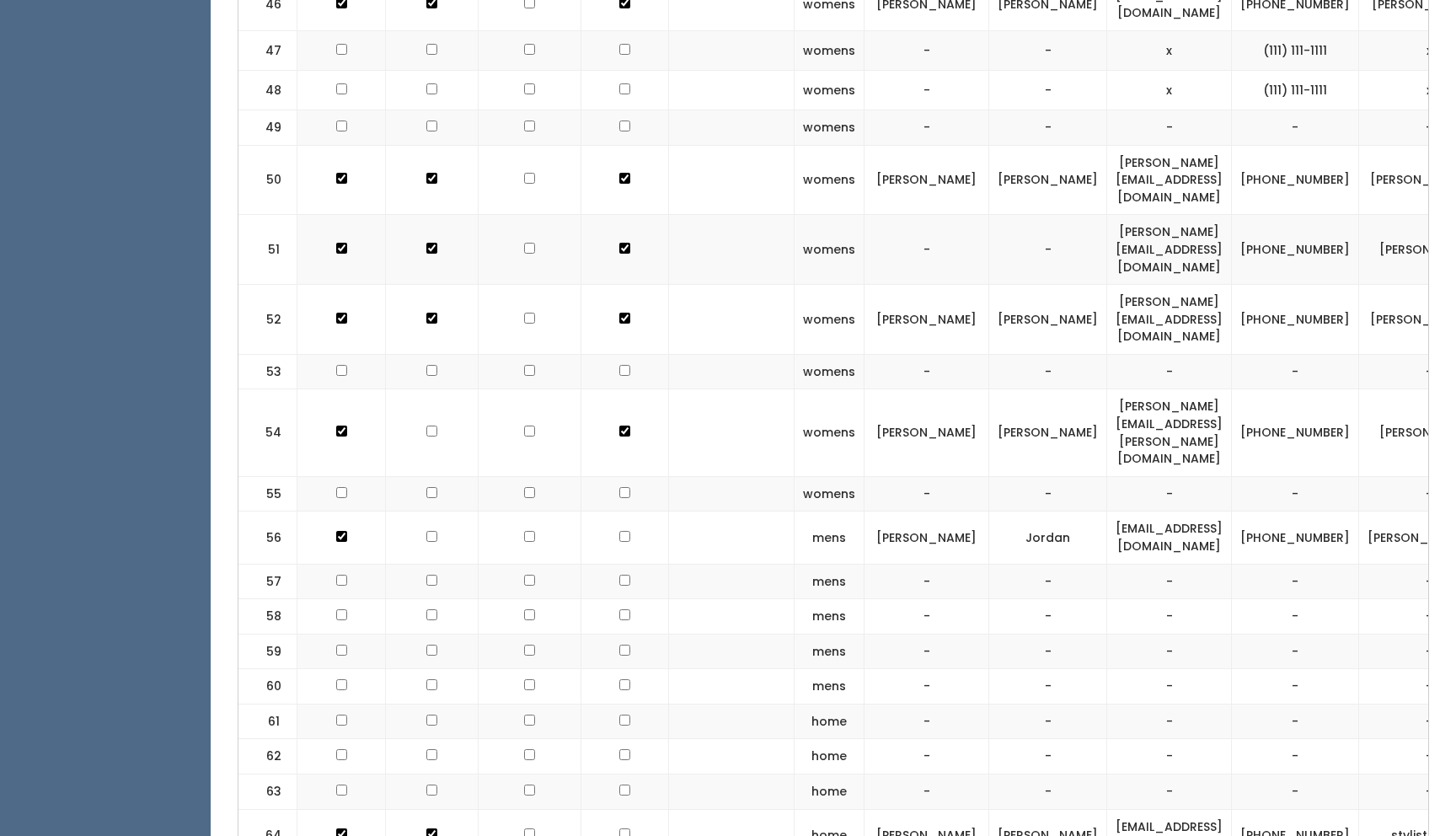
checkbox input "true"
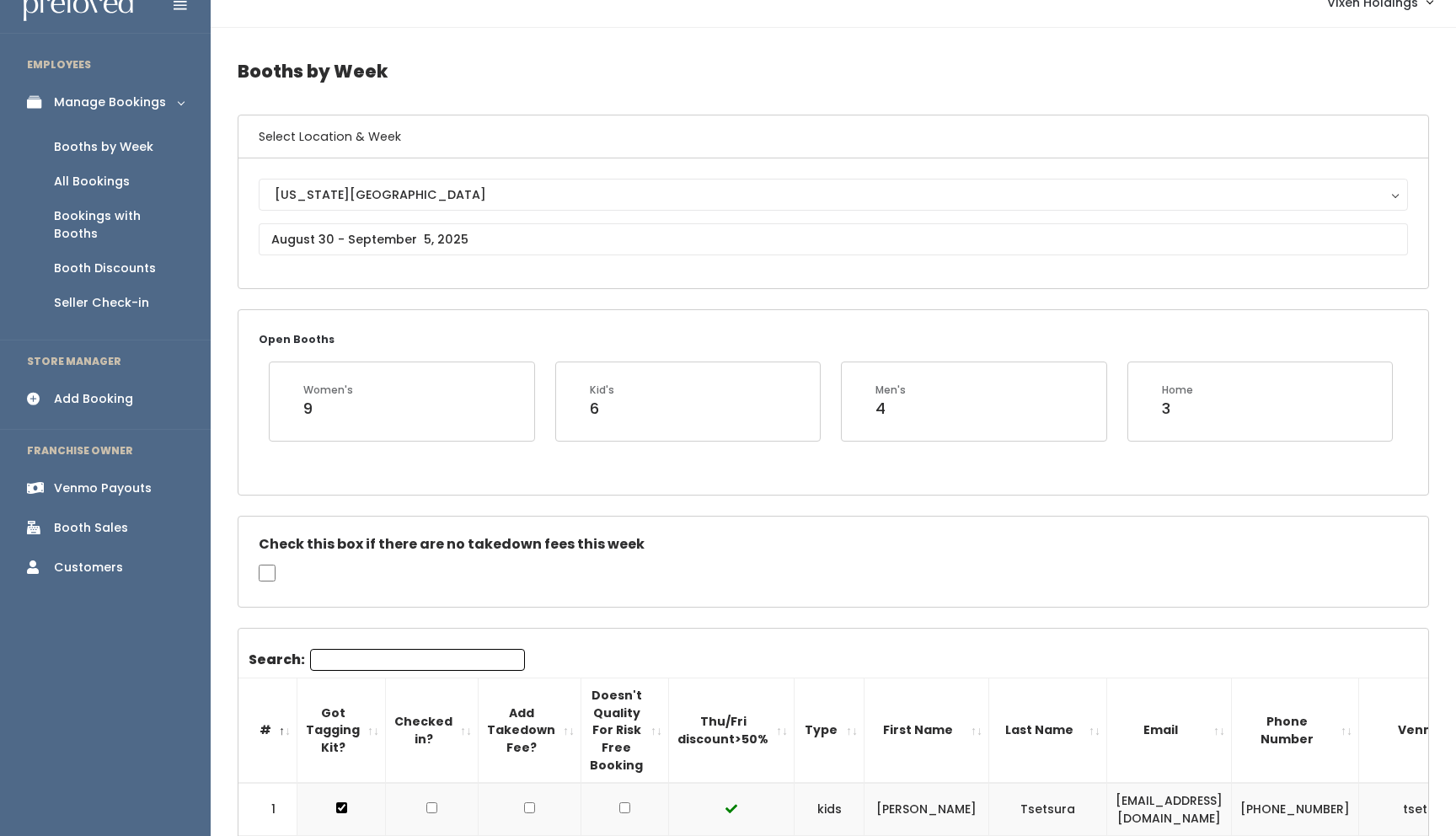
scroll to position [0, 0]
